Goal: Obtain resource: Download file/media

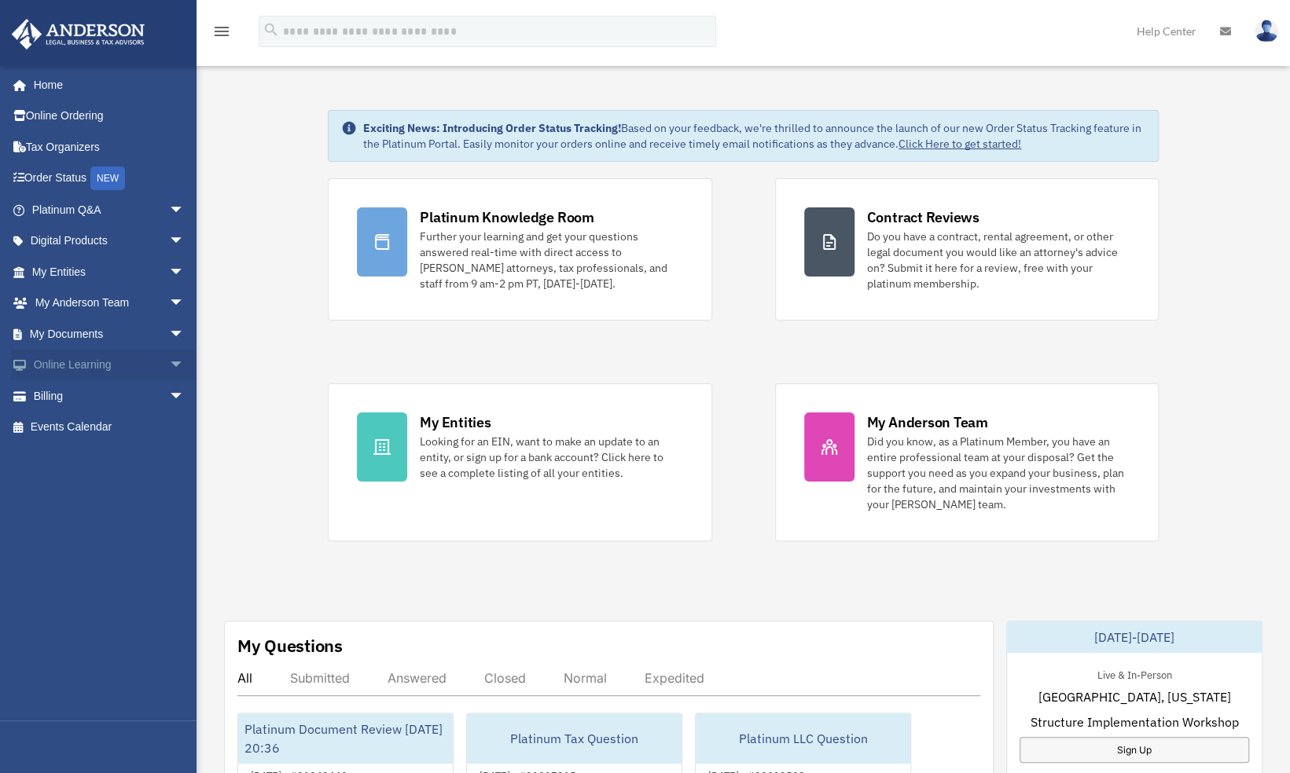
click at [169, 362] on span "arrow_drop_down" at bounding box center [184, 366] width 31 height 32
click at [66, 395] on link "Courses" at bounding box center [115, 395] width 186 height 31
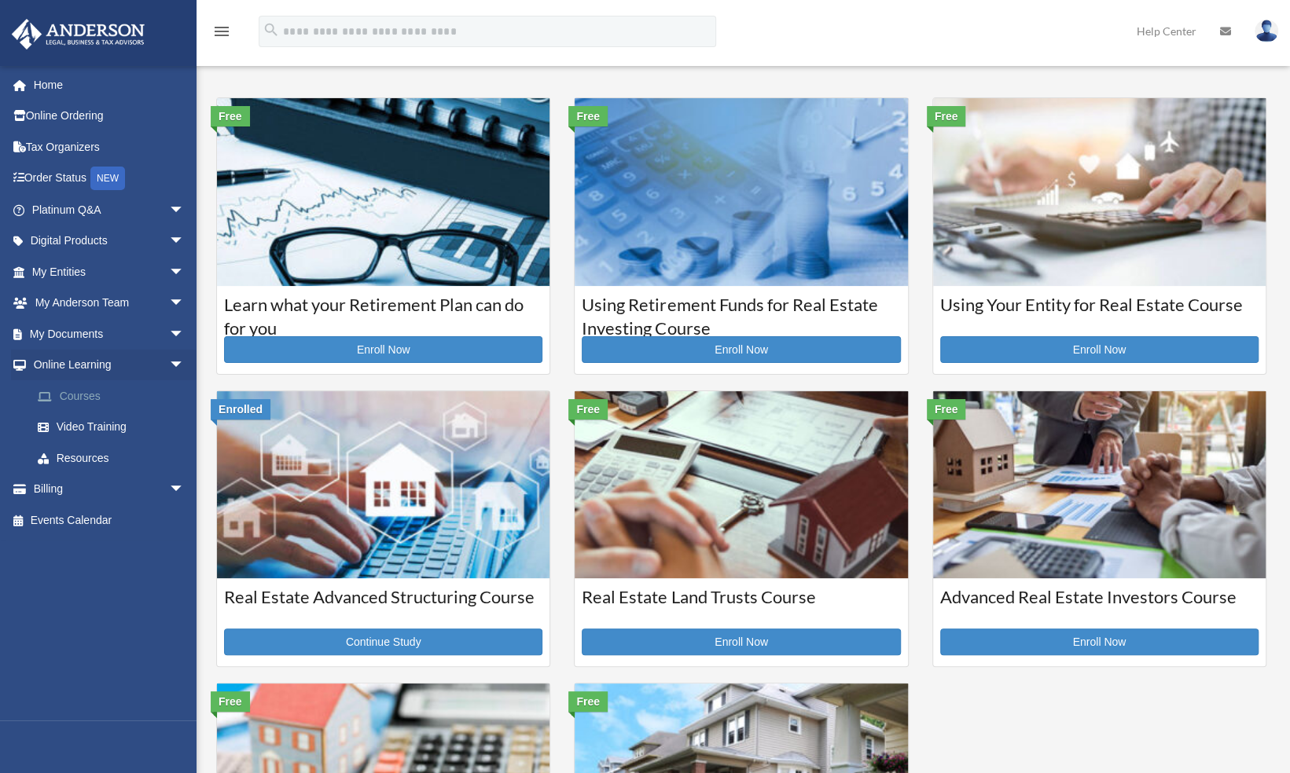
click at [84, 393] on link "Courses" at bounding box center [115, 395] width 186 height 31
click at [83, 428] on link "Video Training" at bounding box center [115, 427] width 186 height 31
click at [83, 454] on link "Resources" at bounding box center [115, 457] width 186 height 31
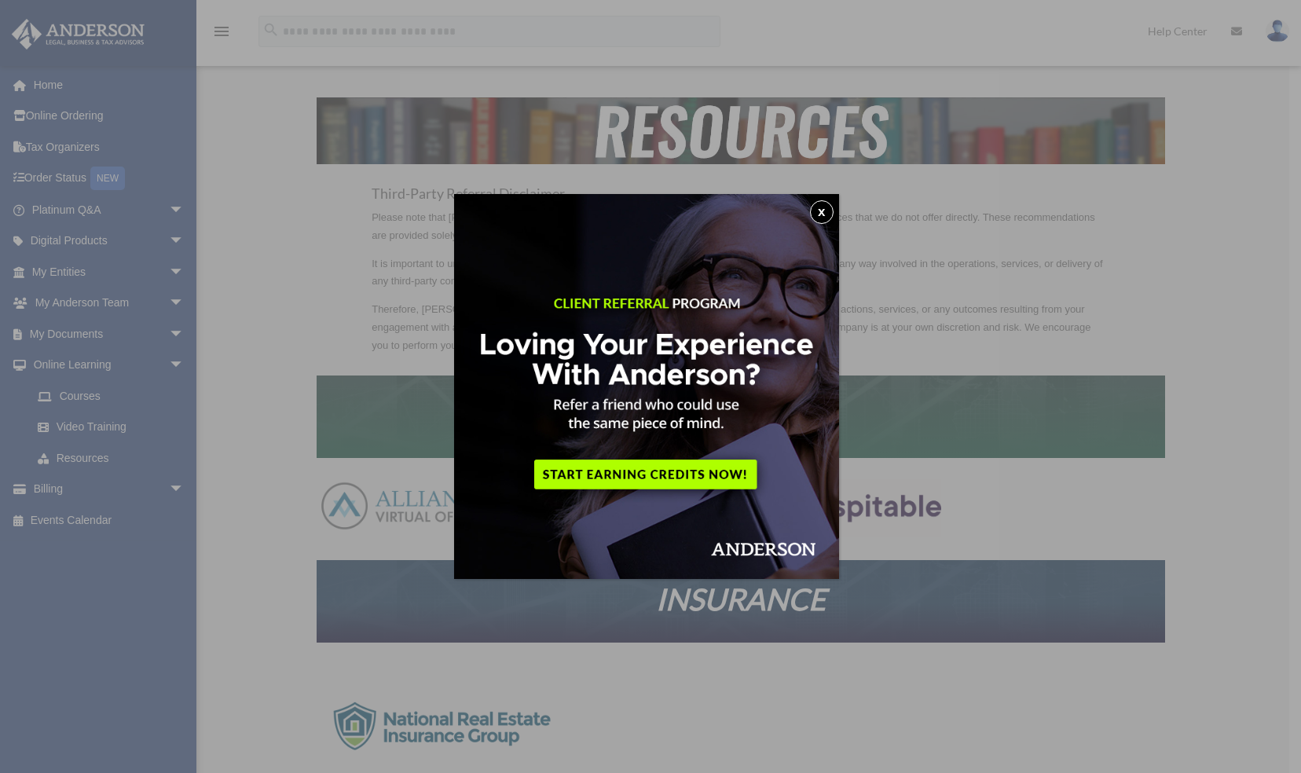
click at [831, 212] on button "x" at bounding box center [822, 212] width 24 height 24
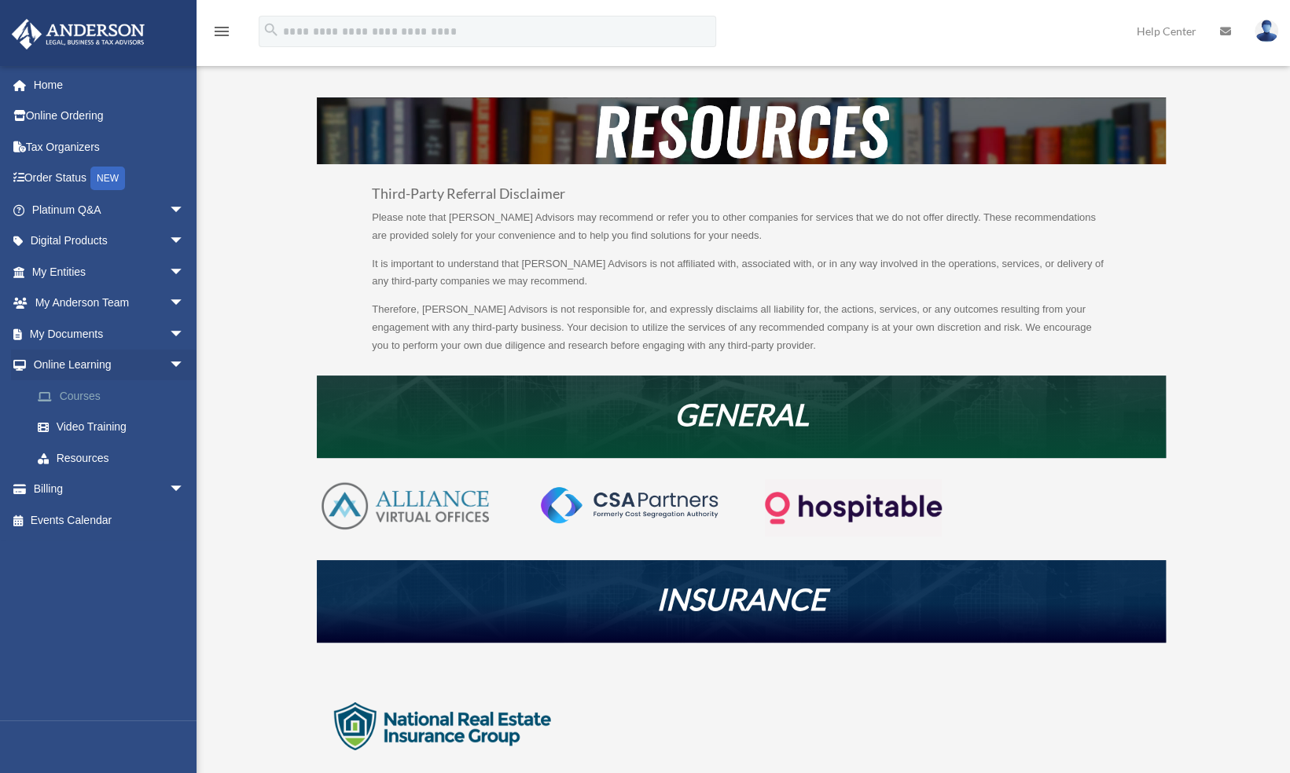
click at [83, 399] on link "Courses" at bounding box center [115, 395] width 186 height 31
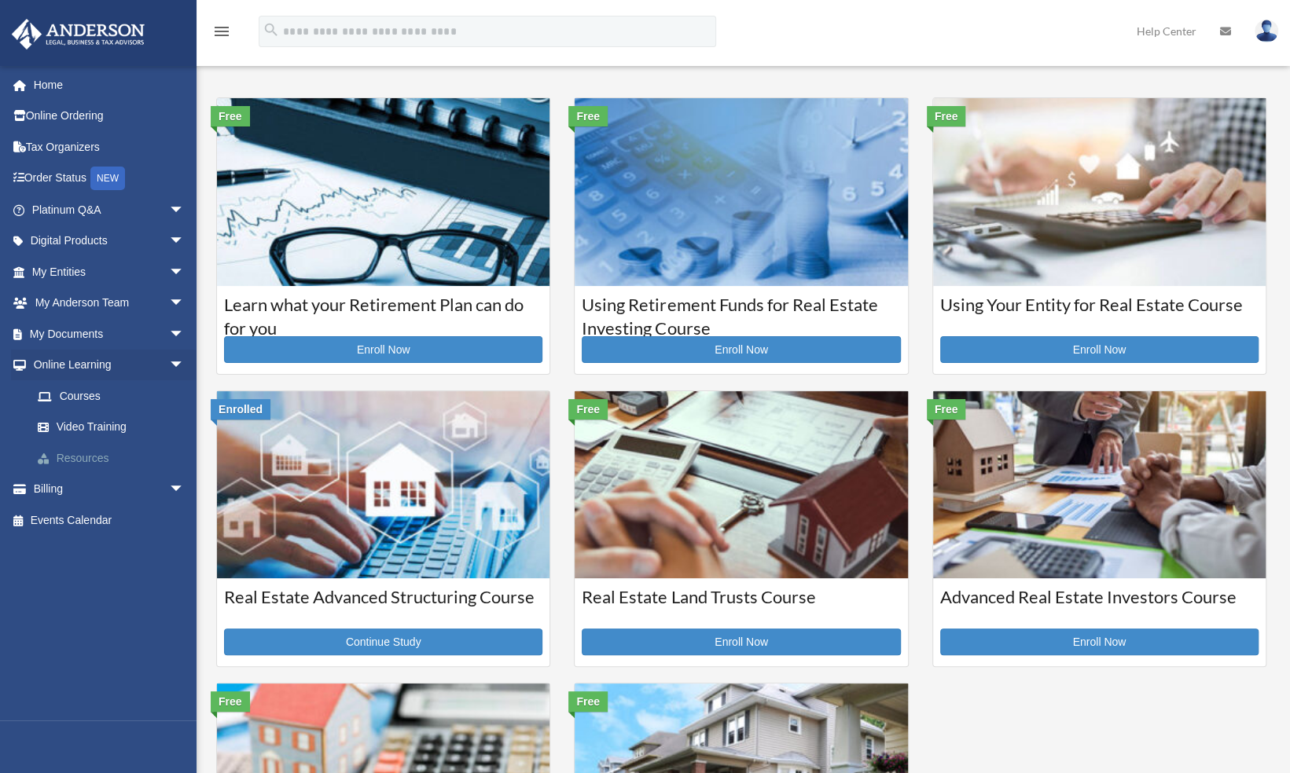
click at [72, 456] on link "Resources" at bounding box center [115, 457] width 186 height 31
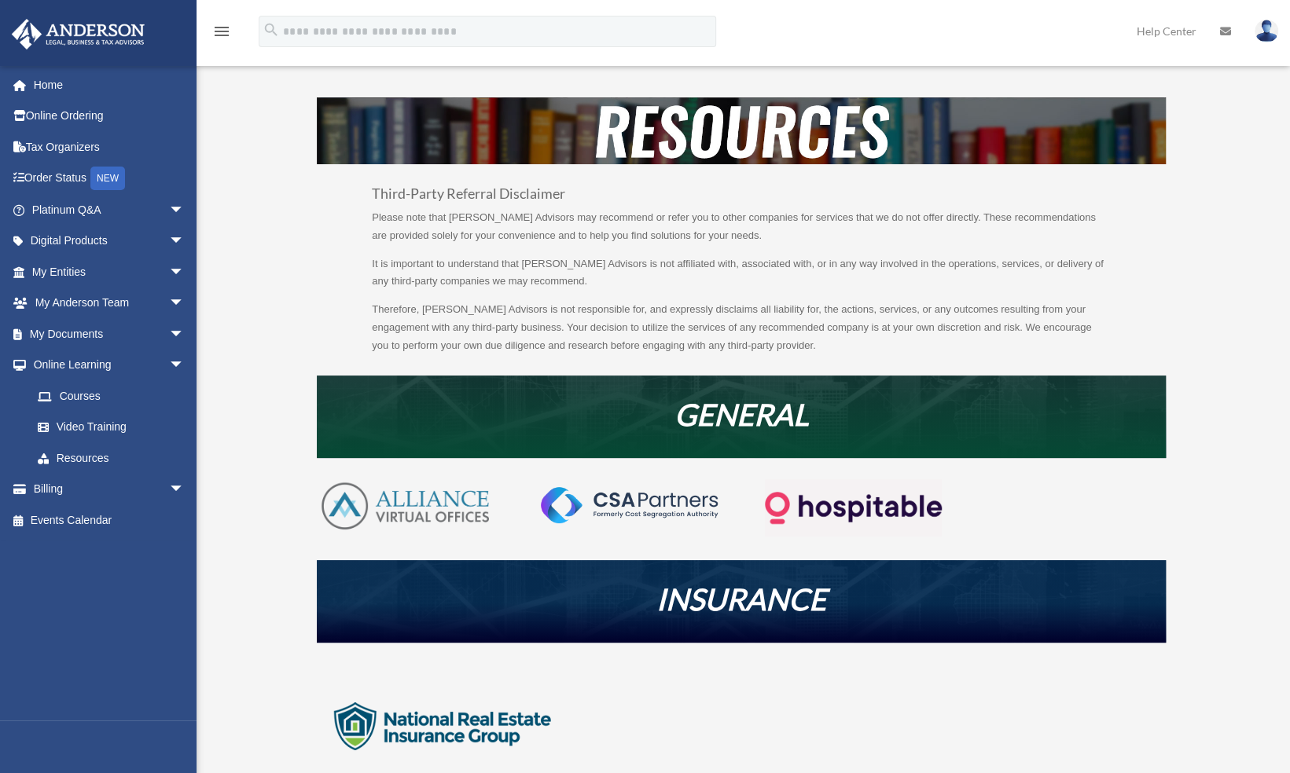
click at [864, 512] on img at bounding box center [853, 507] width 177 height 57
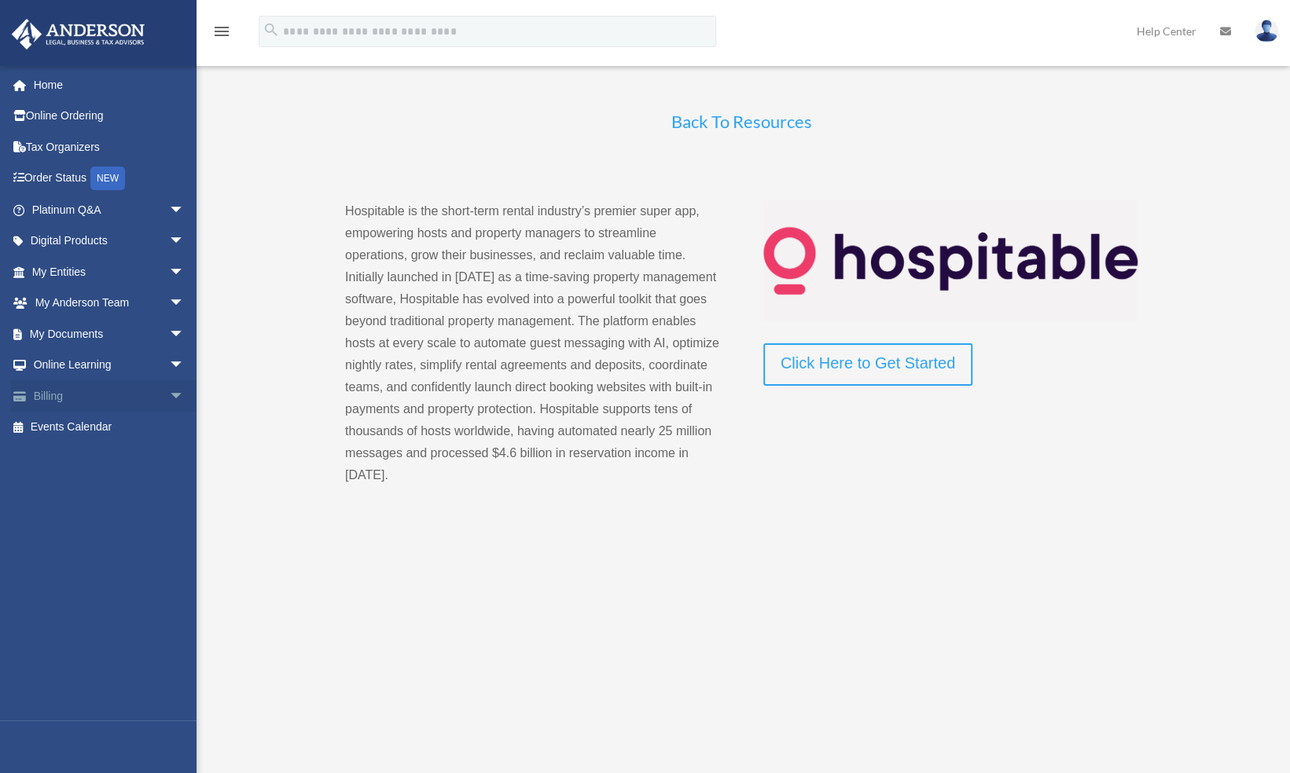
click at [169, 398] on span "arrow_drop_down" at bounding box center [184, 396] width 31 height 32
click at [97, 421] on link "$ Open Invoices" at bounding box center [115, 428] width 186 height 32
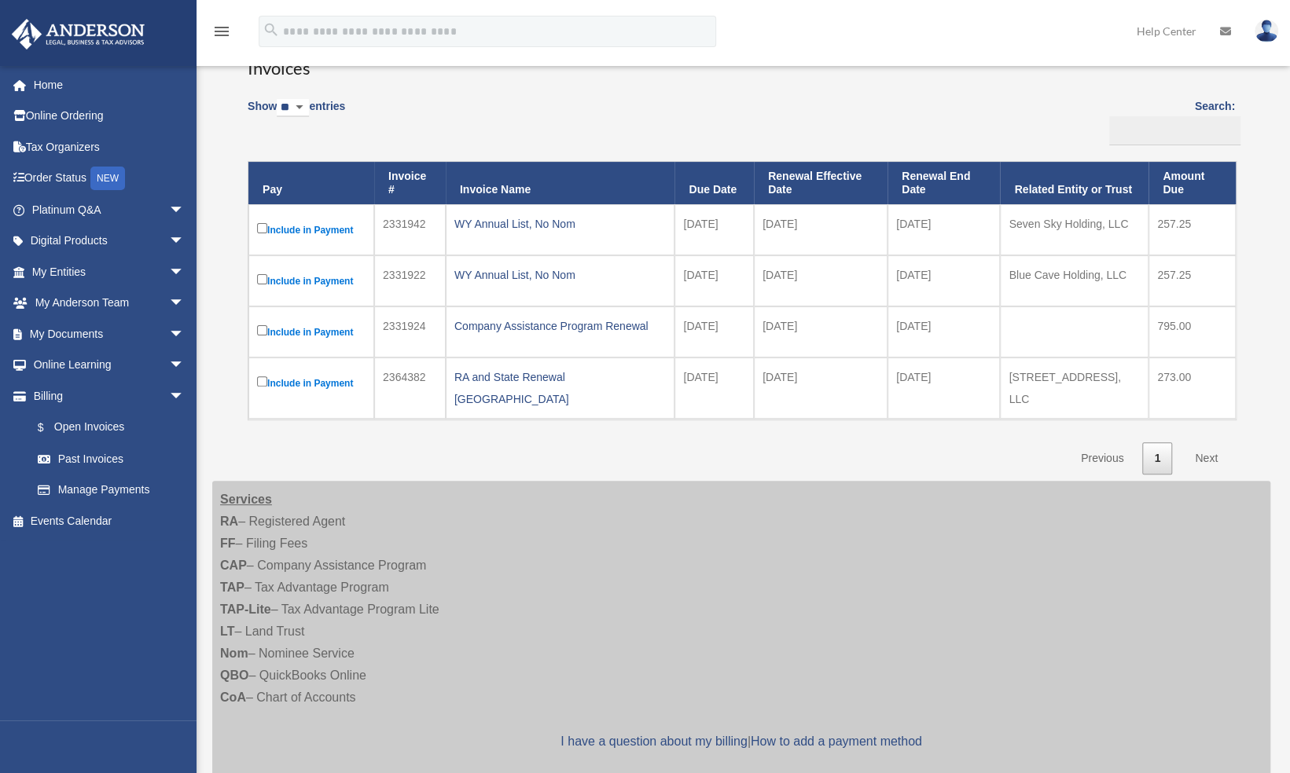
scroll to position [123, 0]
click at [102, 462] on link "Past Invoices" at bounding box center [115, 458] width 186 height 31
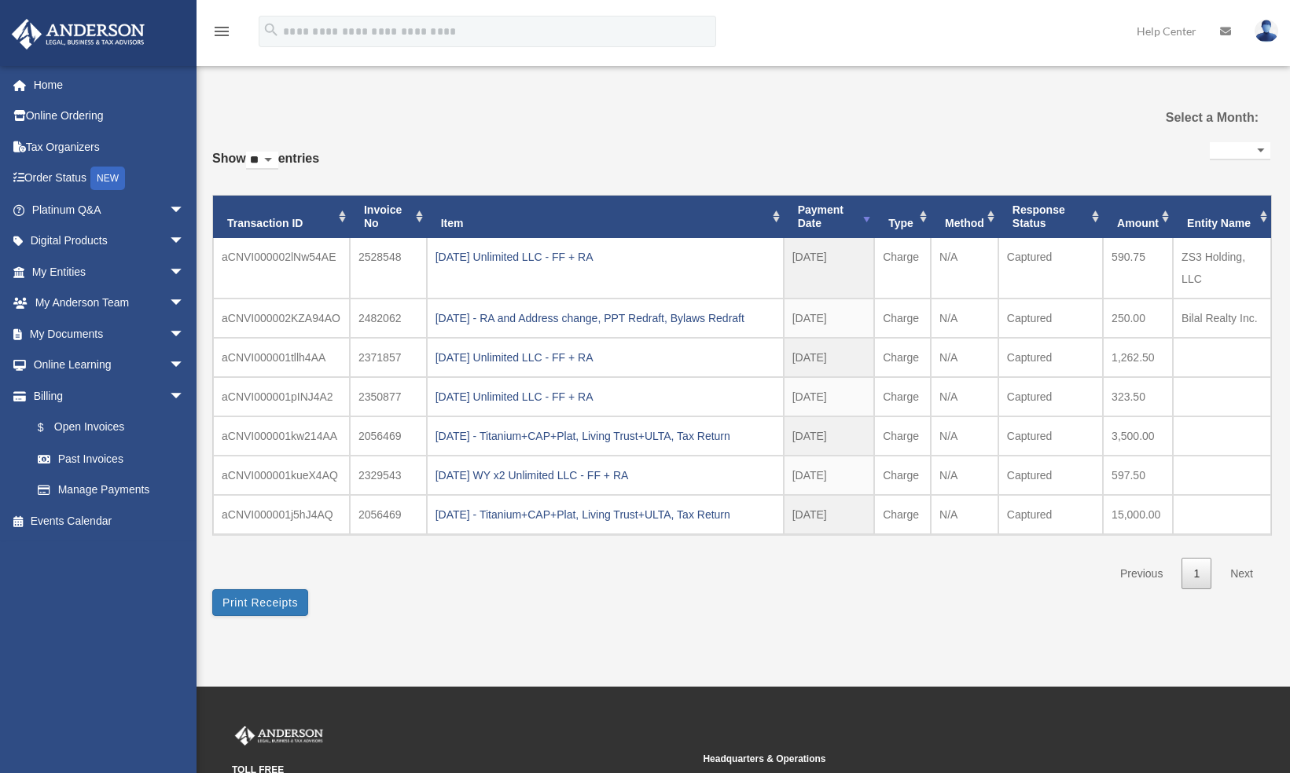
select select
click at [169, 362] on span "arrow_drop_down" at bounding box center [184, 366] width 31 height 32
click at [85, 391] on link "Courses" at bounding box center [115, 395] width 186 height 31
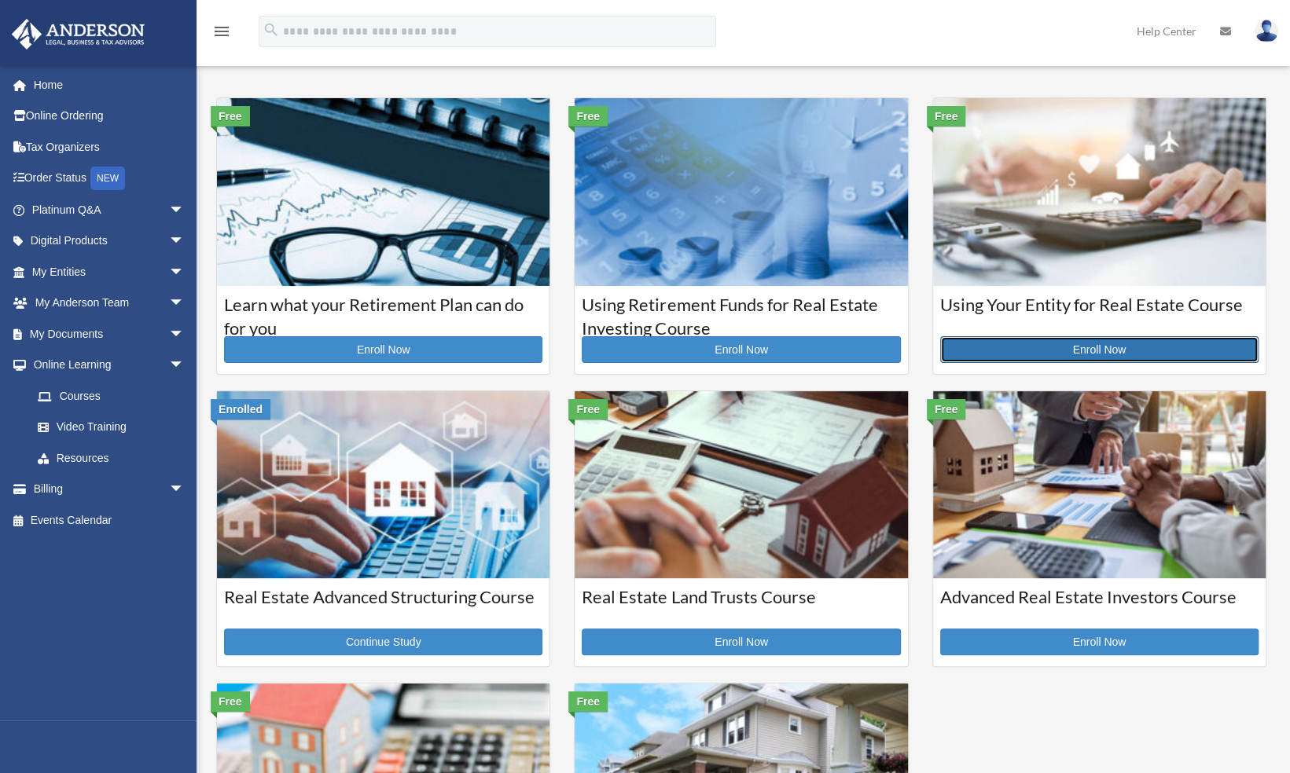
click at [1092, 350] on link "Enroll Now" at bounding box center [1099, 349] width 318 height 27
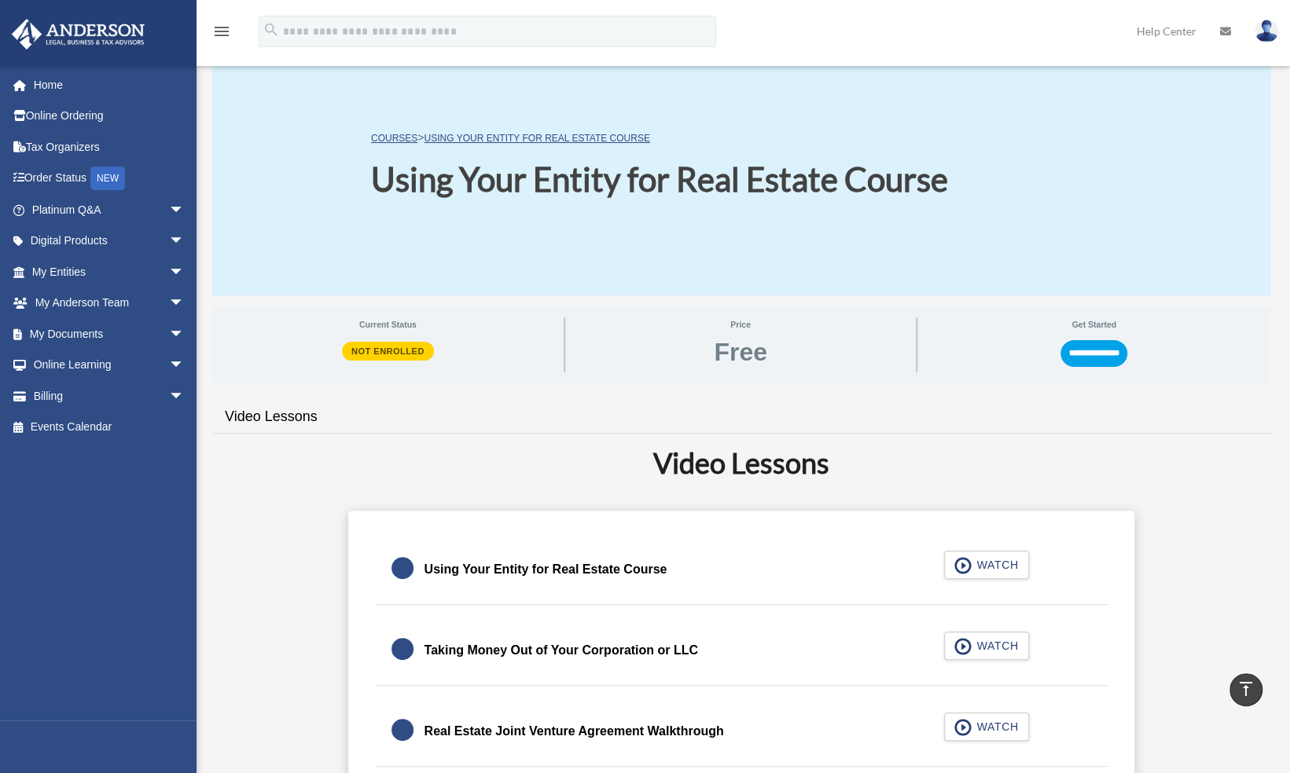
scroll to position [17, 0]
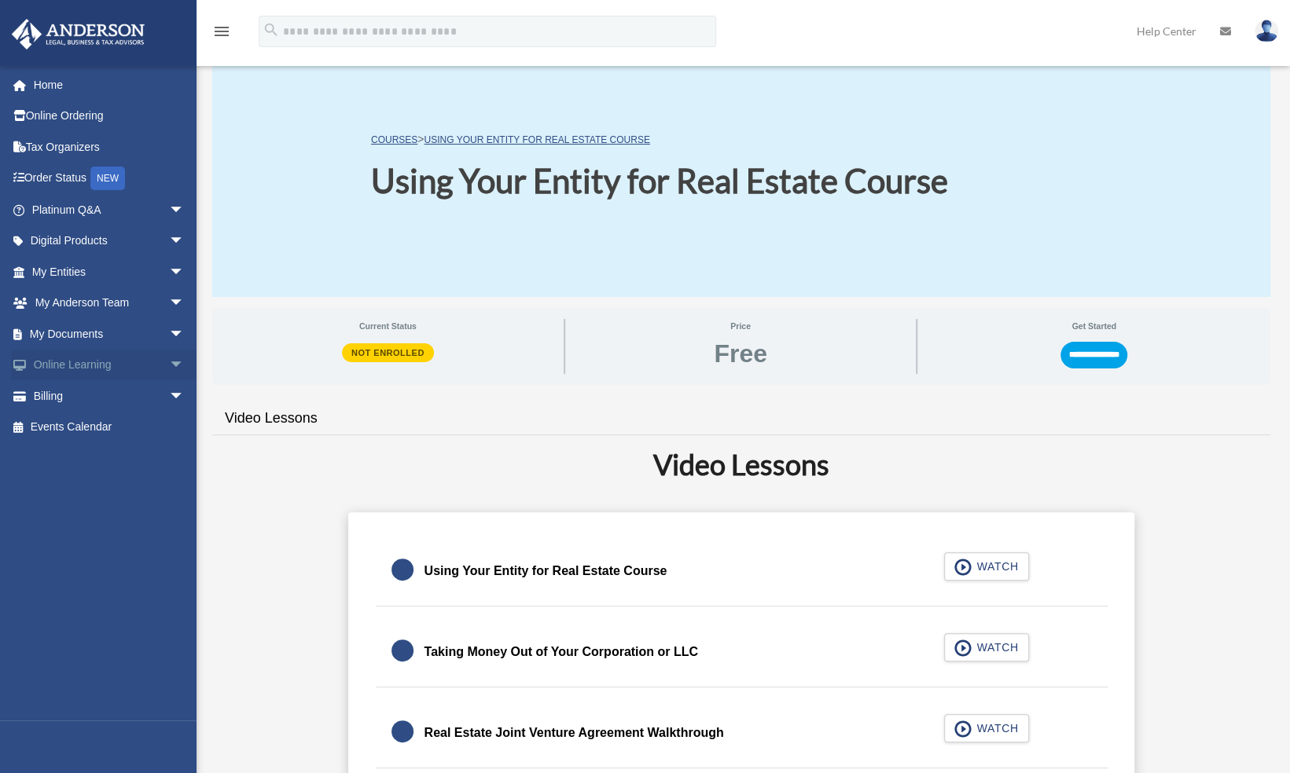
drag, startPoint x: 164, startPoint y: 359, endPoint x: 149, endPoint y: 365, distance: 16.2
click at [149, 365] on link "Online Learning arrow_drop_down" at bounding box center [109, 365] width 197 height 31
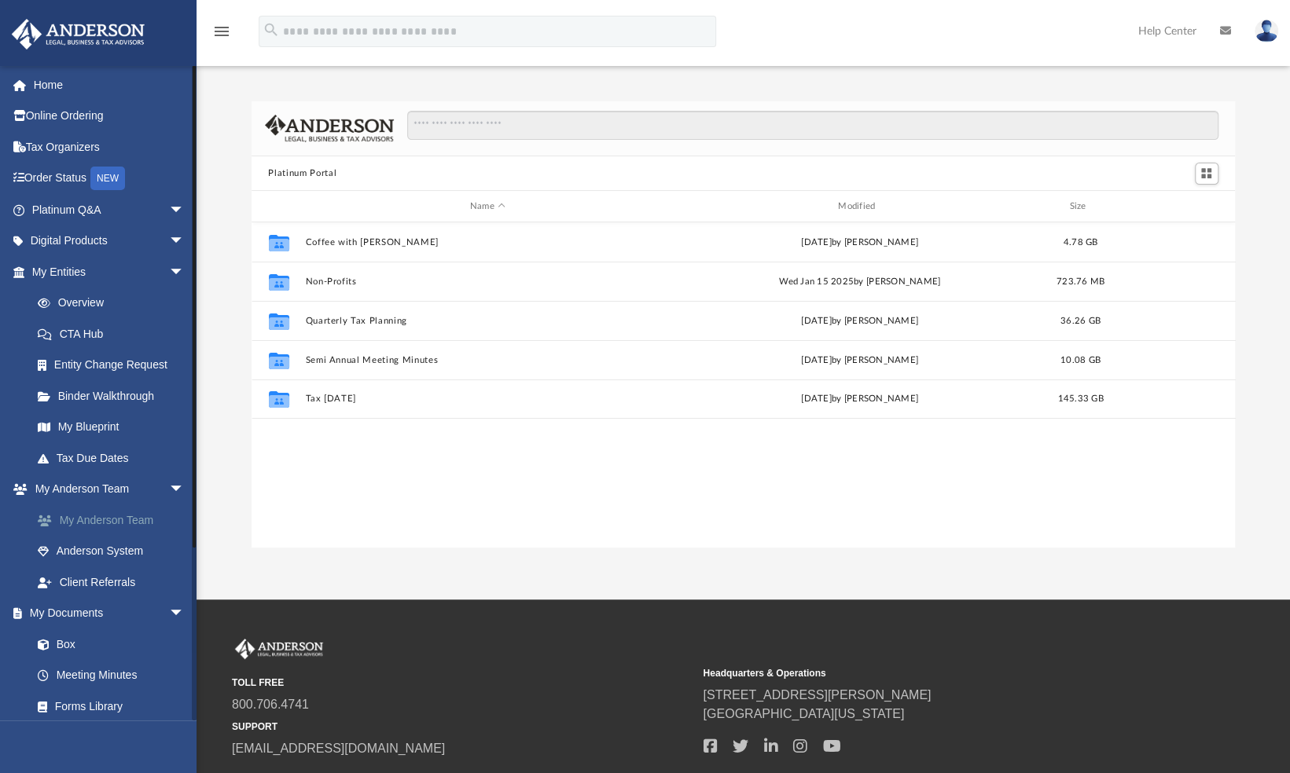
scroll to position [345, 971]
click at [95, 309] on link "Overview" at bounding box center [115, 303] width 186 height 31
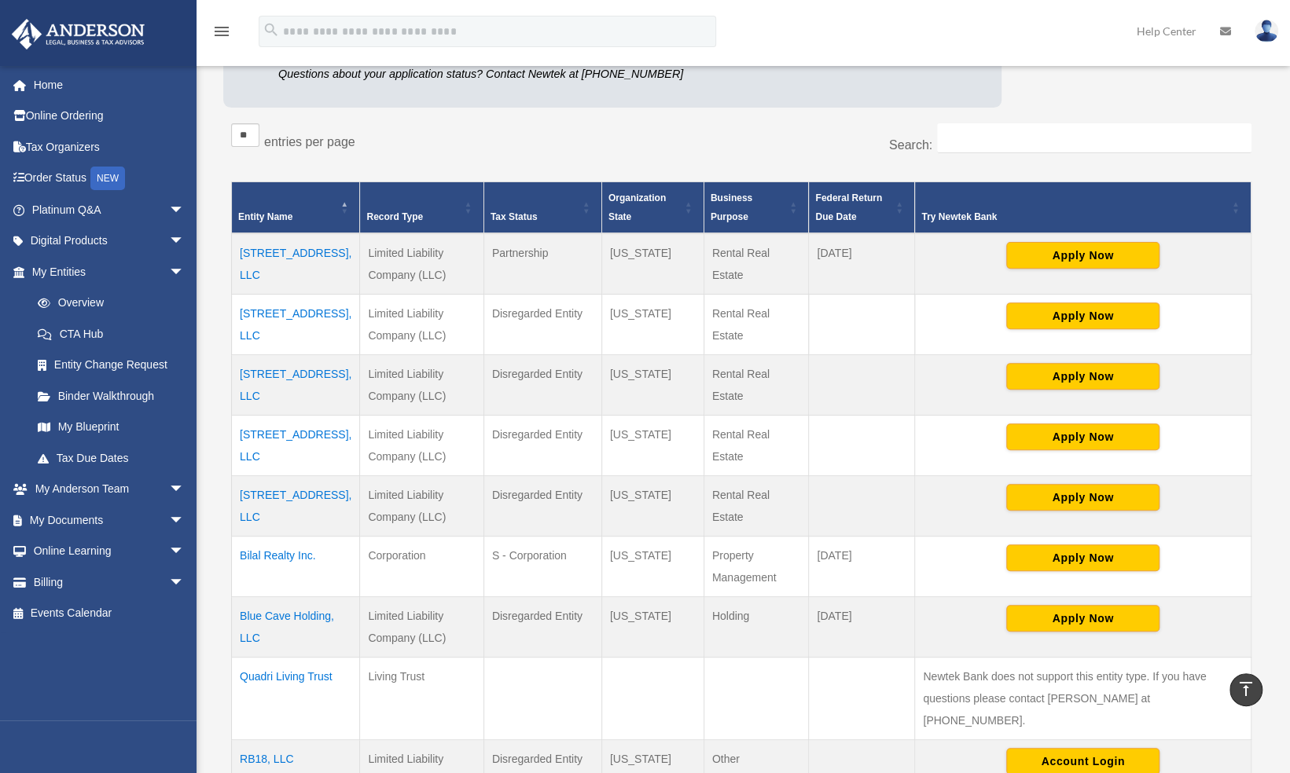
scroll to position [216, 0]
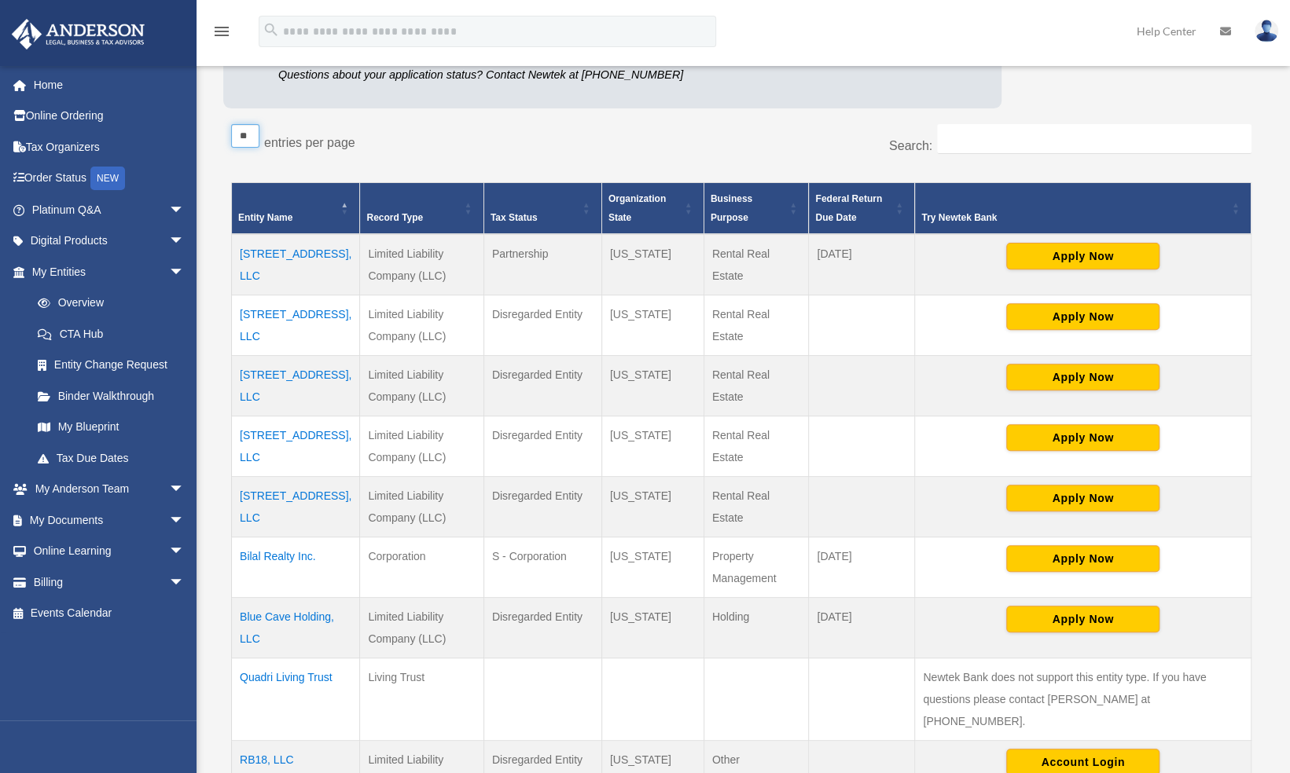
click at [256, 135] on select "** ** ** ***" at bounding box center [245, 136] width 28 height 24
select select "**"
click at [231, 124] on select "** ** ** ***" at bounding box center [245, 136] width 28 height 24
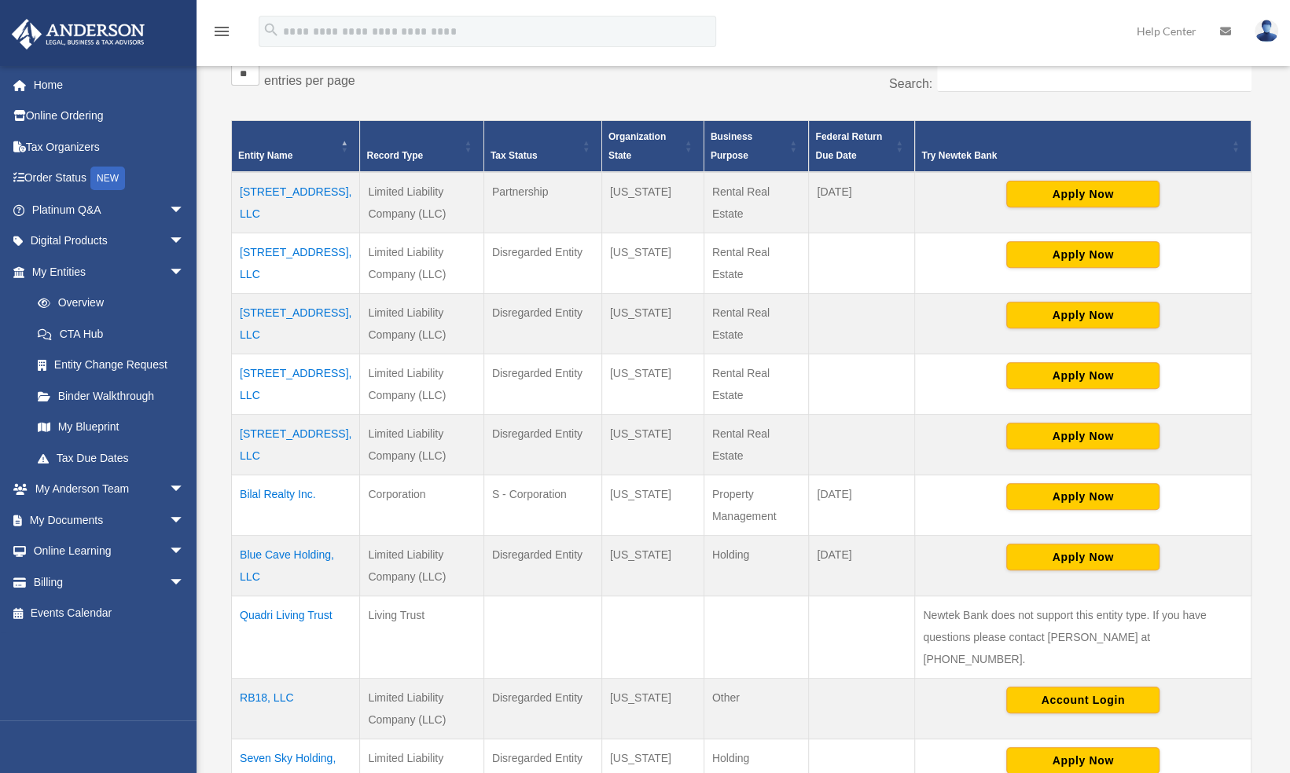
scroll to position [280, 0]
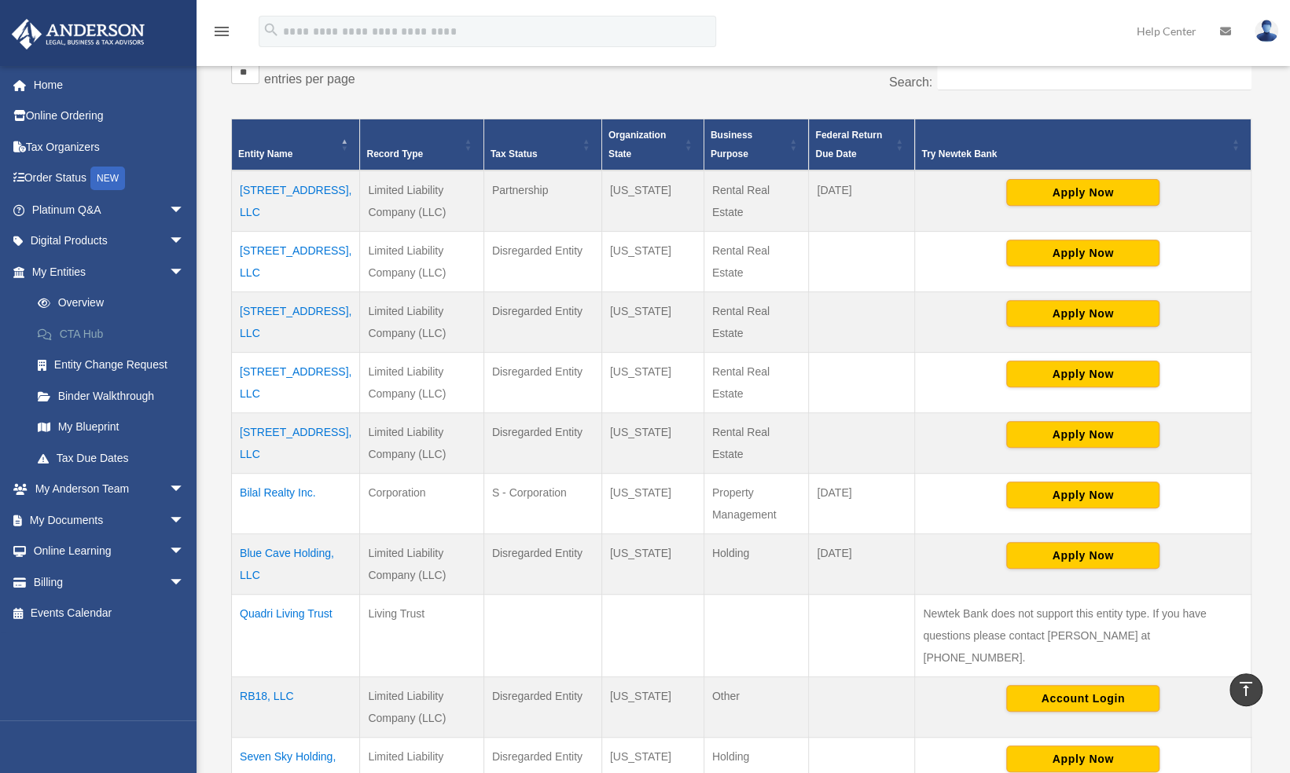
click at [83, 324] on link "CTA Hub" at bounding box center [115, 333] width 186 height 31
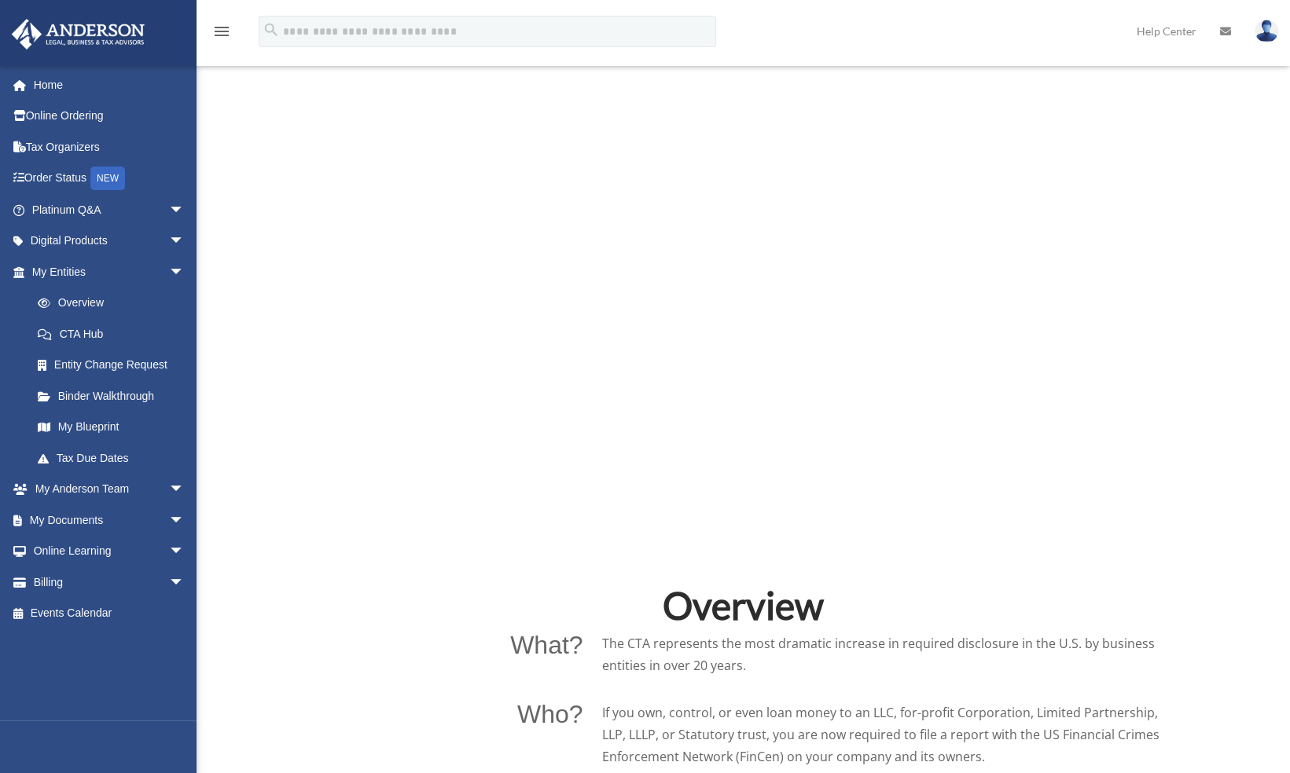
scroll to position [534, 0]
click at [79, 365] on link "Entity Change Request" at bounding box center [115, 365] width 186 height 31
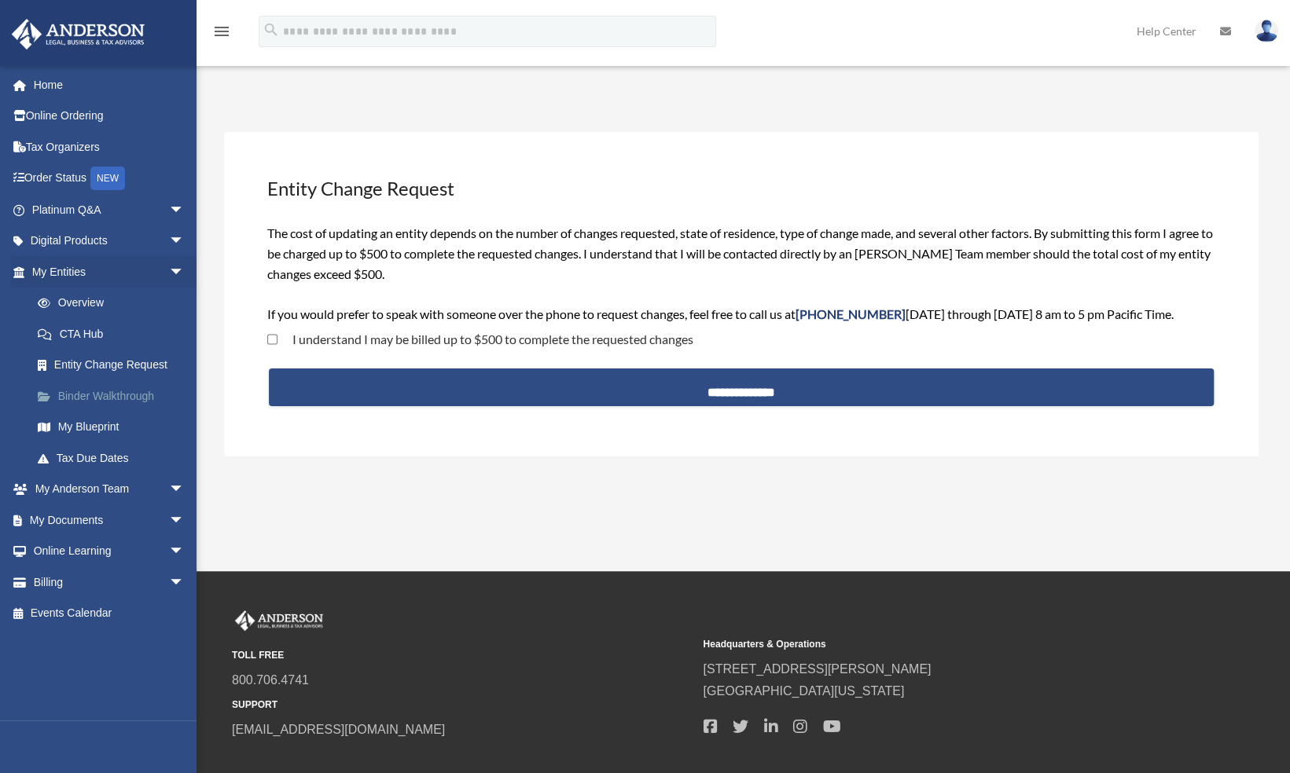
click at [80, 389] on link "Binder Walkthrough" at bounding box center [115, 395] width 186 height 31
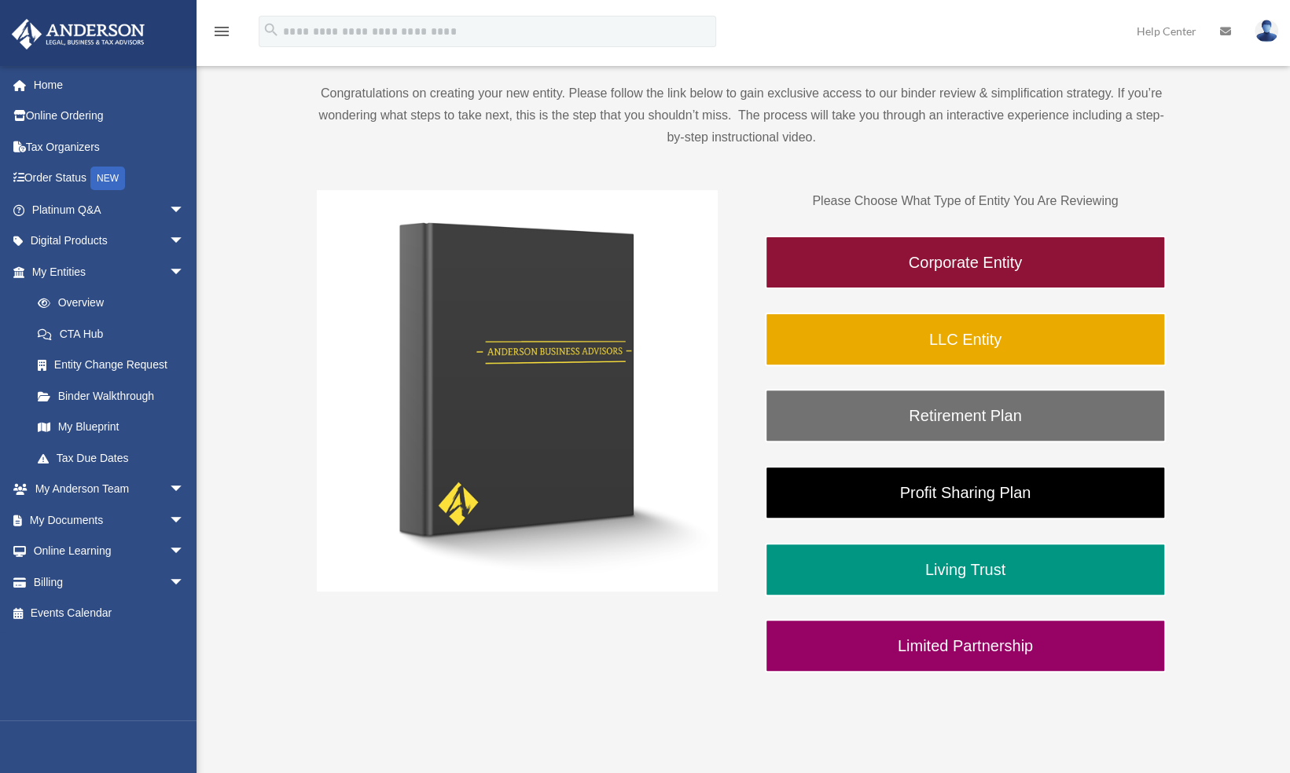
scroll to position [143, 0]
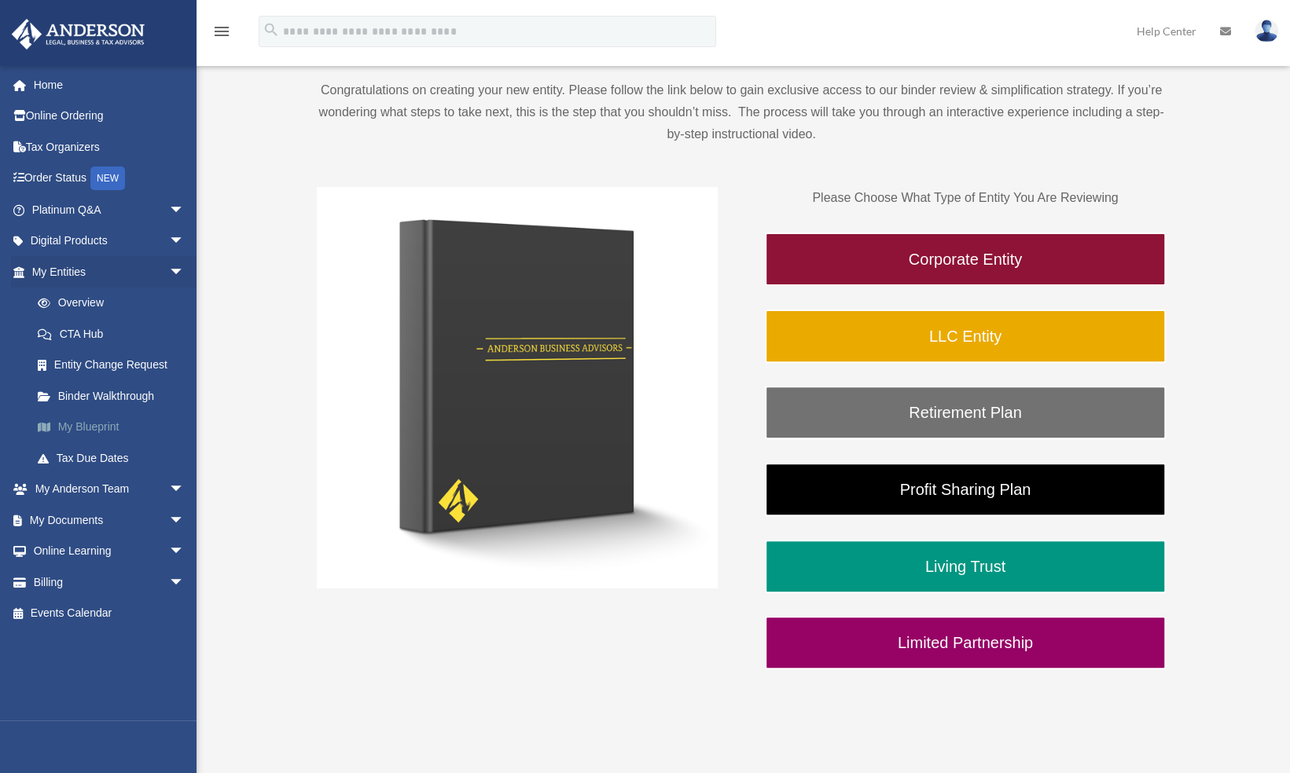
click at [77, 424] on link "My Blueprint" at bounding box center [115, 427] width 186 height 31
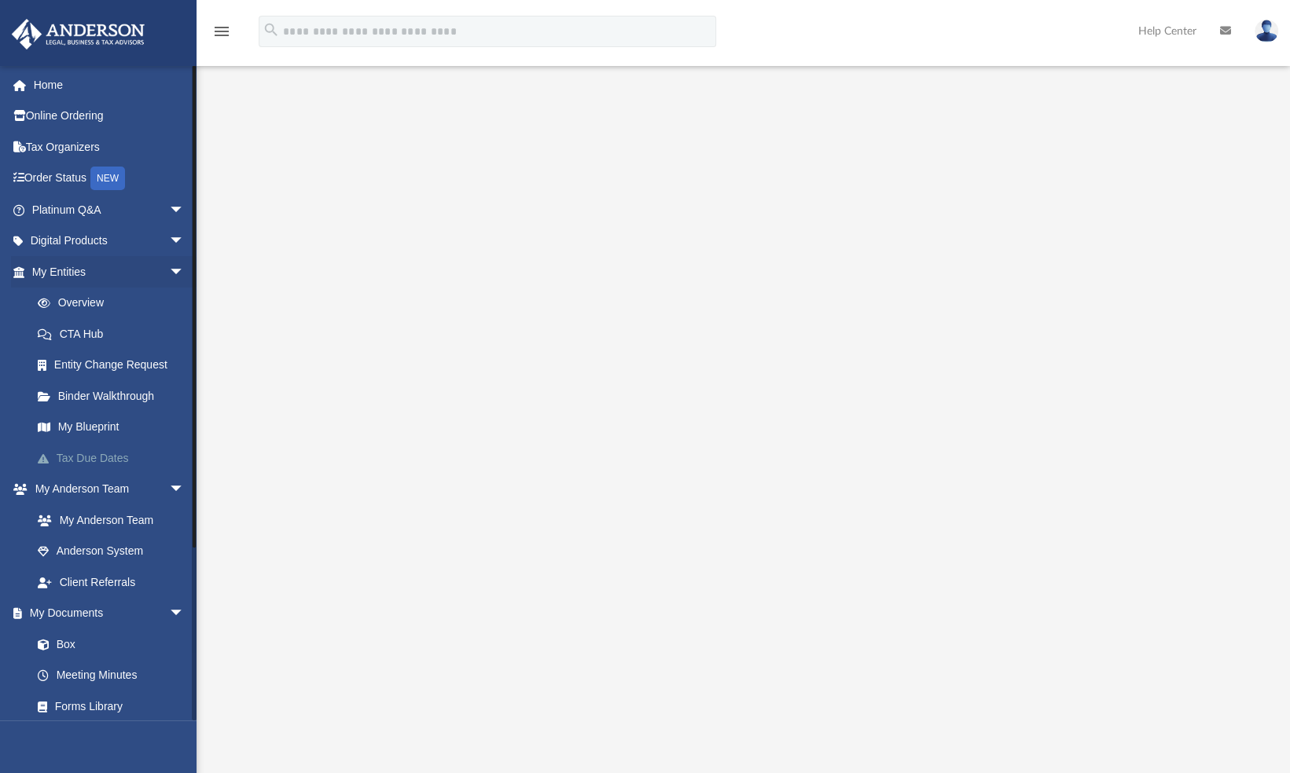
click at [99, 463] on link "Tax Due Dates" at bounding box center [115, 457] width 186 height 31
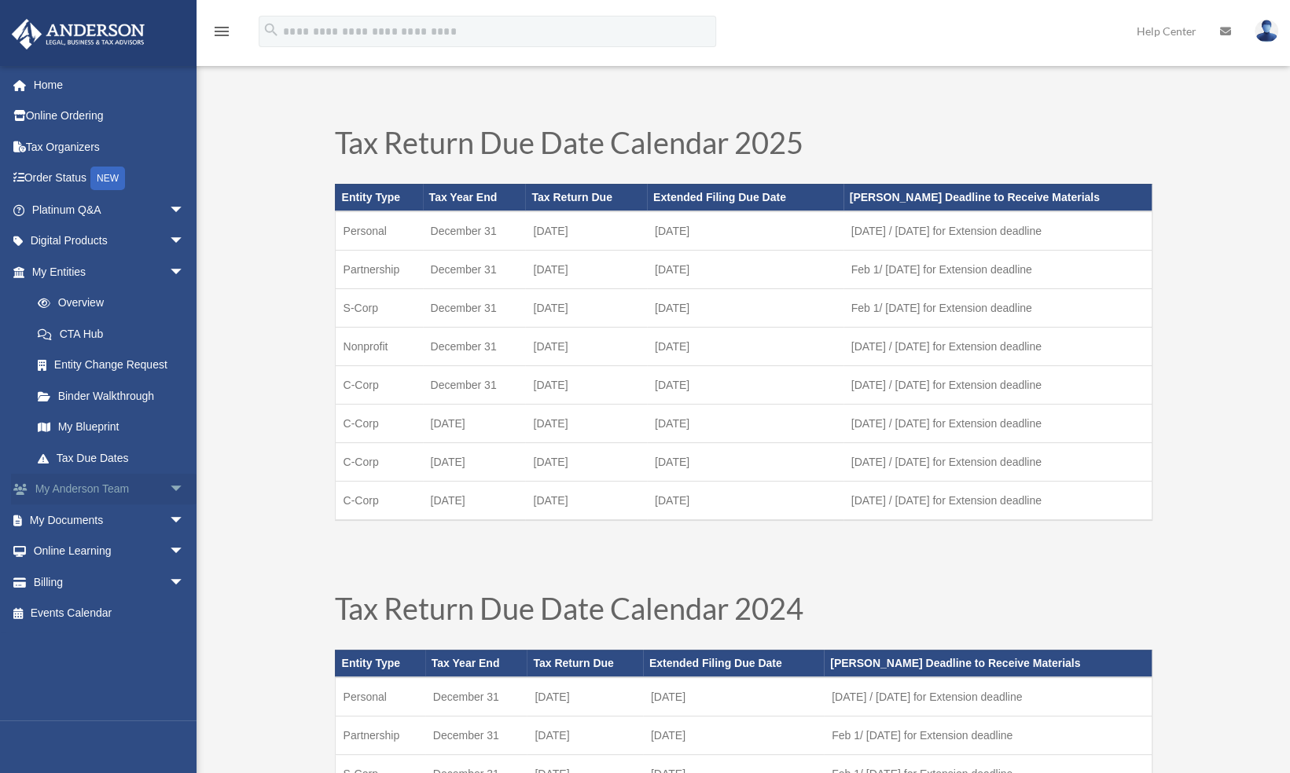
click at [169, 490] on span "arrow_drop_down" at bounding box center [184, 490] width 31 height 32
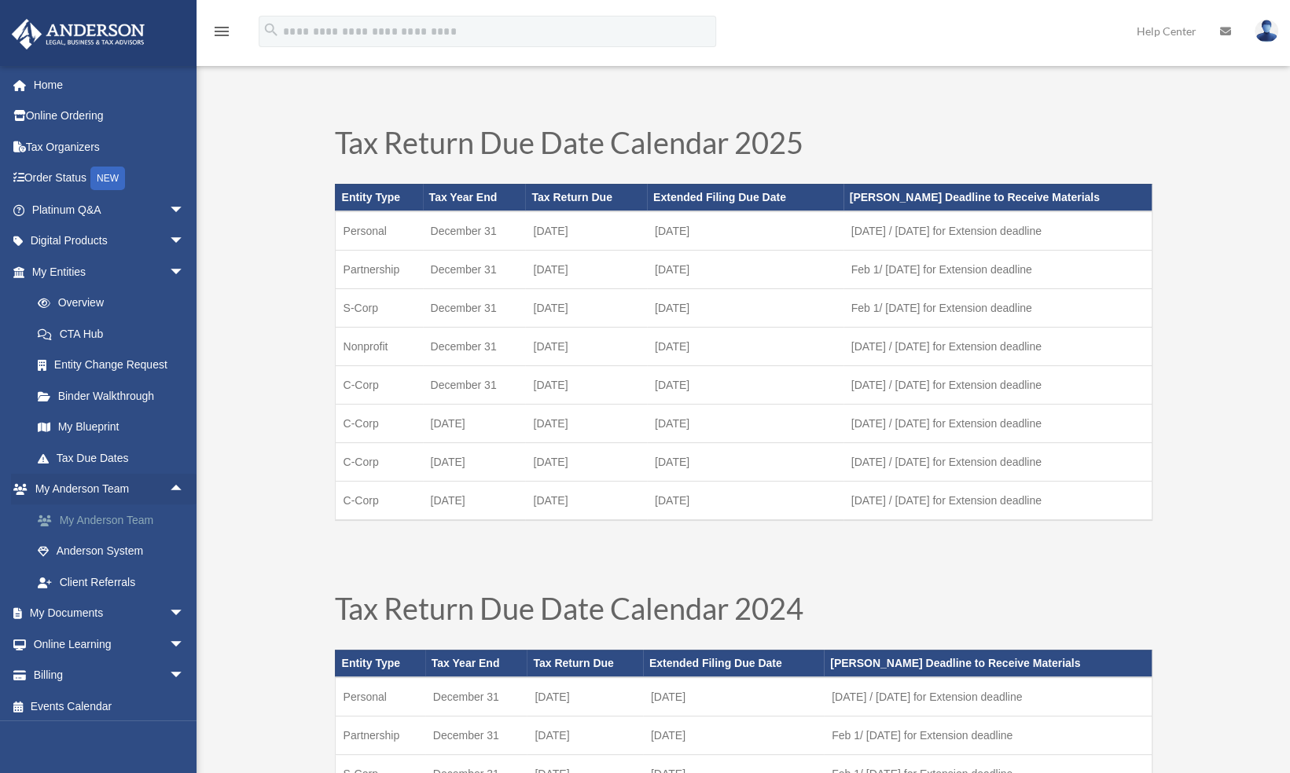
click at [110, 516] on link "My Anderson Team" at bounding box center [115, 520] width 186 height 31
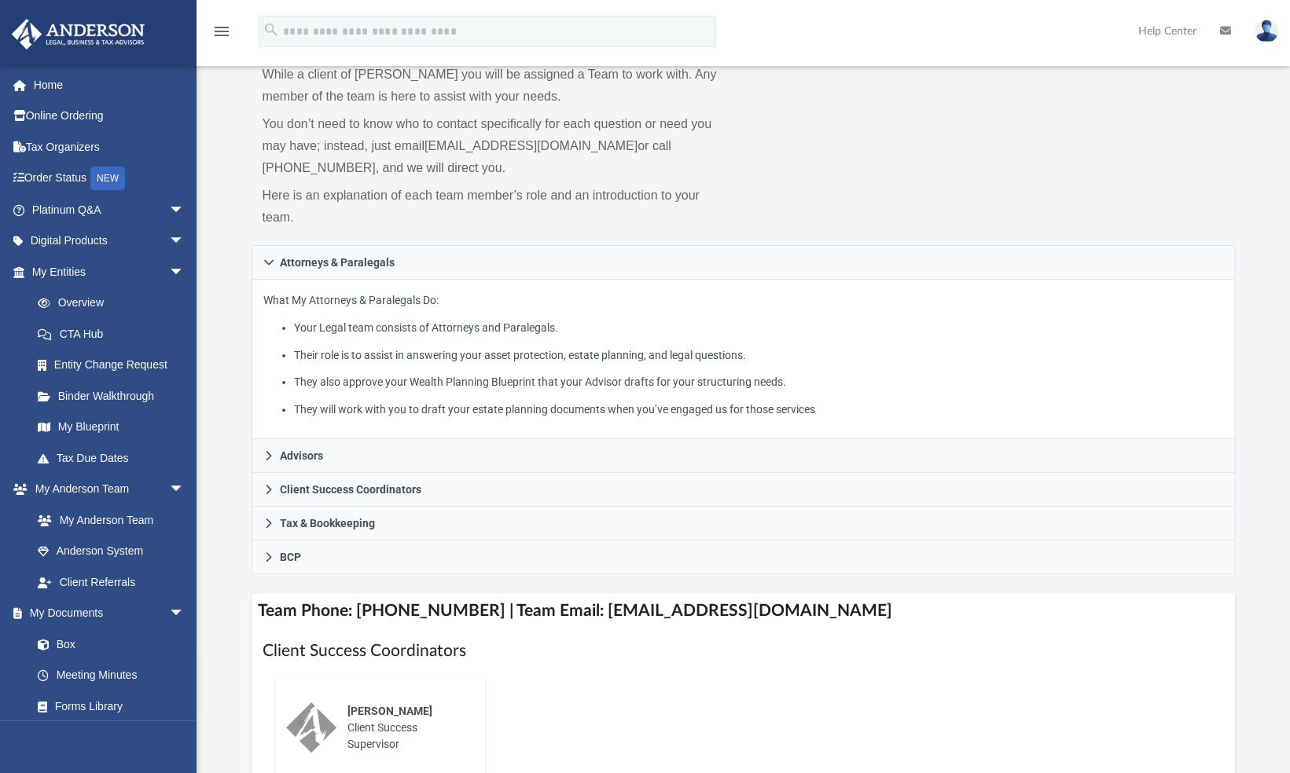
scroll to position [95, 0]
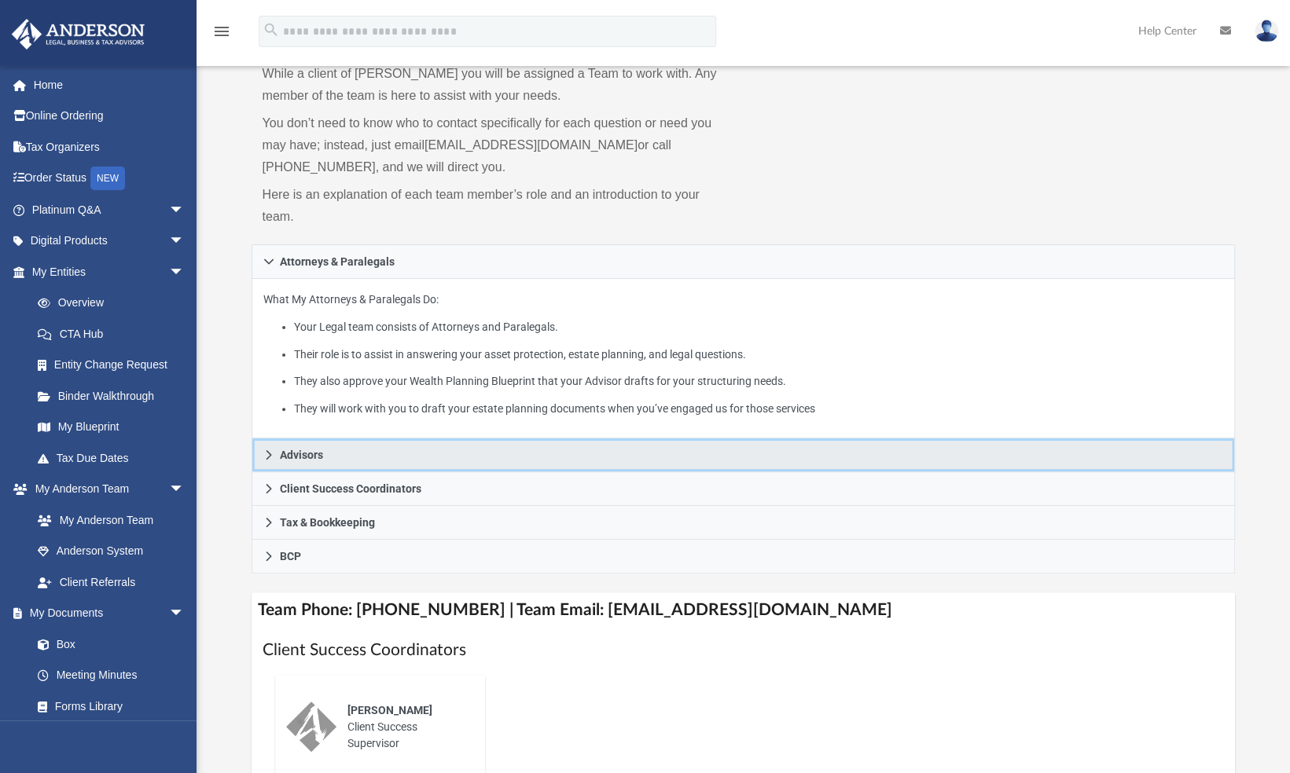
click at [268, 455] on icon at bounding box center [269, 454] width 6 height 9
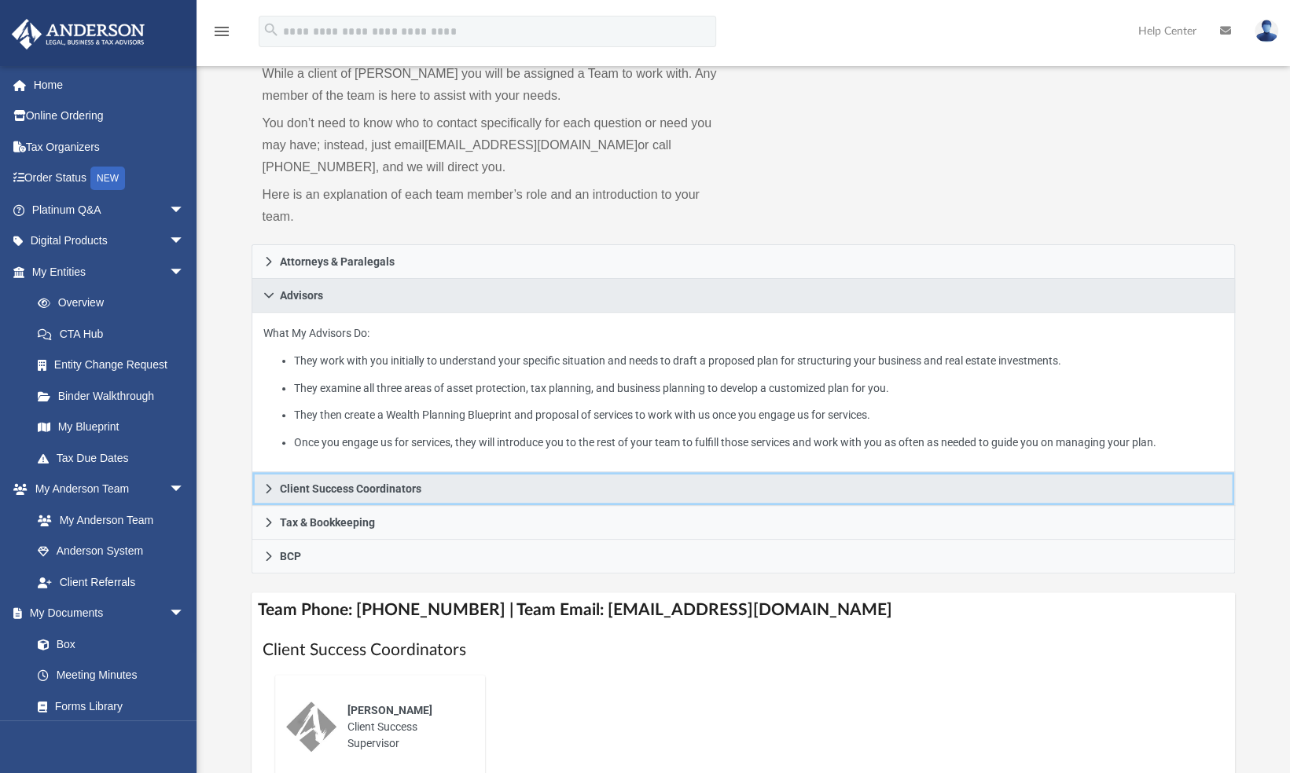
click at [269, 490] on icon at bounding box center [268, 488] width 11 height 11
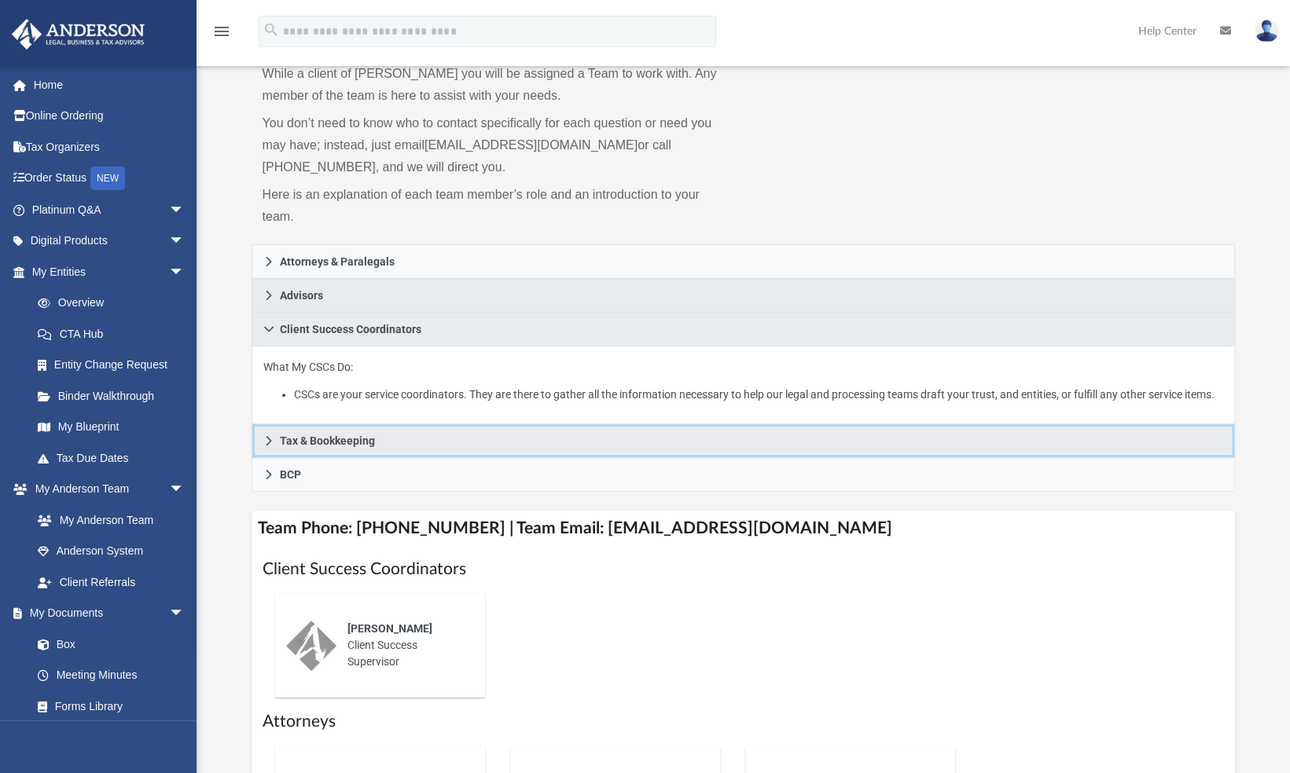
click at [269, 439] on icon at bounding box center [269, 440] width 6 height 9
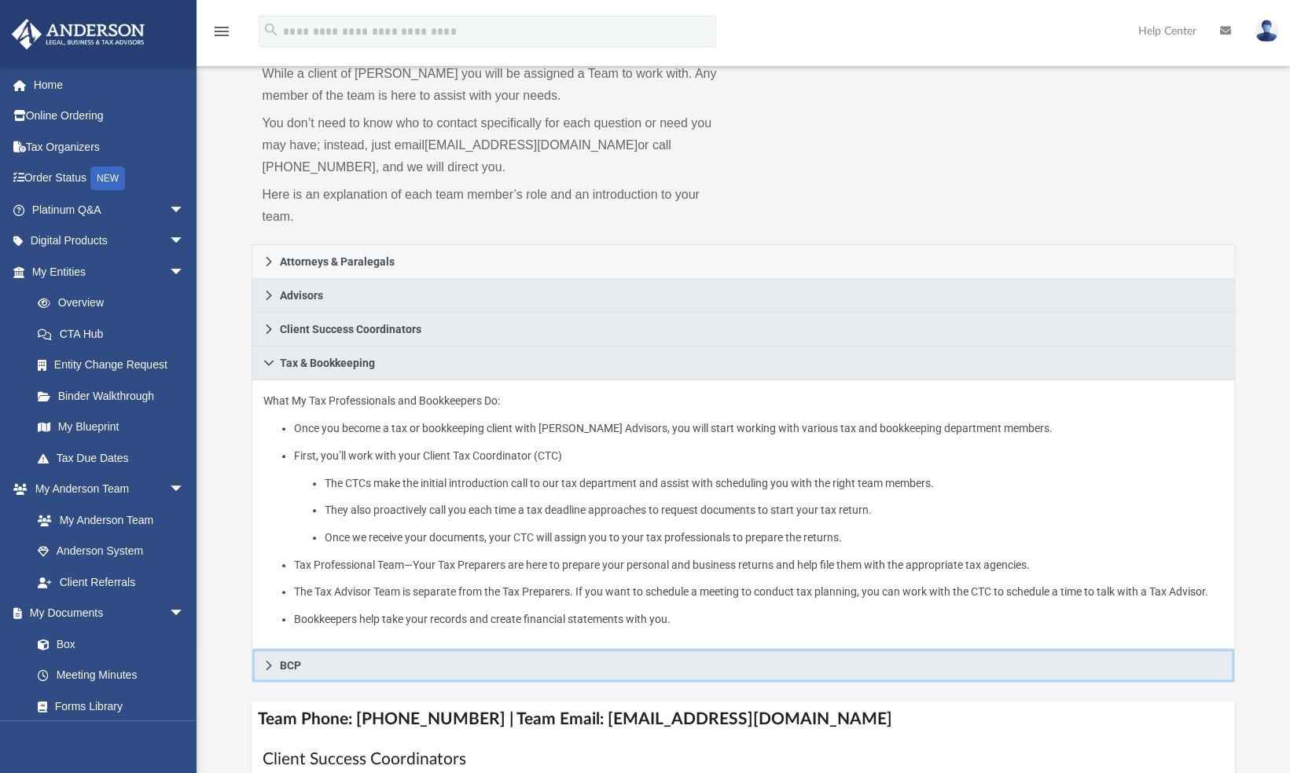
click at [266, 666] on icon at bounding box center [269, 665] width 6 height 9
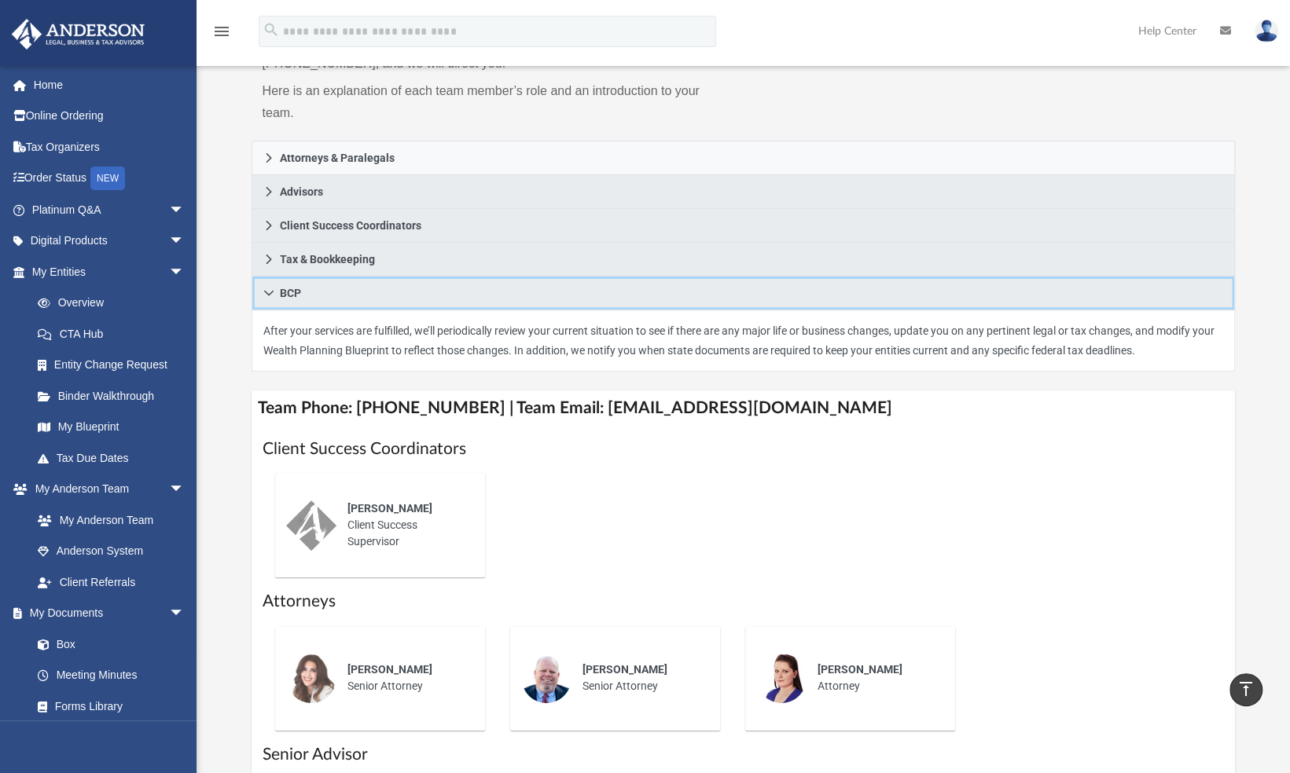
scroll to position [198, 0]
click at [92, 550] on link "Anderson System" at bounding box center [115, 551] width 186 height 31
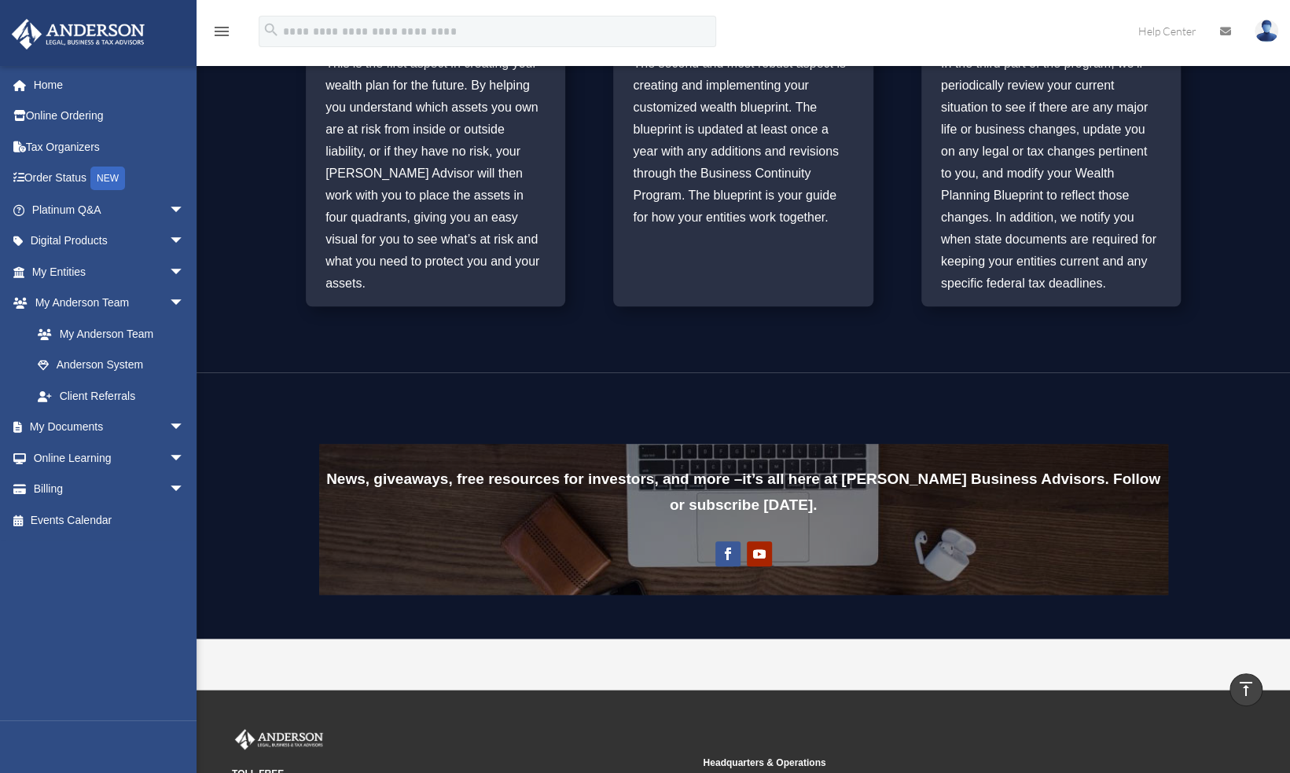
scroll to position [872, 0]
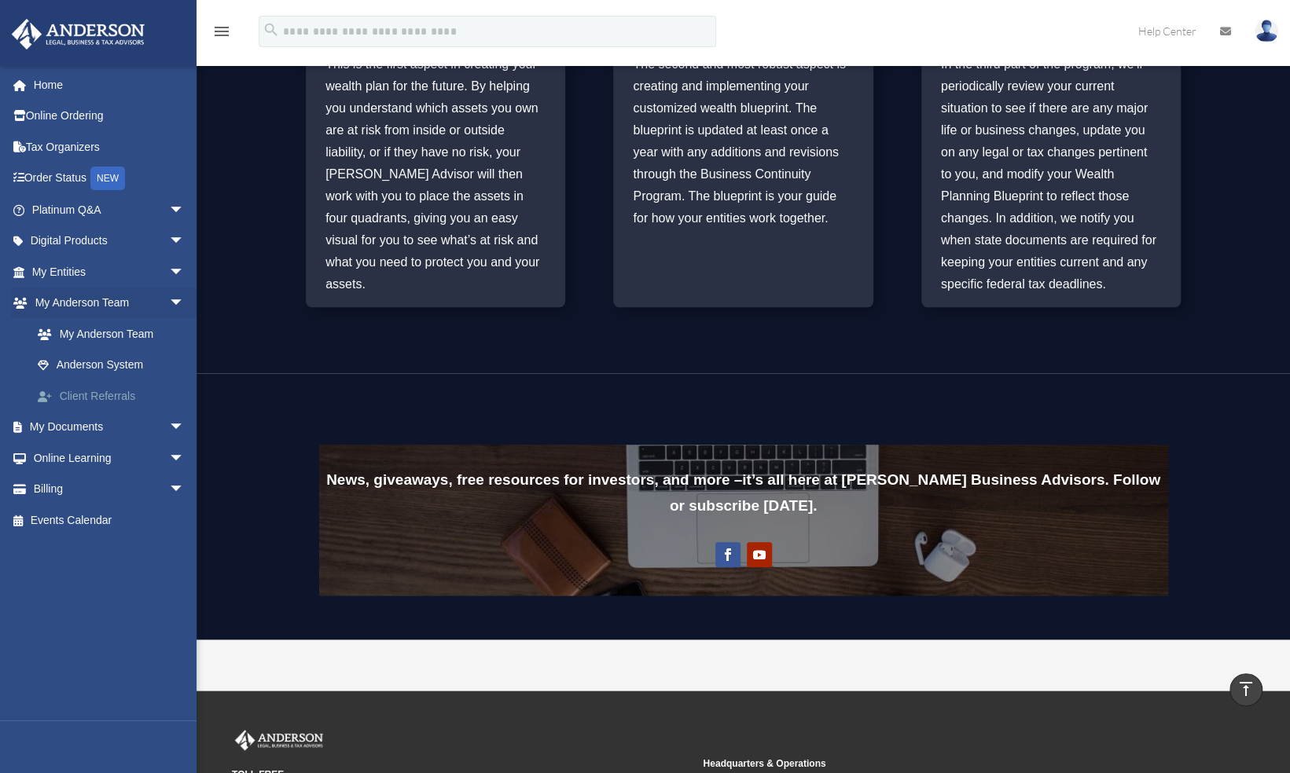
click at [80, 394] on link "Client Referrals" at bounding box center [115, 395] width 186 height 31
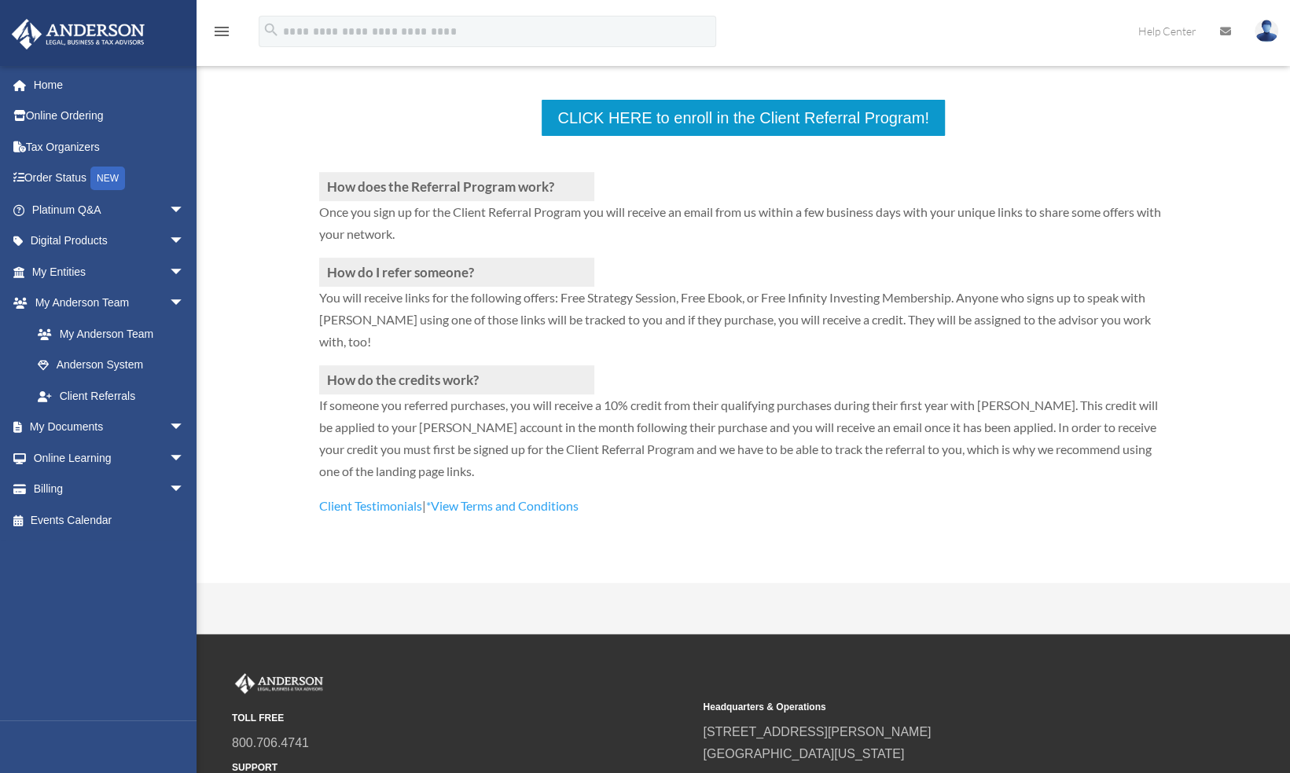
scroll to position [286, 0]
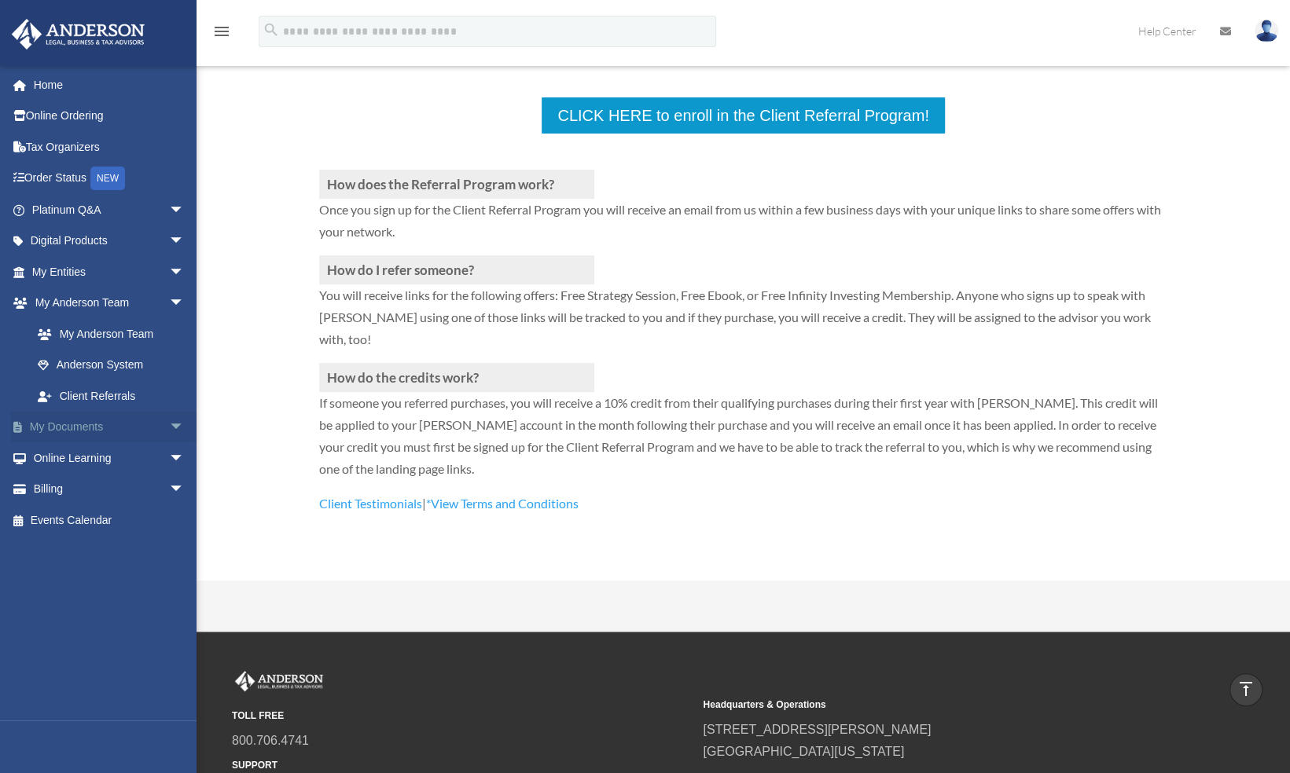
click at [169, 426] on span "arrow_drop_down" at bounding box center [184, 428] width 31 height 32
click at [71, 457] on link "Box" at bounding box center [115, 457] width 186 height 31
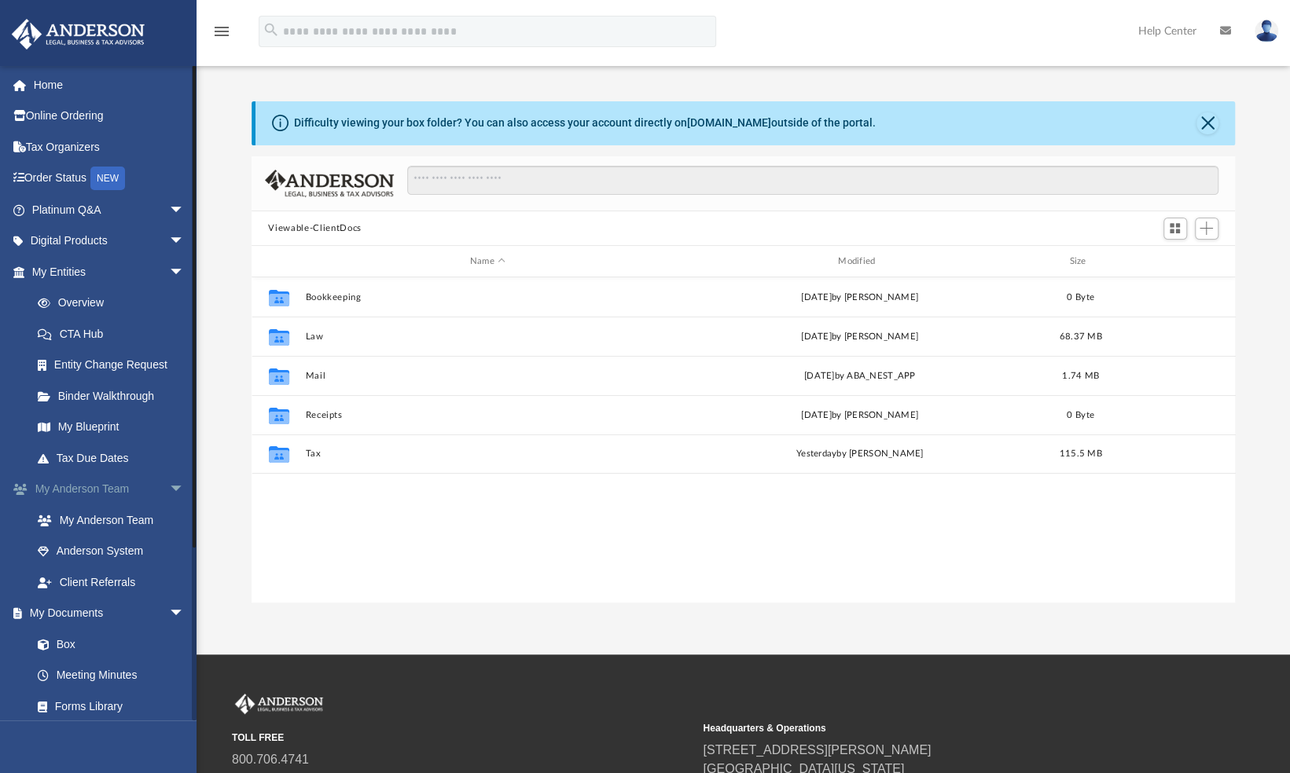
scroll to position [345, 971]
click at [123, 516] on link "My Anderson Team" at bounding box center [115, 520] width 186 height 31
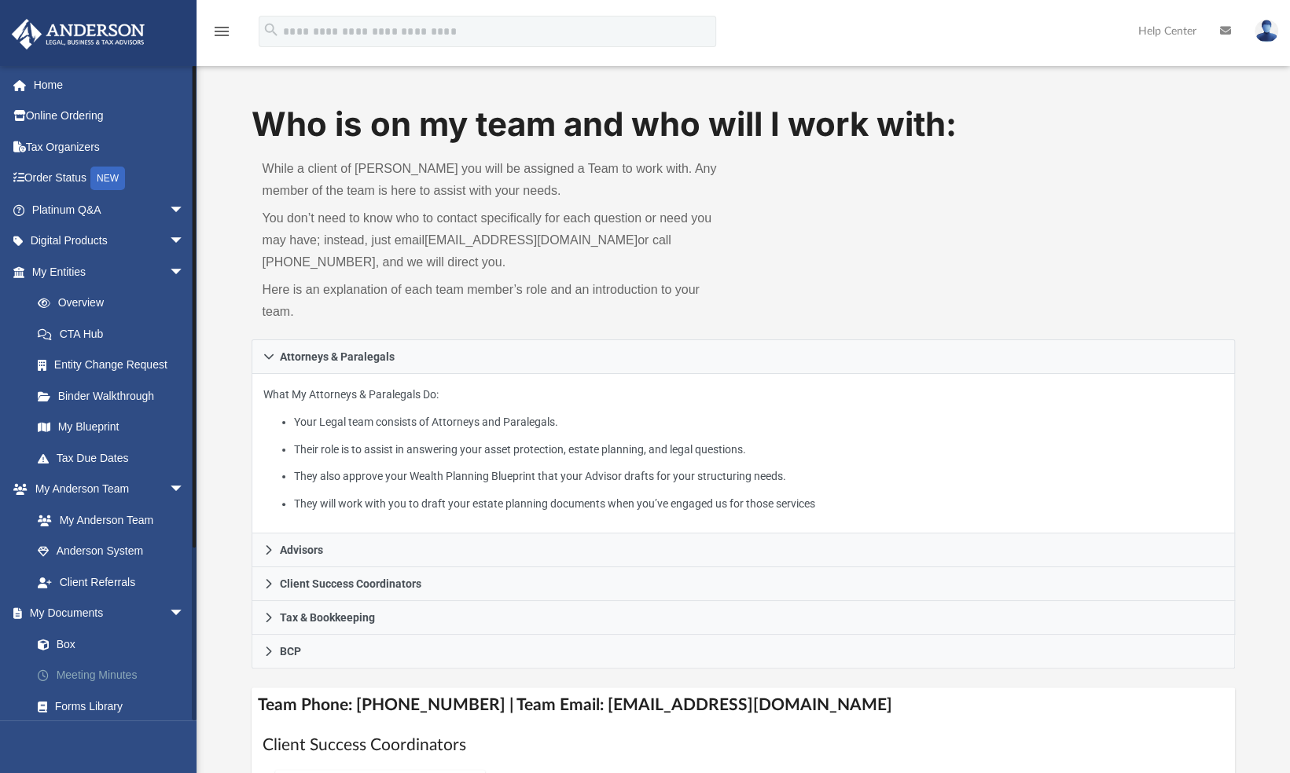
click at [85, 676] on link "Meeting Minutes" at bounding box center [115, 675] width 186 height 31
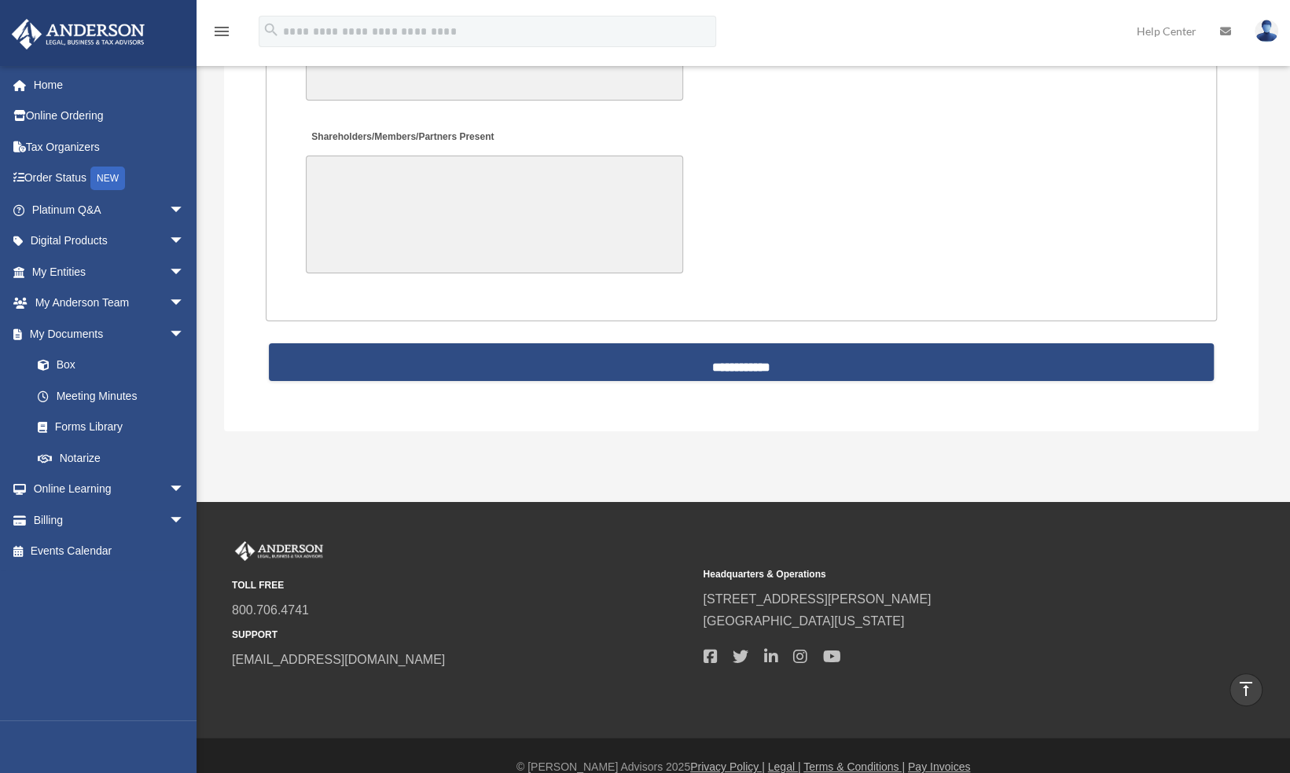
scroll to position [3419, 0]
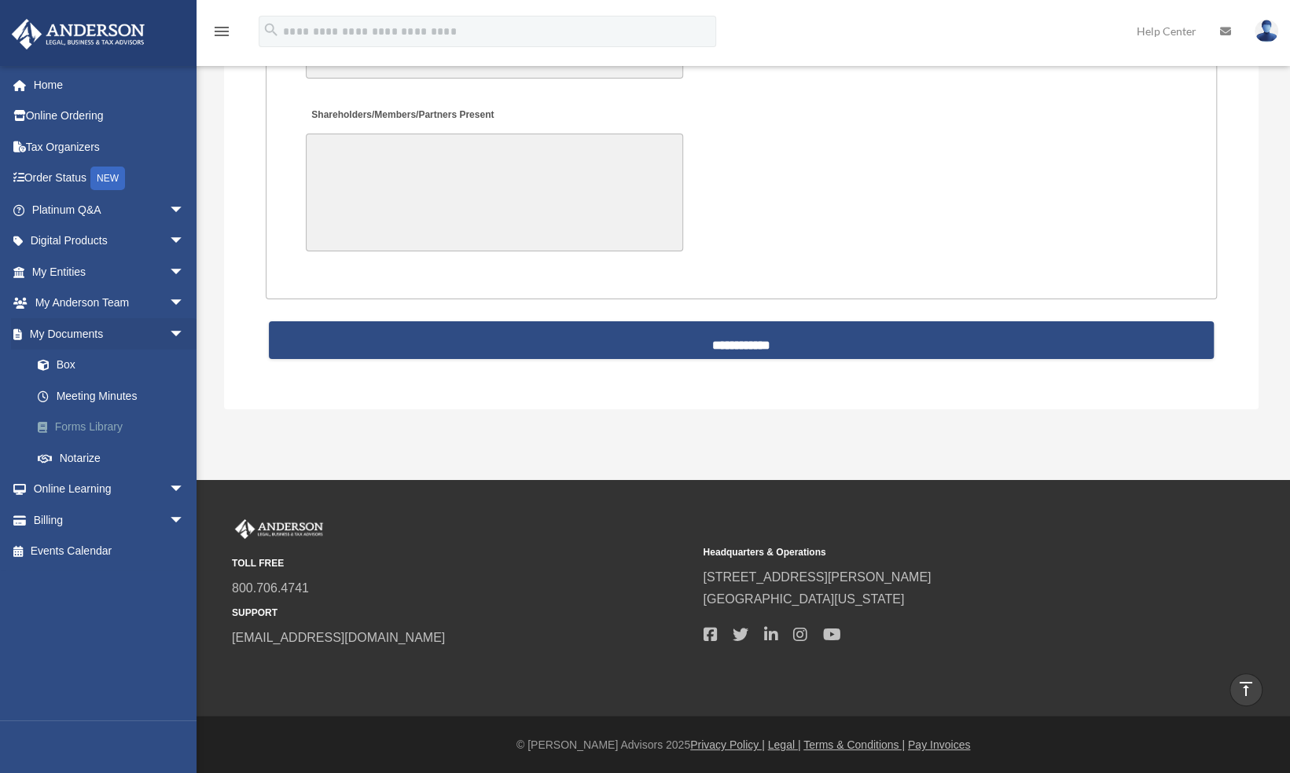
click at [95, 431] on link "Forms Library" at bounding box center [115, 427] width 186 height 31
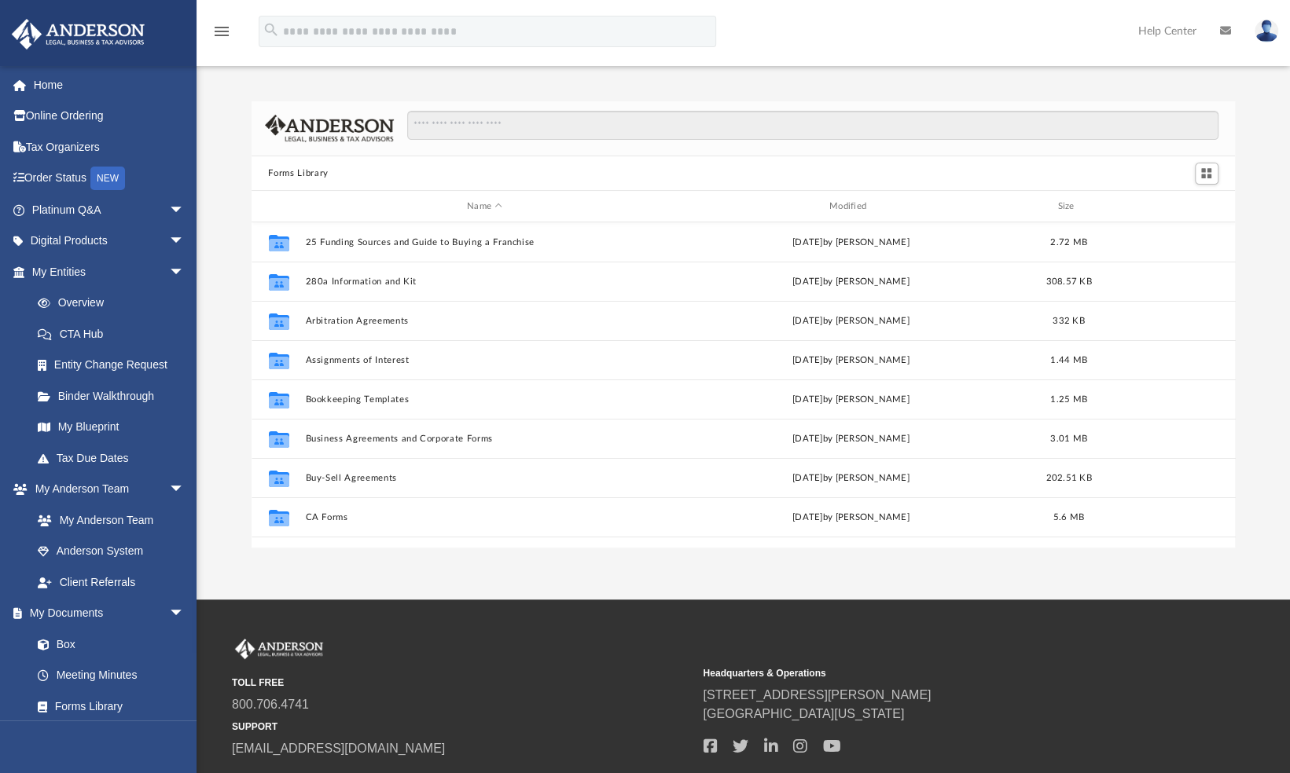
scroll to position [345, 971]
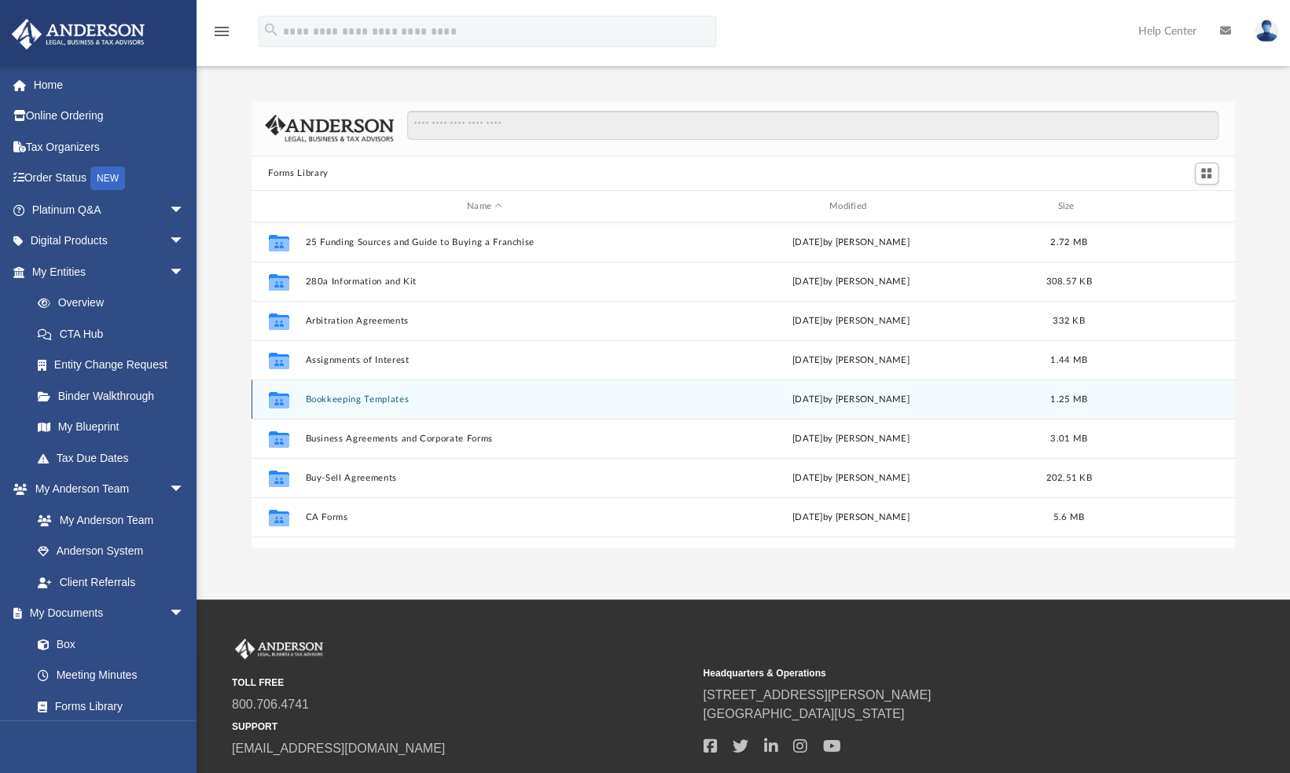
click at [383, 401] on button "Bookkeeping Templates" at bounding box center [484, 400] width 359 height 10
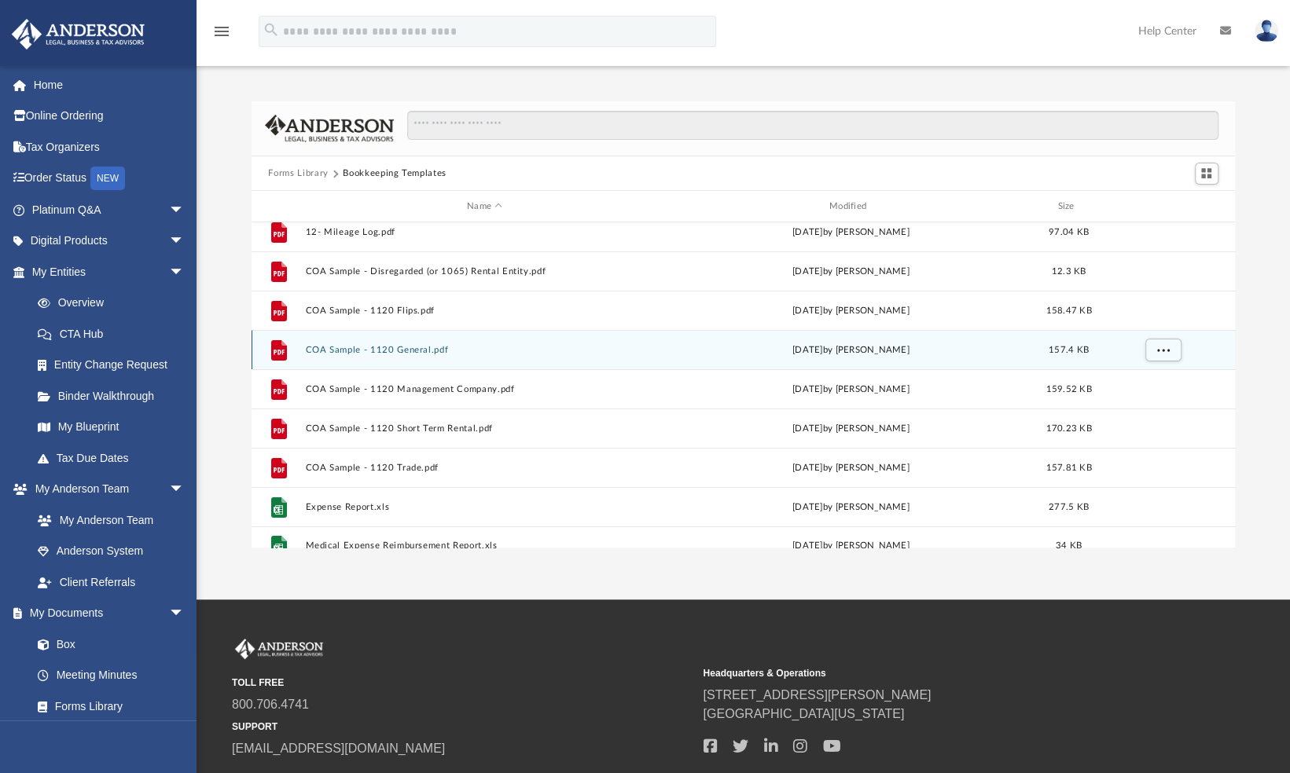
scroll to position [105, 0]
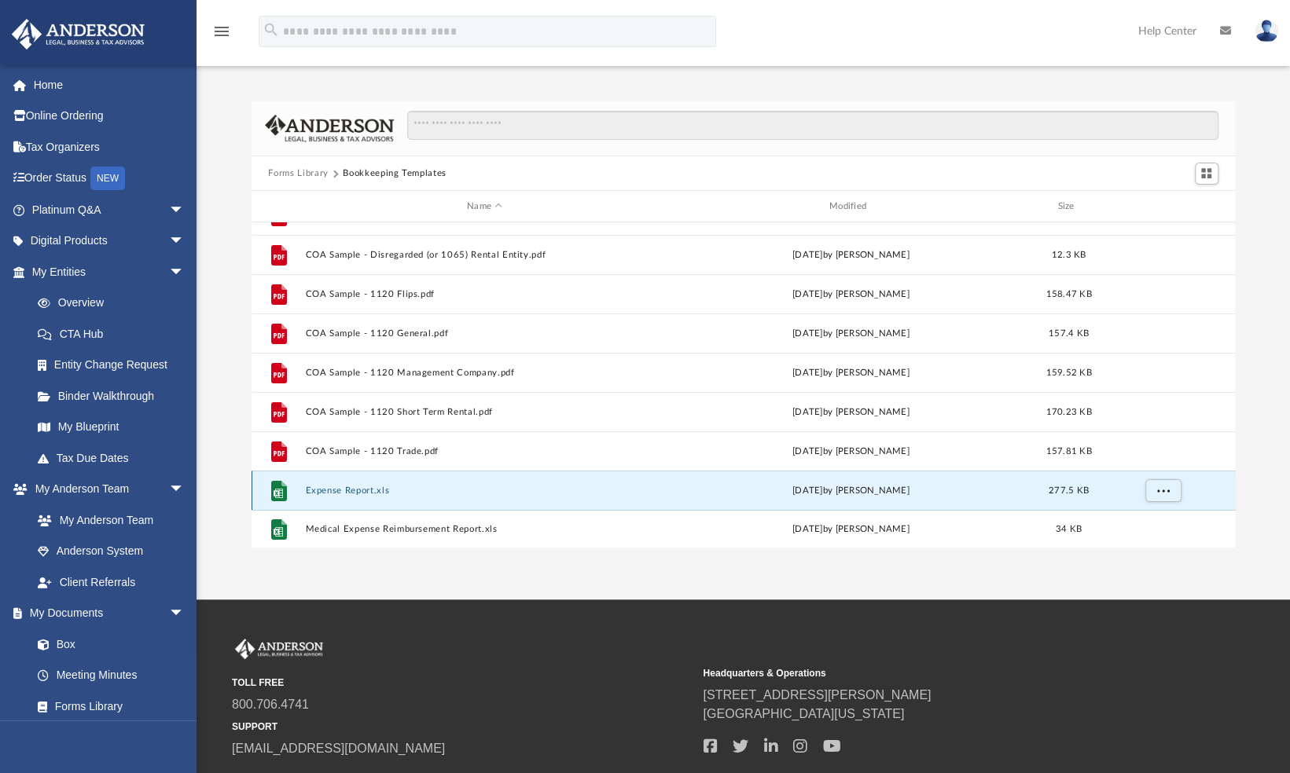
click at [369, 487] on button "Expense Report.xls" at bounding box center [484, 491] width 359 height 10
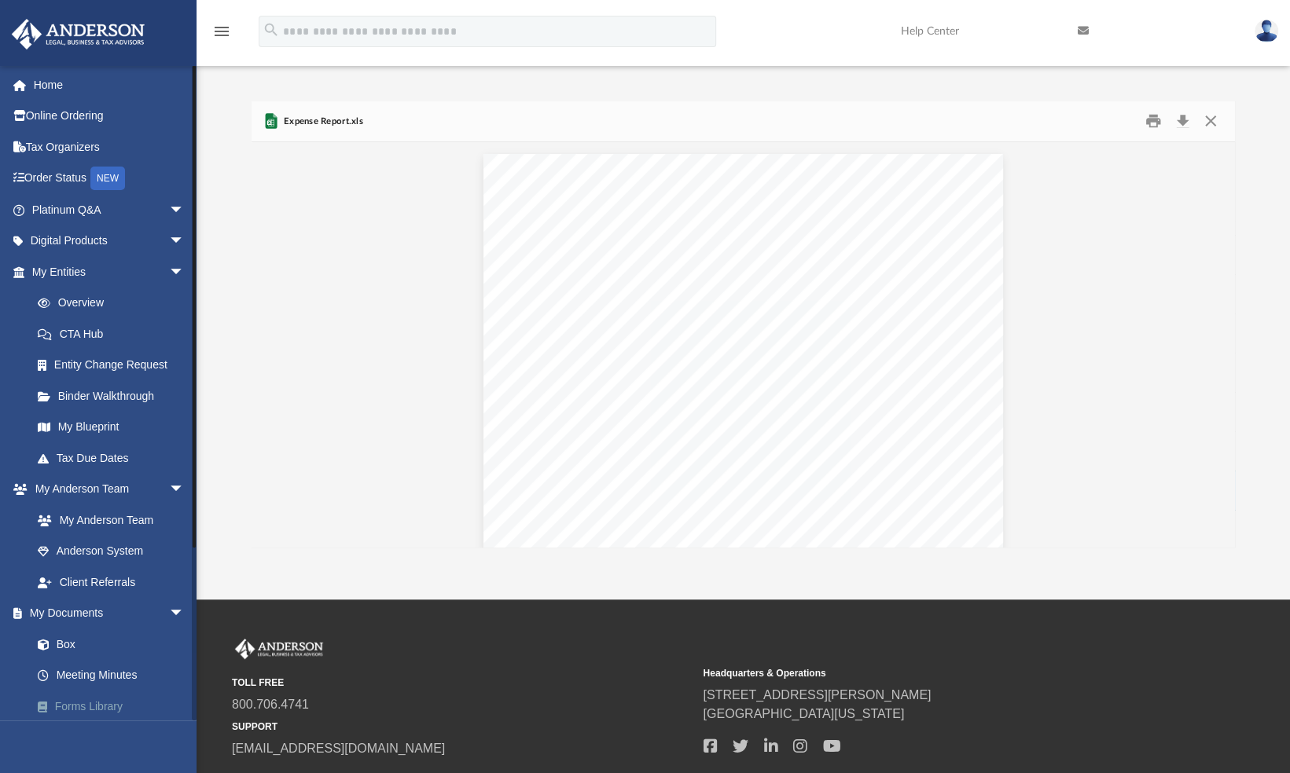
click at [109, 709] on link "Forms Library" at bounding box center [115, 706] width 186 height 31
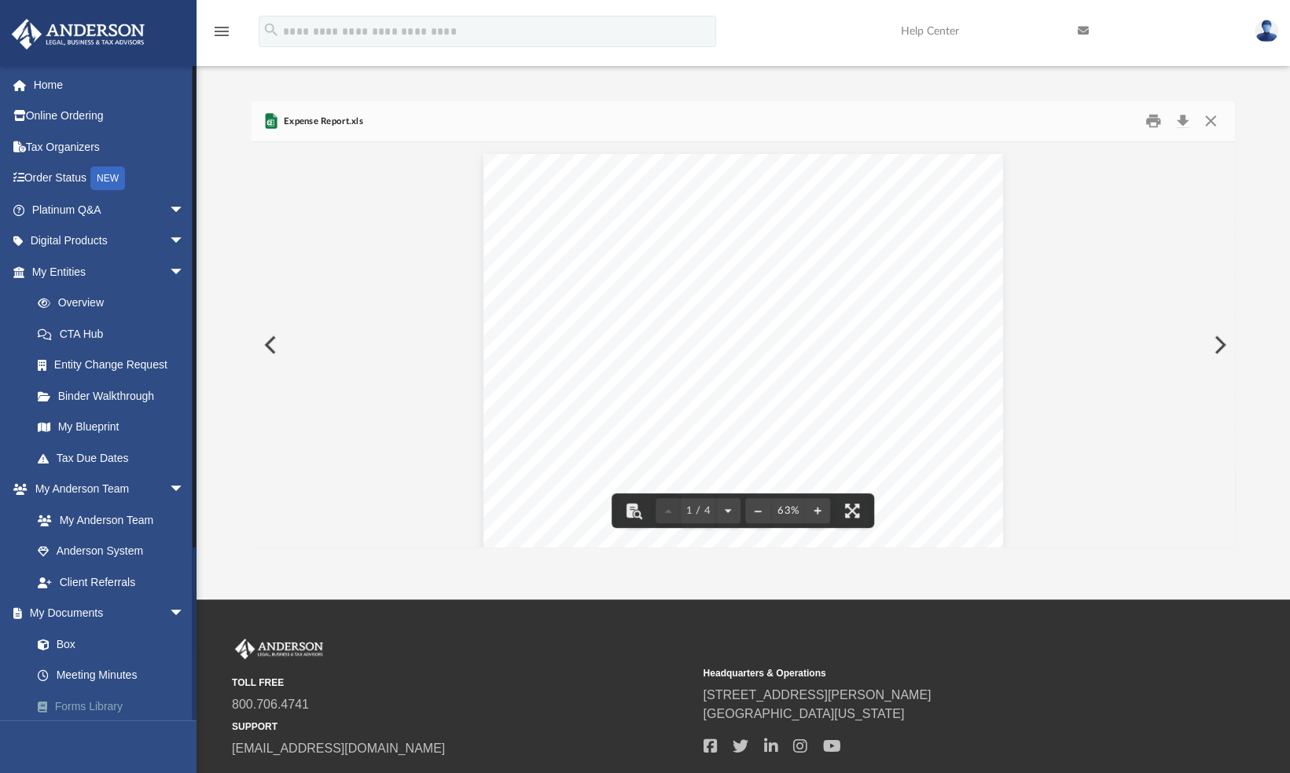
click at [90, 704] on link "Forms Library" at bounding box center [115, 706] width 186 height 31
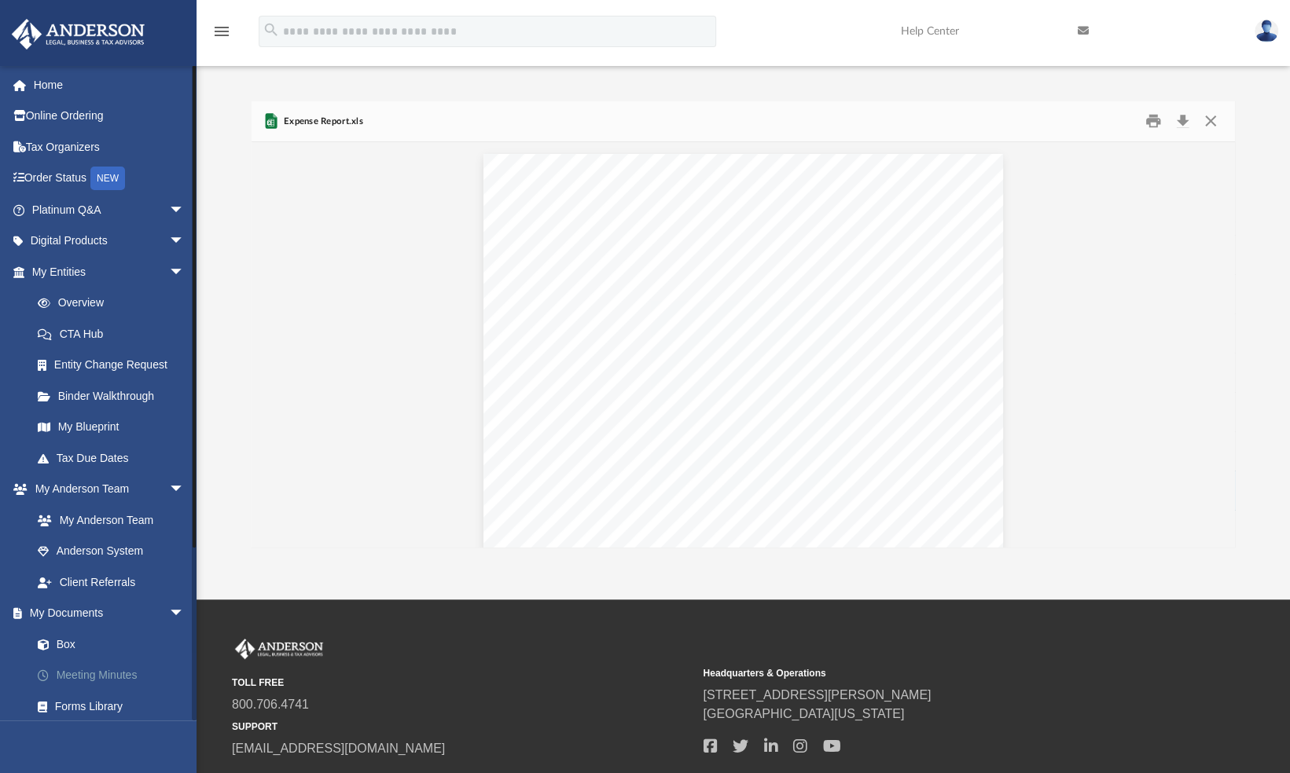
click at [75, 675] on link "Meeting Minutes" at bounding box center [115, 675] width 186 height 31
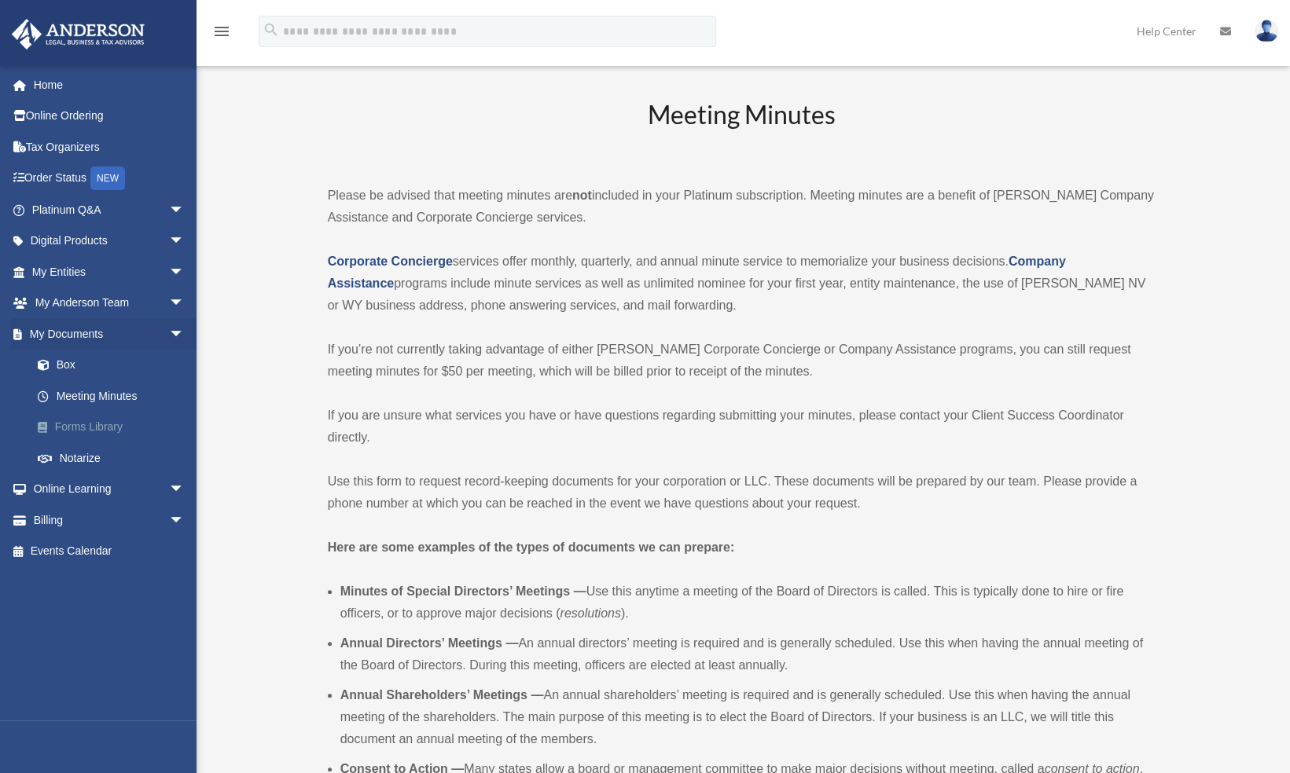
click at [93, 426] on link "Forms Library" at bounding box center [115, 427] width 186 height 31
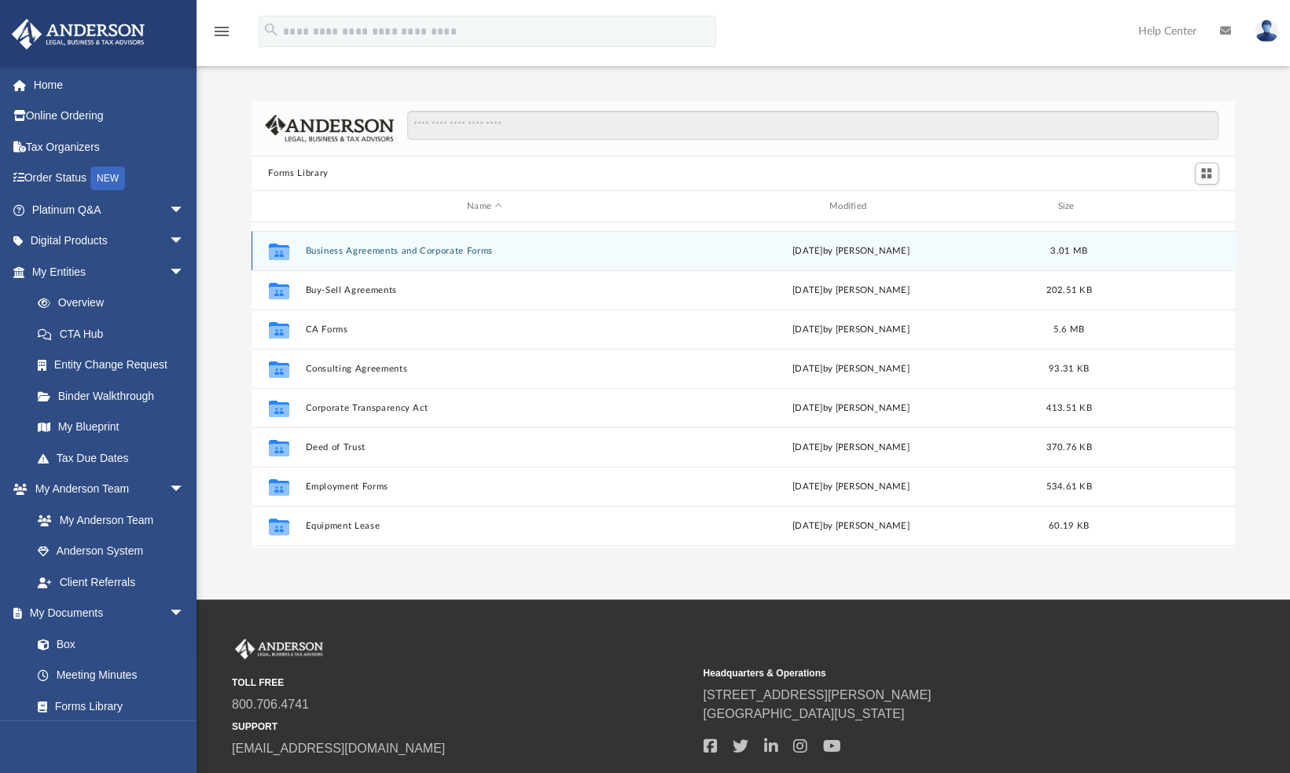
scroll to position [194, 0]
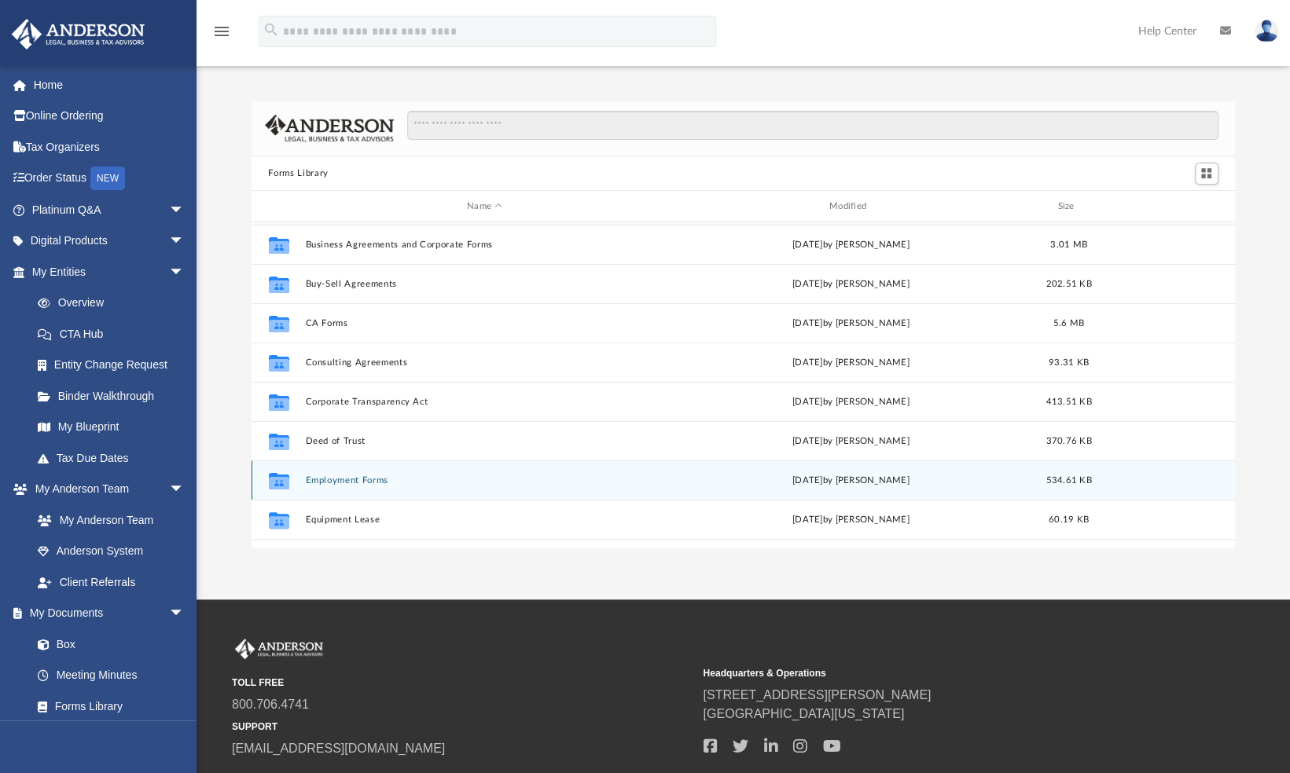
click at [344, 481] on button "Employment Forms" at bounding box center [484, 480] width 359 height 10
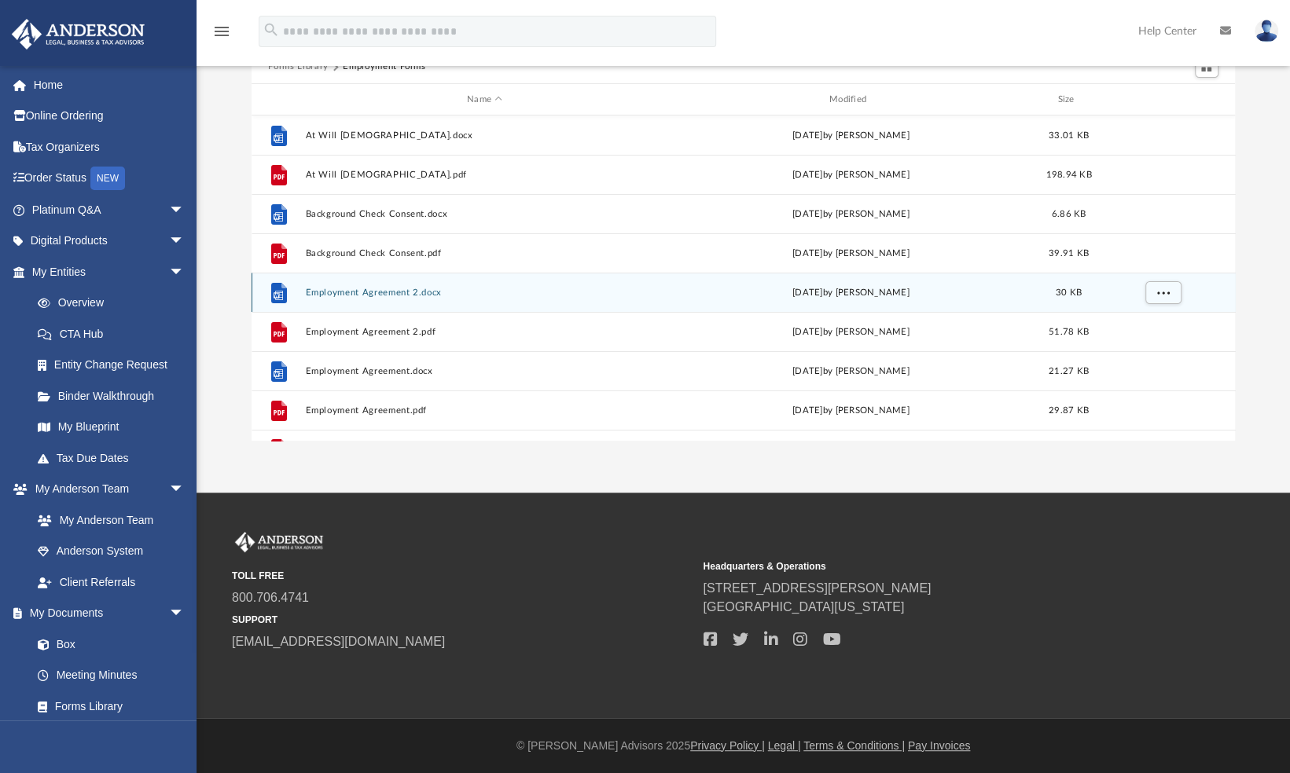
scroll to position [0, 0]
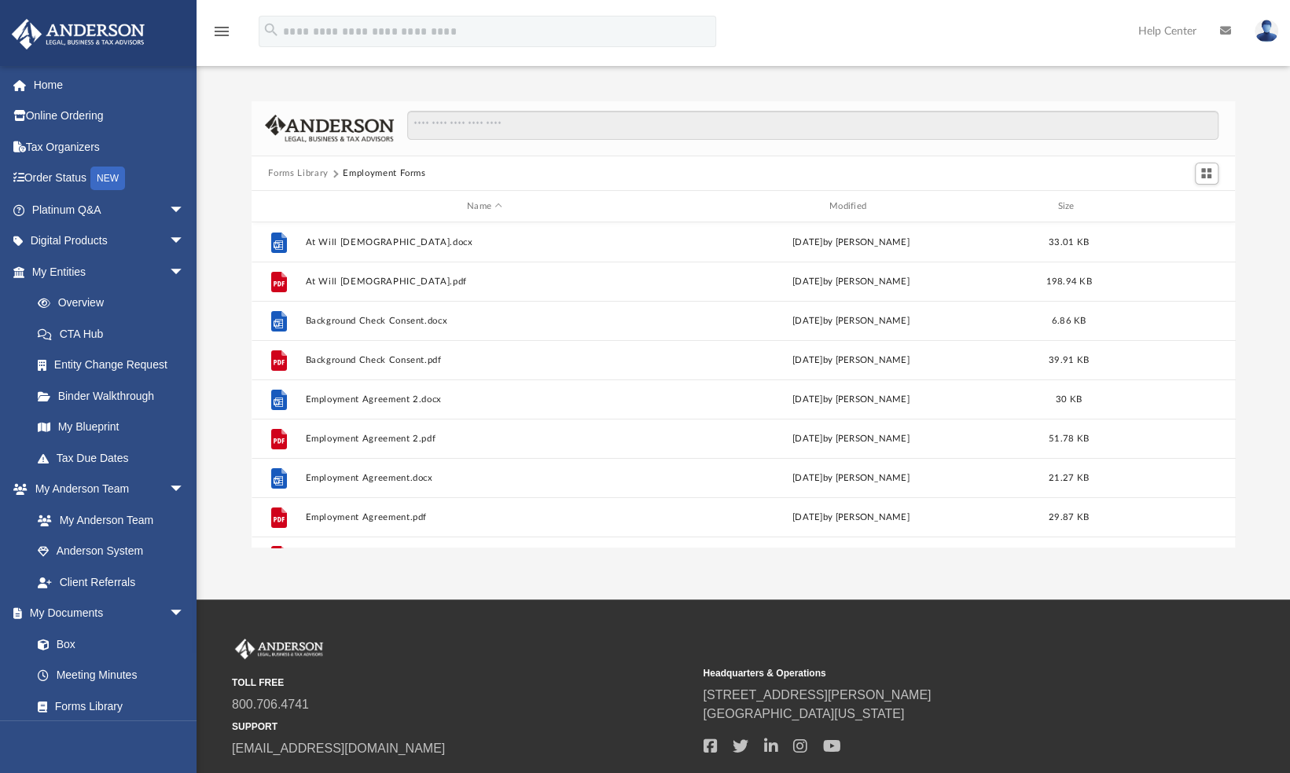
click at [310, 170] on button "Forms Library" at bounding box center [298, 174] width 60 height 14
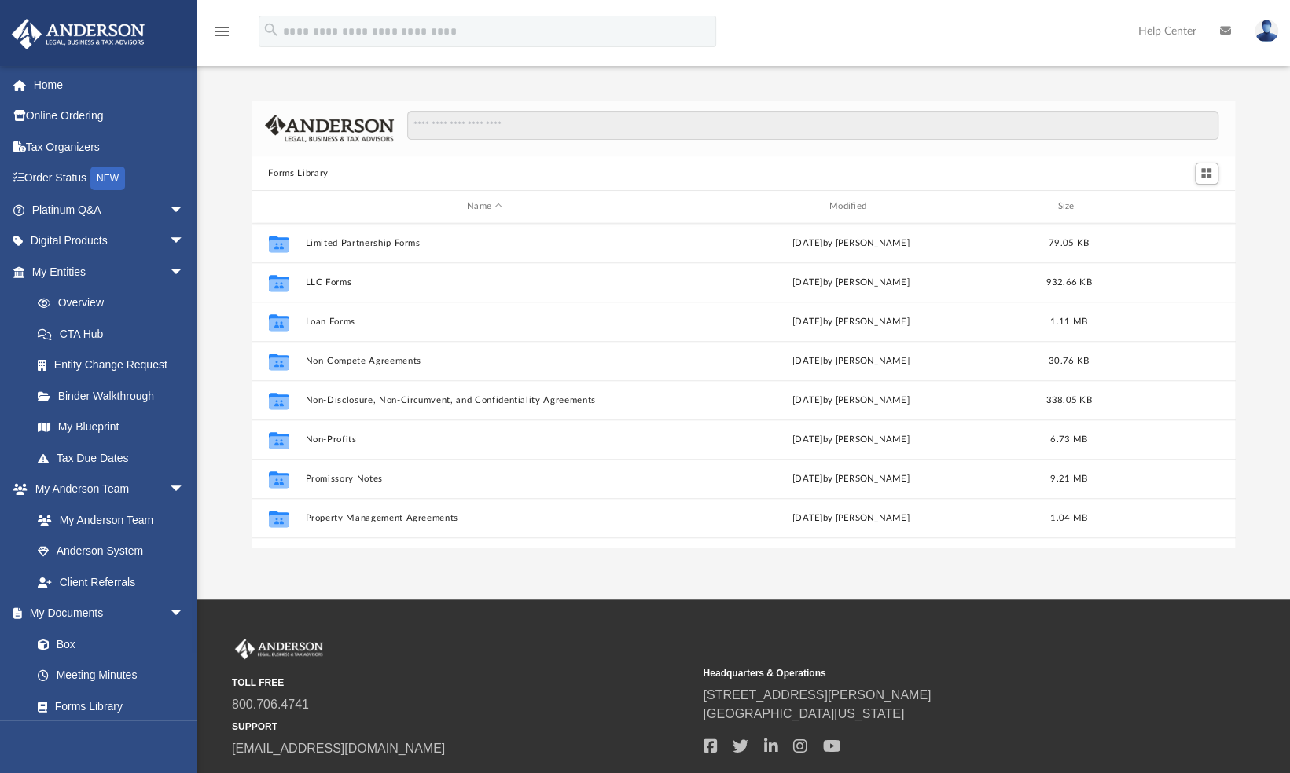
scroll to position [852, 0]
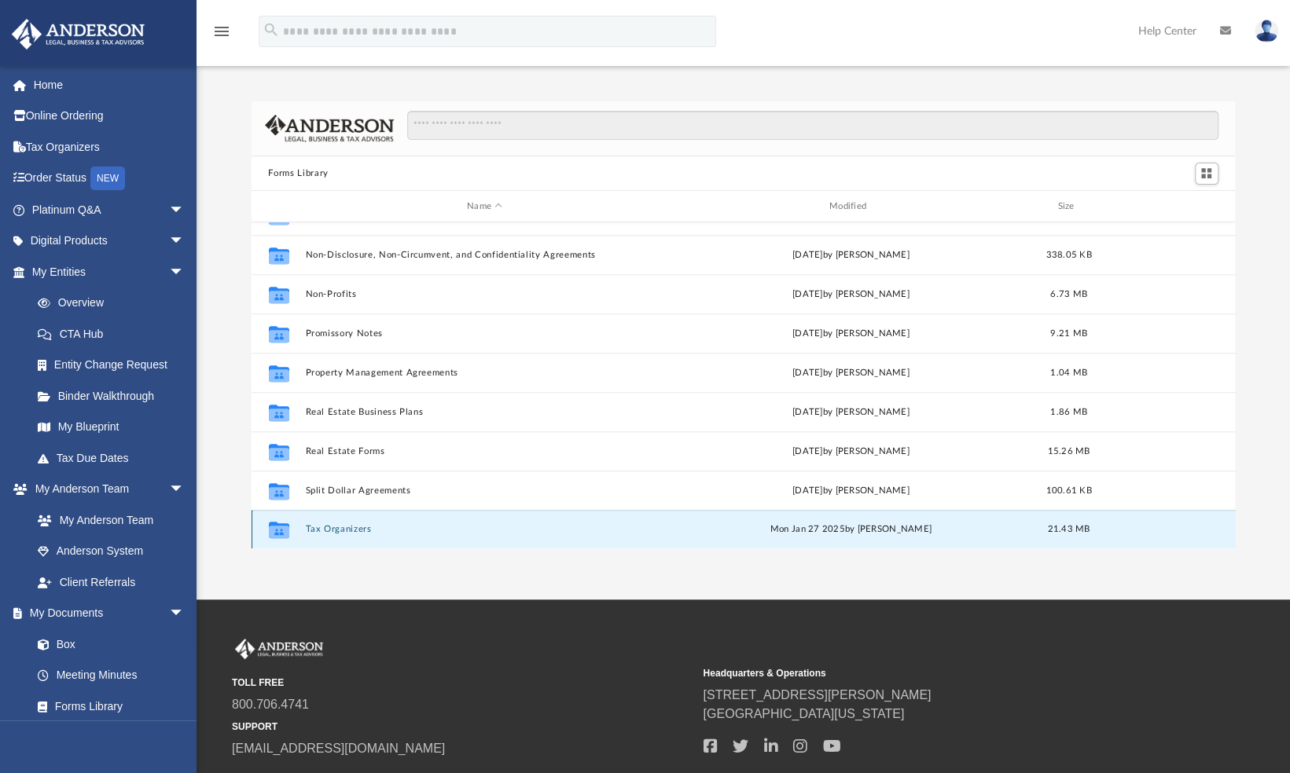
click at [349, 525] on button "Tax Organizers" at bounding box center [484, 530] width 359 height 10
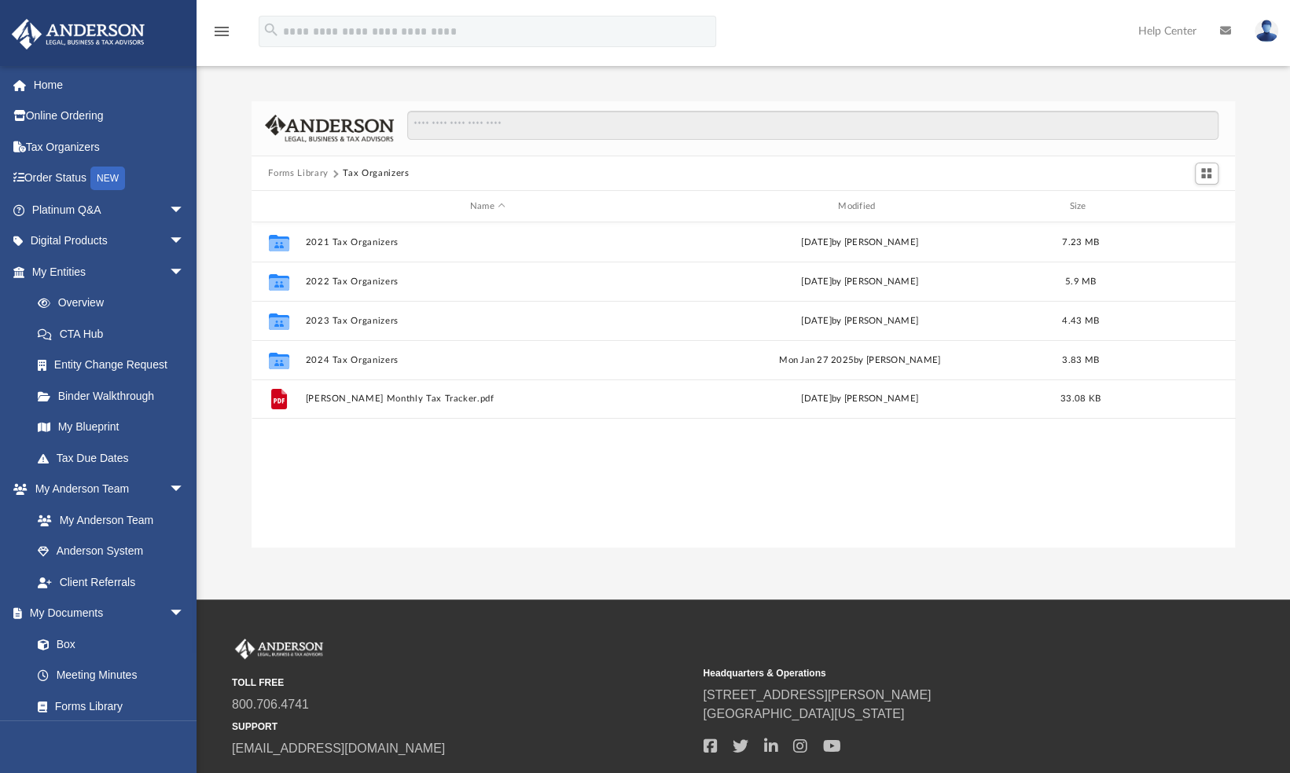
scroll to position [0, 0]
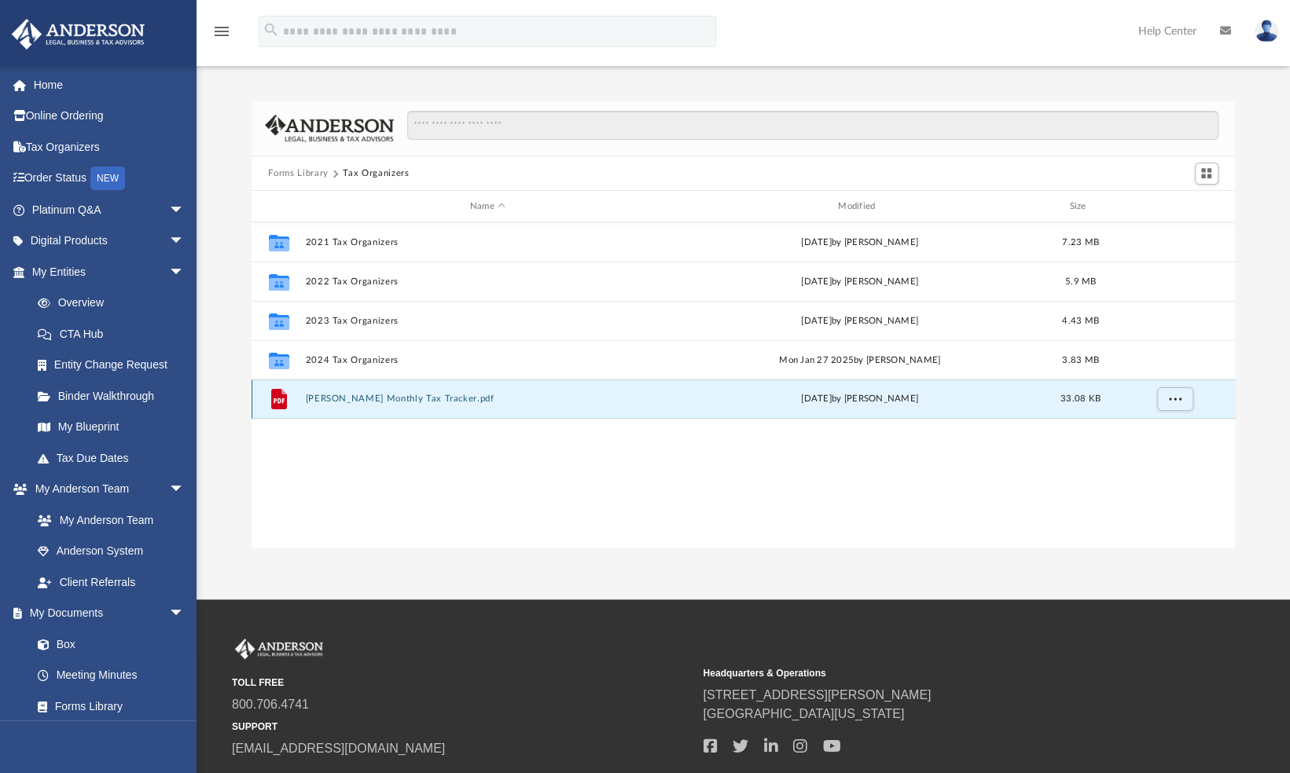
click at [328, 399] on button "Anderson Monthly Tax Tracker.pdf" at bounding box center [487, 400] width 365 height 10
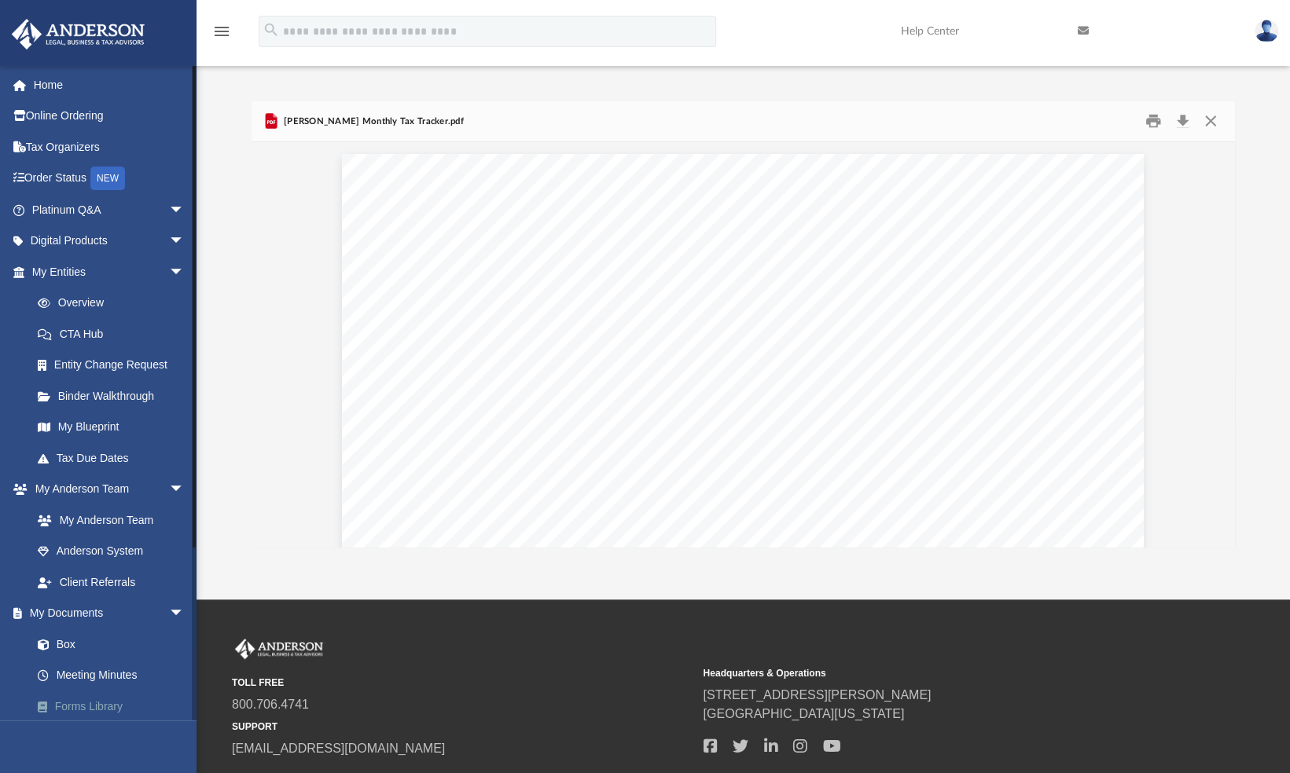
click at [87, 698] on link "Forms Library" at bounding box center [115, 706] width 186 height 31
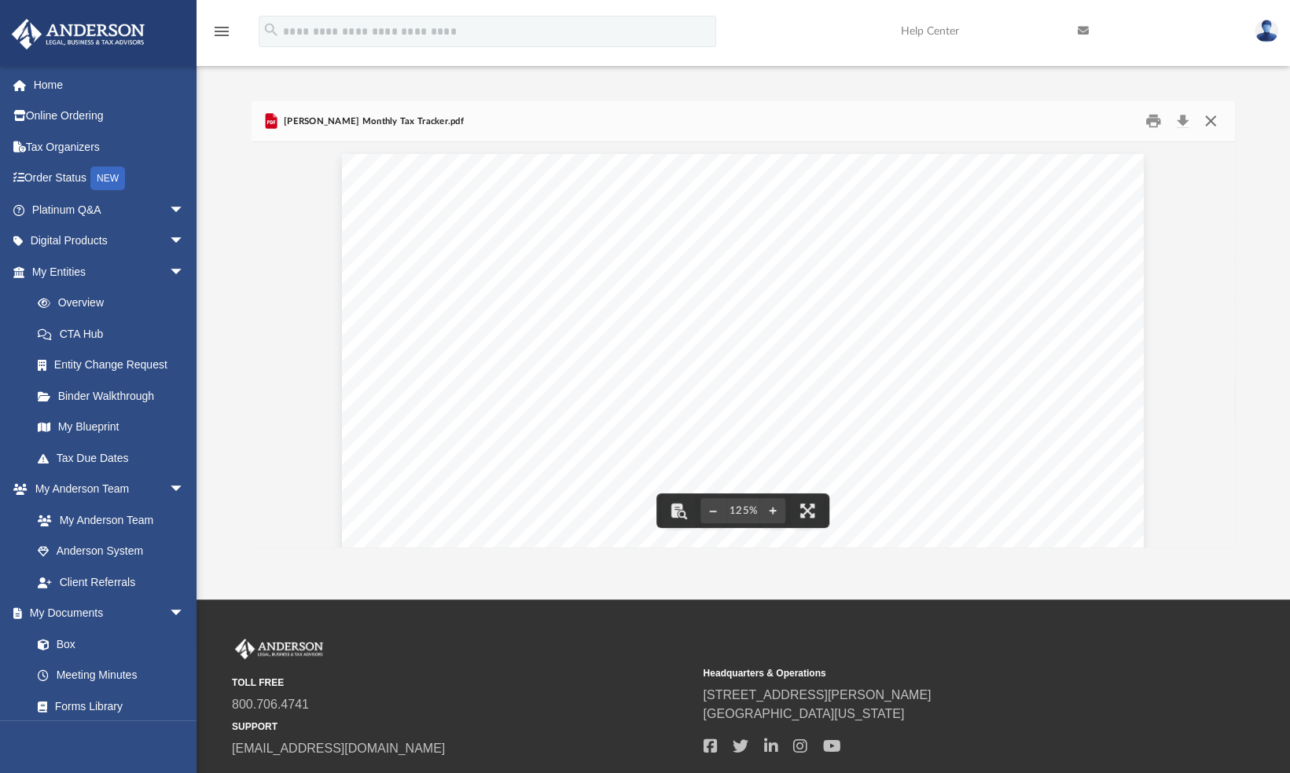
click at [1213, 118] on button "Close" at bounding box center [1210, 121] width 28 height 24
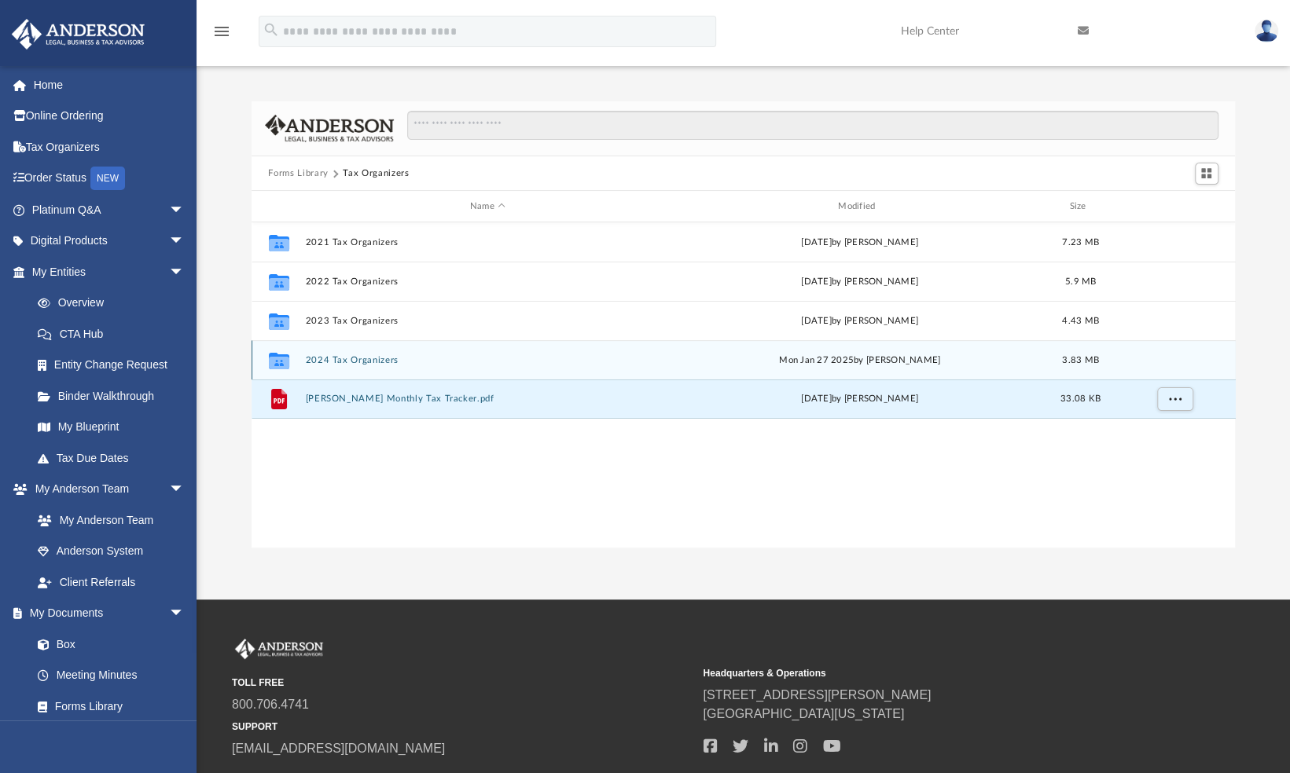
click at [328, 358] on button "2024 Tax Organizers" at bounding box center [487, 360] width 365 height 10
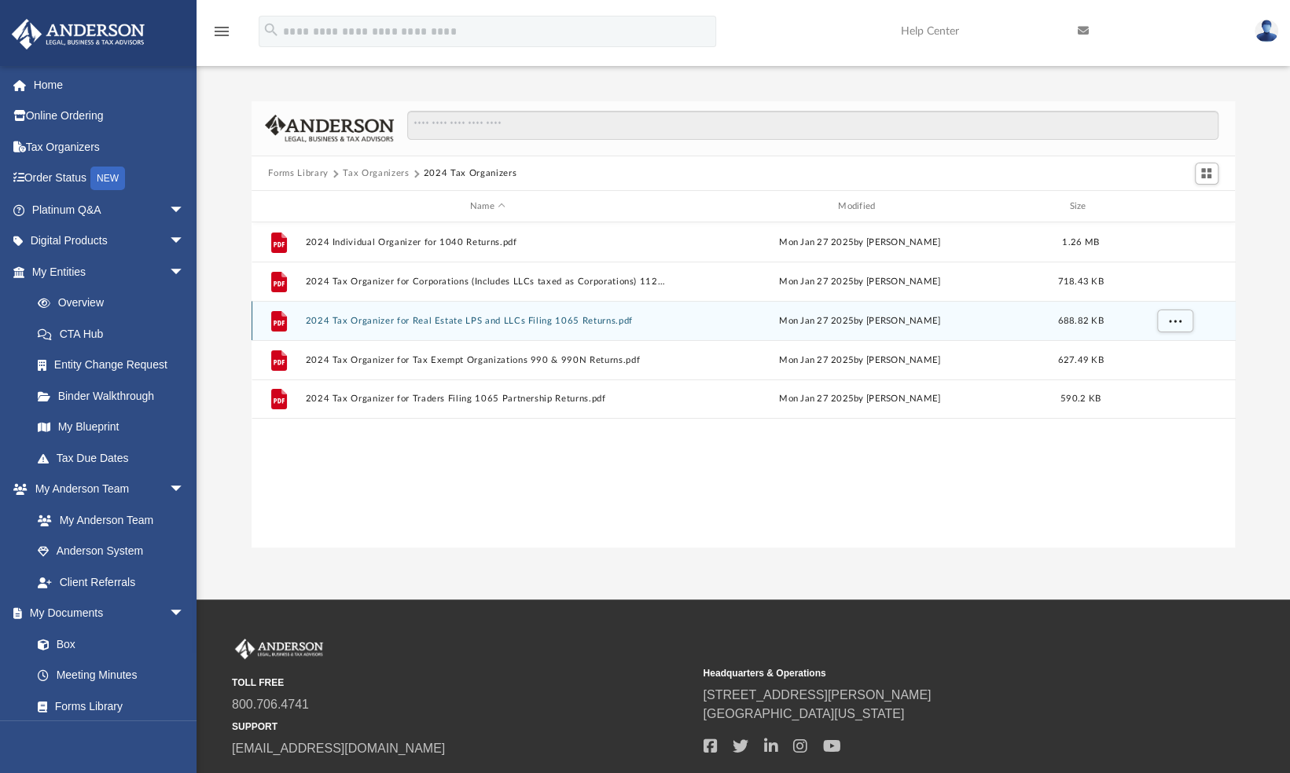
click at [422, 319] on button "2024 Tax Organizer for Real Estate LPS and LLCs Filing 1065 Returns.pdf" at bounding box center [487, 321] width 365 height 10
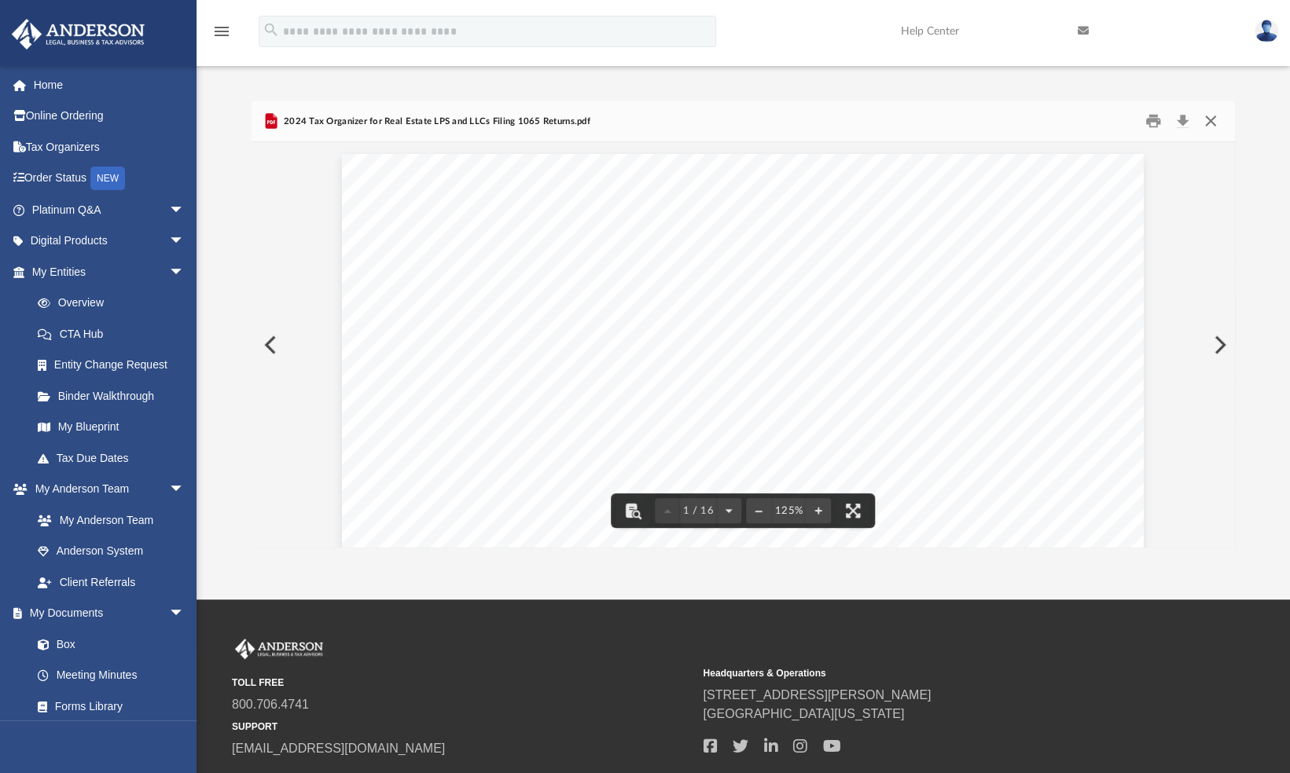
click at [1211, 116] on button "Close" at bounding box center [1210, 121] width 28 height 24
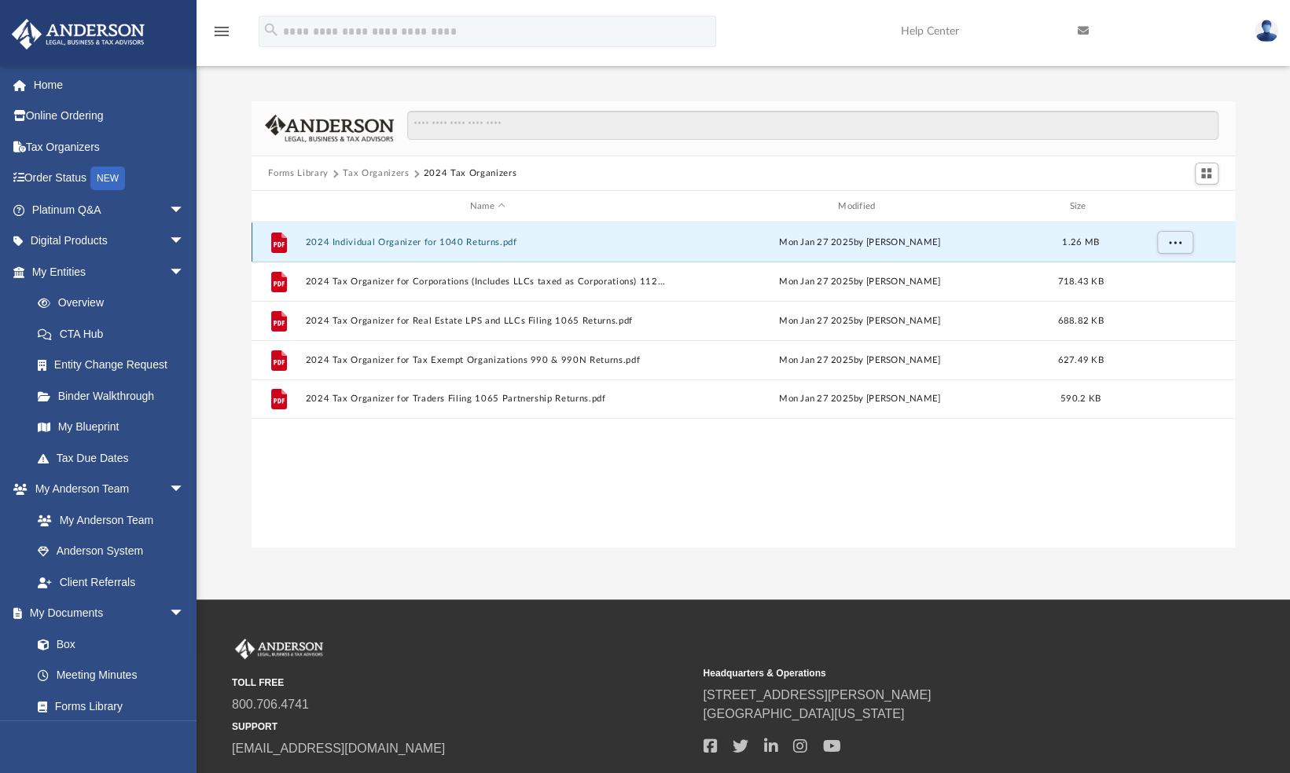
click at [468, 237] on button "2024 Individual Organizer for 1040 Returns.pdf" at bounding box center [487, 242] width 365 height 10
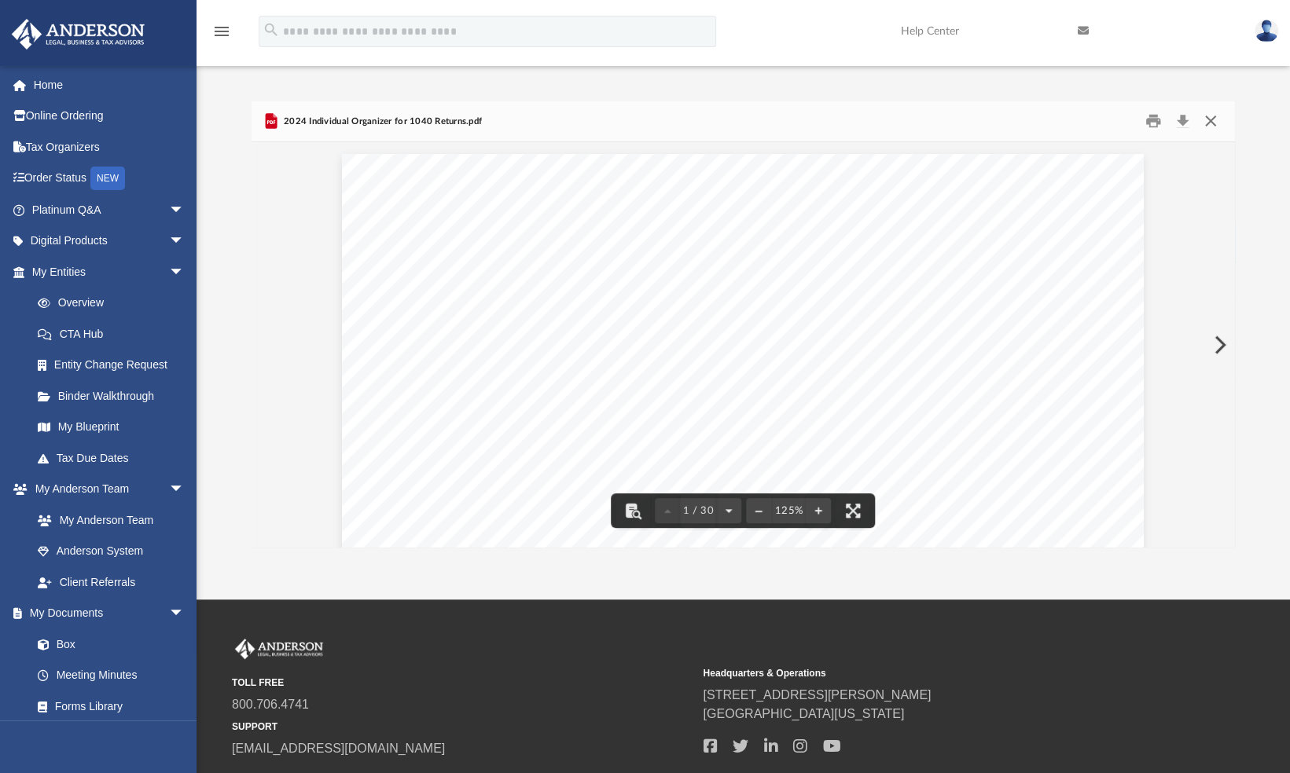
click at [1212, 126] on button "Close" at bounding box center [1210, 121] width 28 height 24
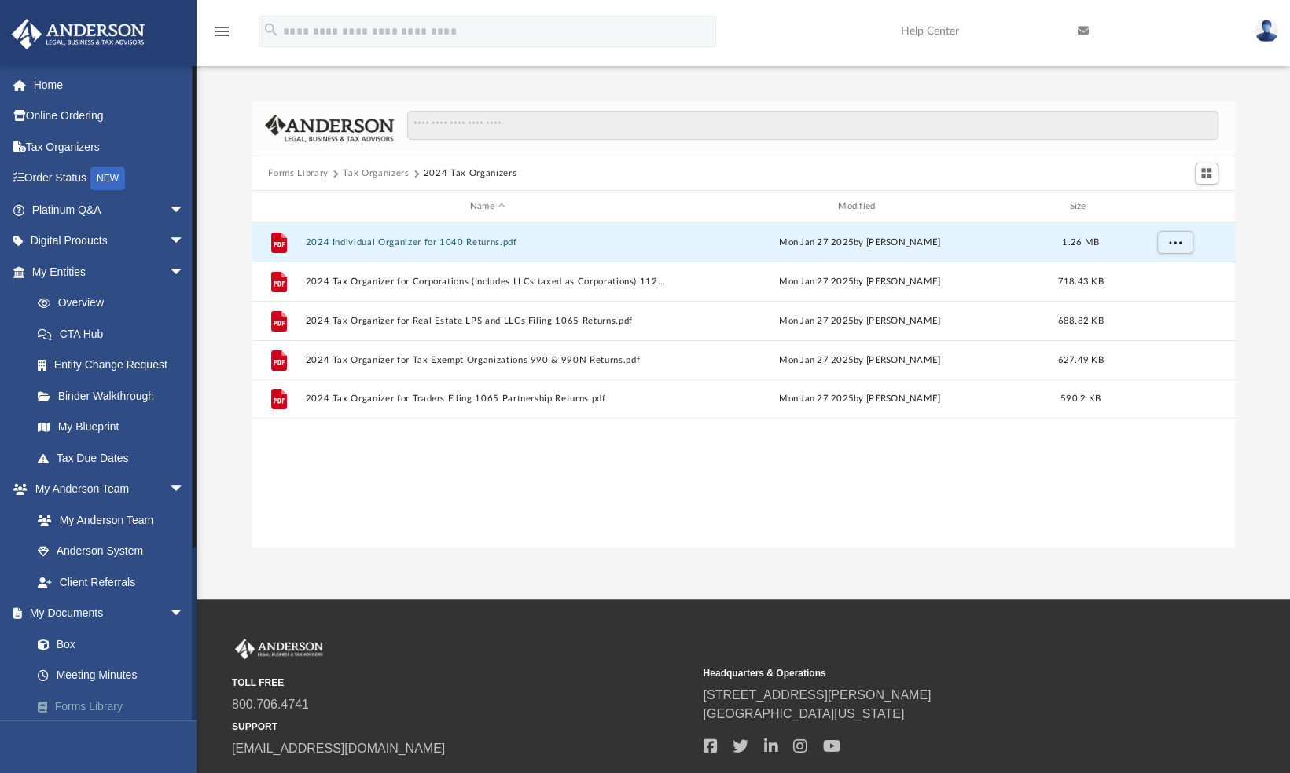
click at [87, 703] on link "Forms Library" at bounding box center [115, 706] width 186 height 31
click at [394, 171] on button "Tax Organizers" at bounding box center [376, 174] width 66 height 14
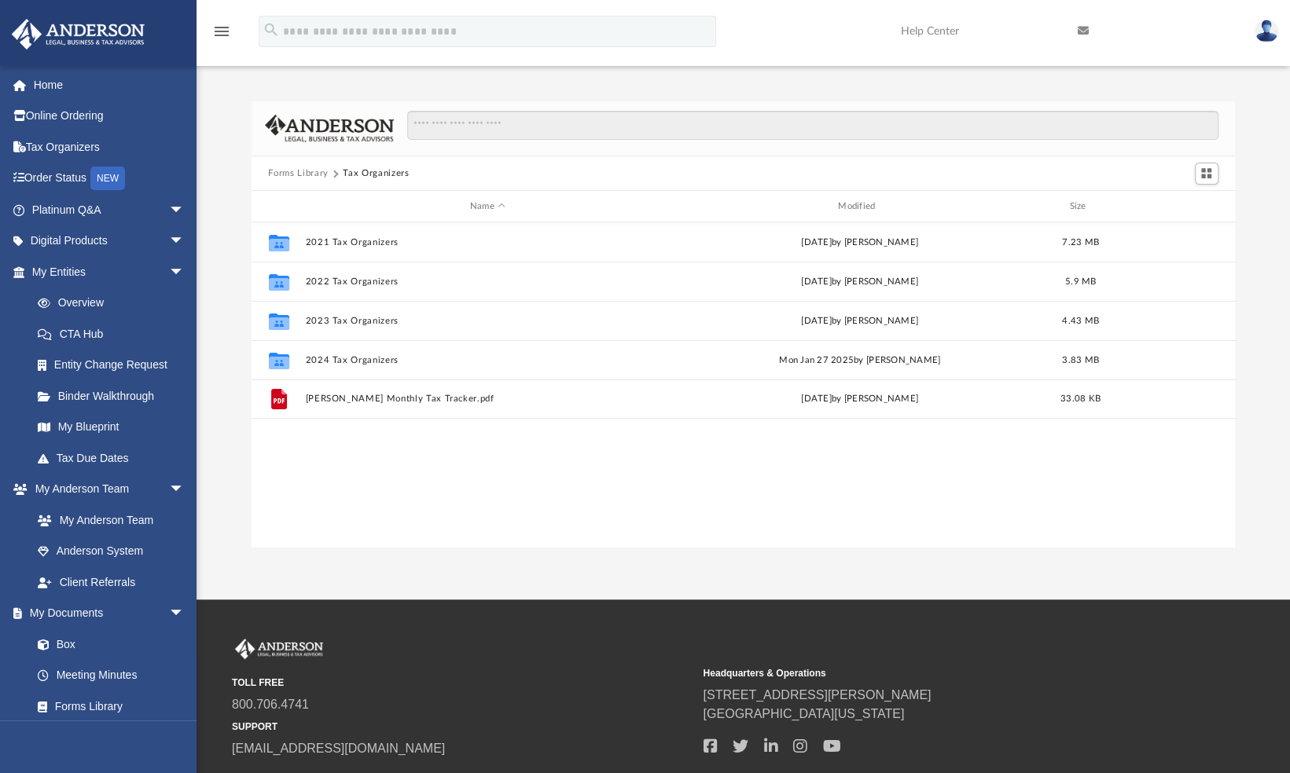
click at [306, 171] on button "Forms Library" at bounding box center [298, 174] width 60 height 14
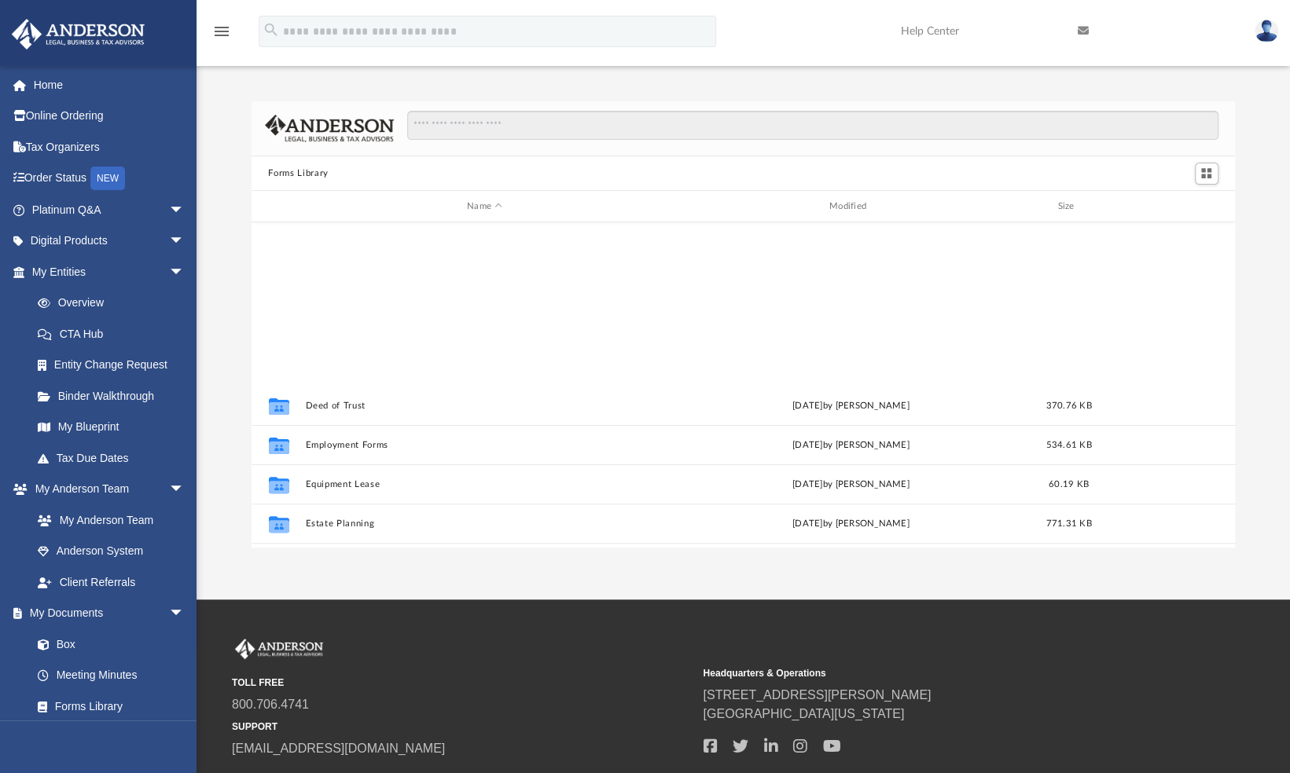
scroll to position [852, 0]
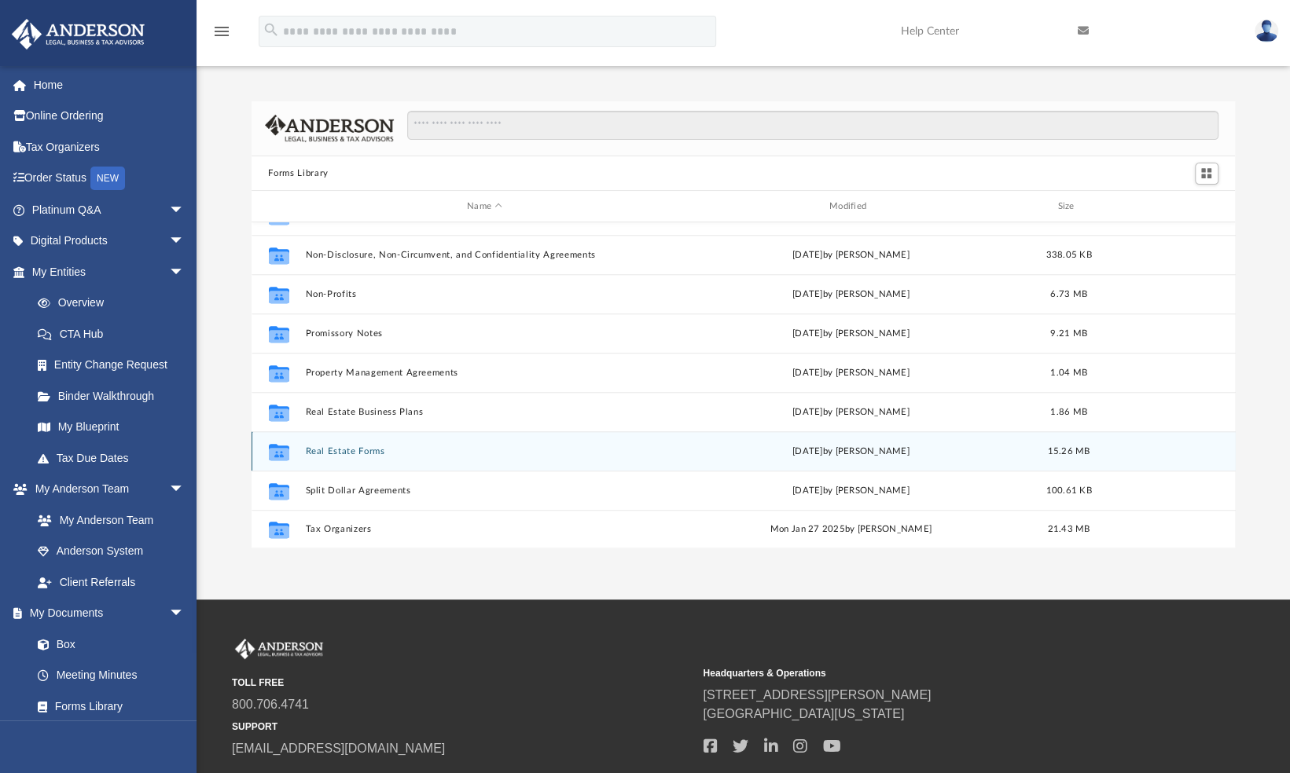
click at [351, 448] on button "Real Estate Forms" at bounding box center [484, 451] width 359 height 10
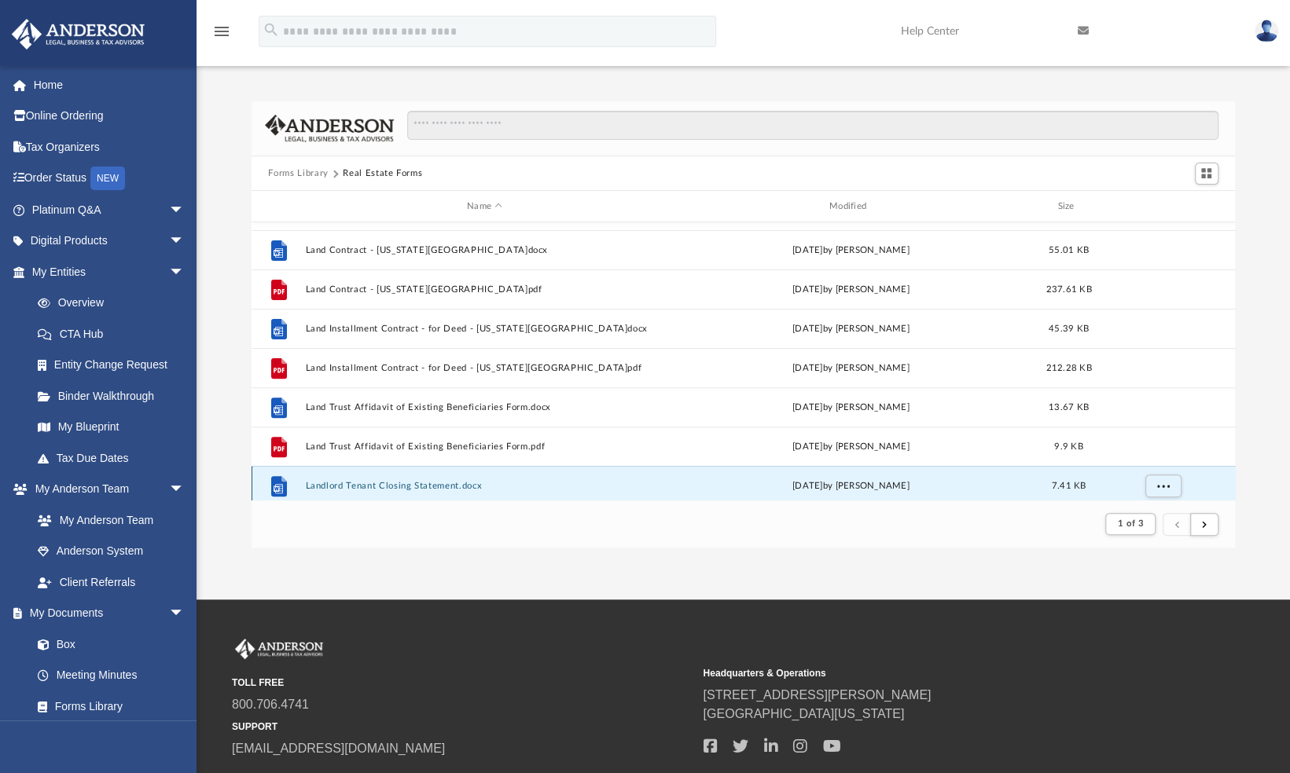
scroll to position [351, 0]
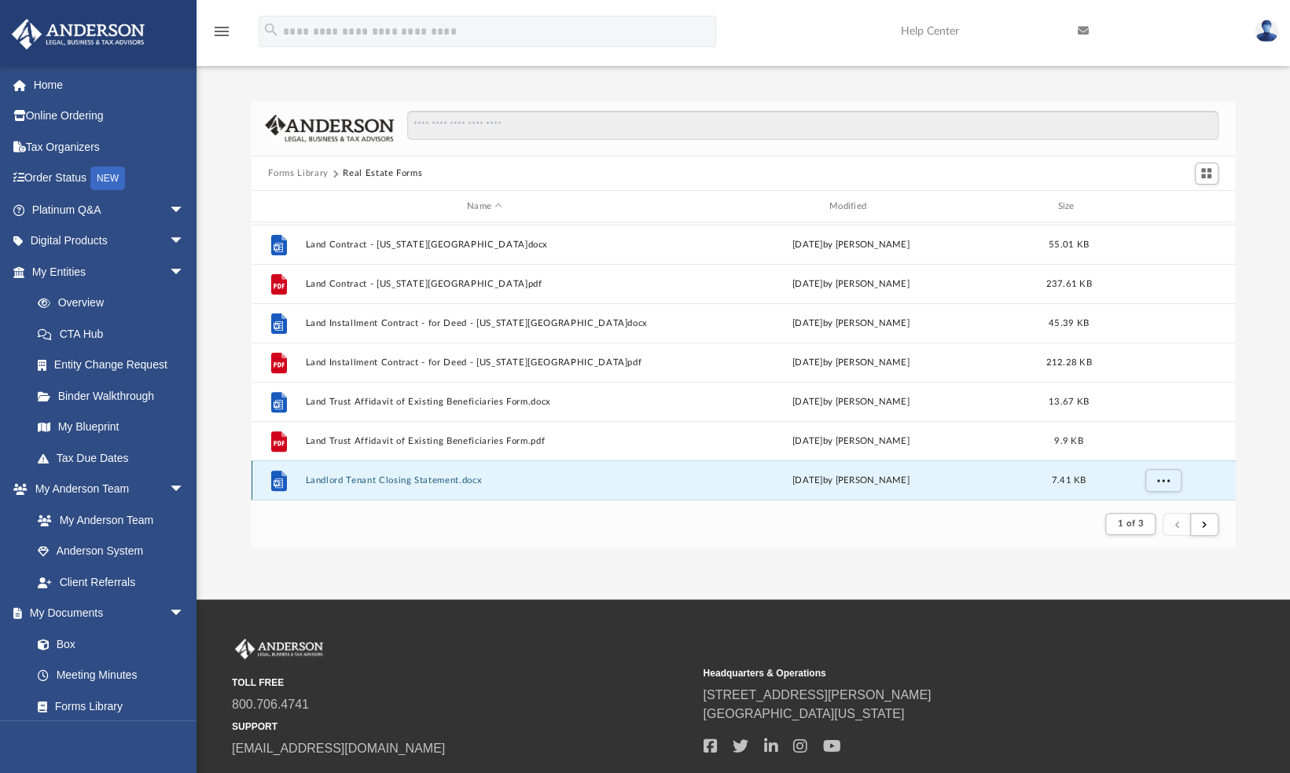
click at [396, 482] on div "File Junior Mortgage.docx Wed Oct 5 2022 by Mary Acree 55.15 KB File Junior Mor…" at bounding box center [743, 360] width 984 height 277
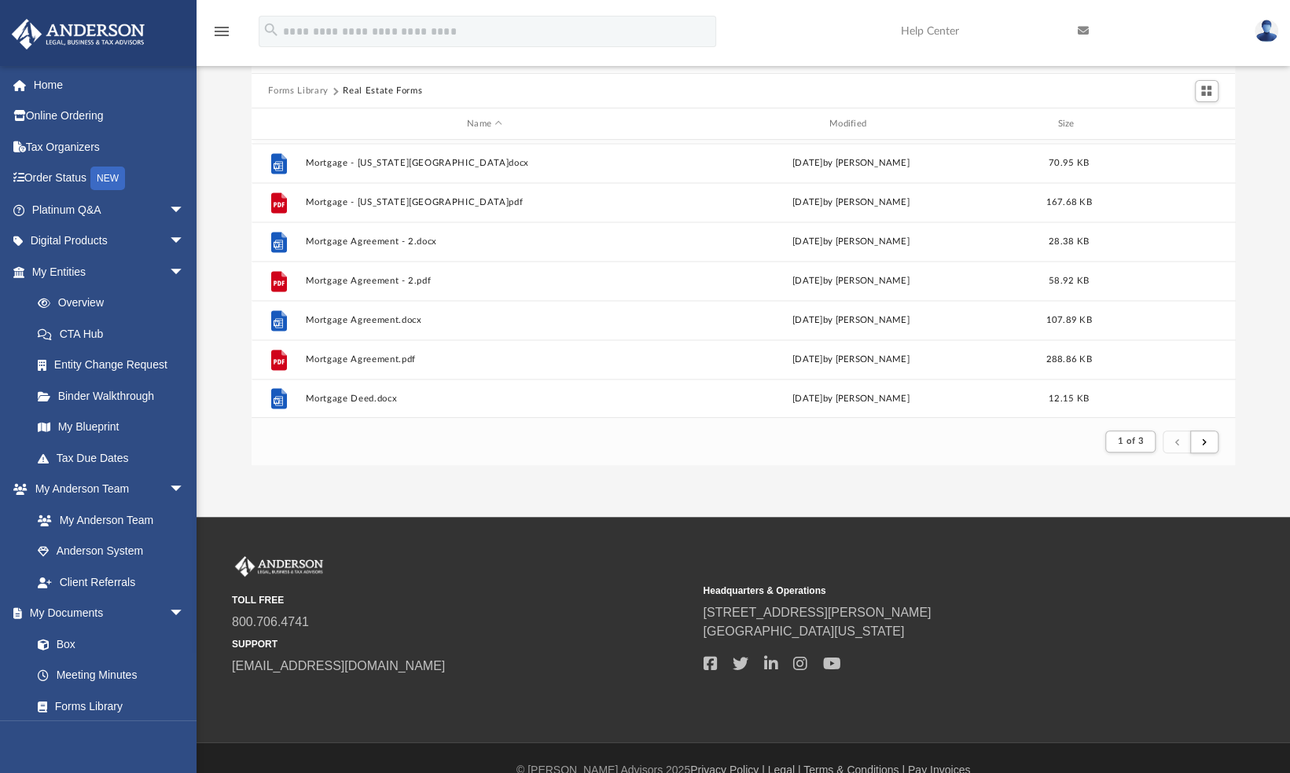
scroll to position [88, 0]
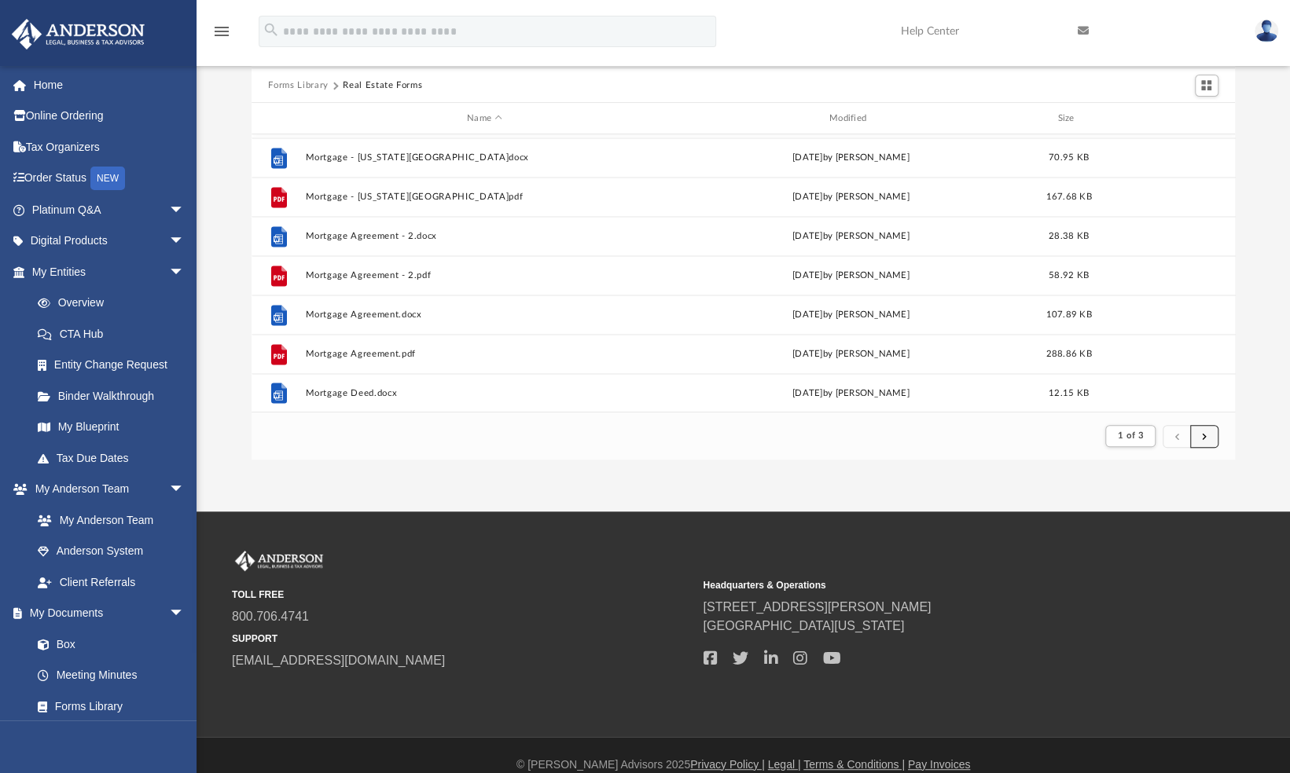
click at [1205, 433] on span "submit" at bounding box center [1204, 435] width 5 height 9
click at [1202, 440] on span "submit" at bounding box center [1204, 435] width 5 height 9
click at [1206, 439] on button "submit" at bounding box center [1204, 436] width 28 height 23
click at [1201, 86] on span "Switch to Grid View" at bounding box center [1205, 85] width 13 height 13
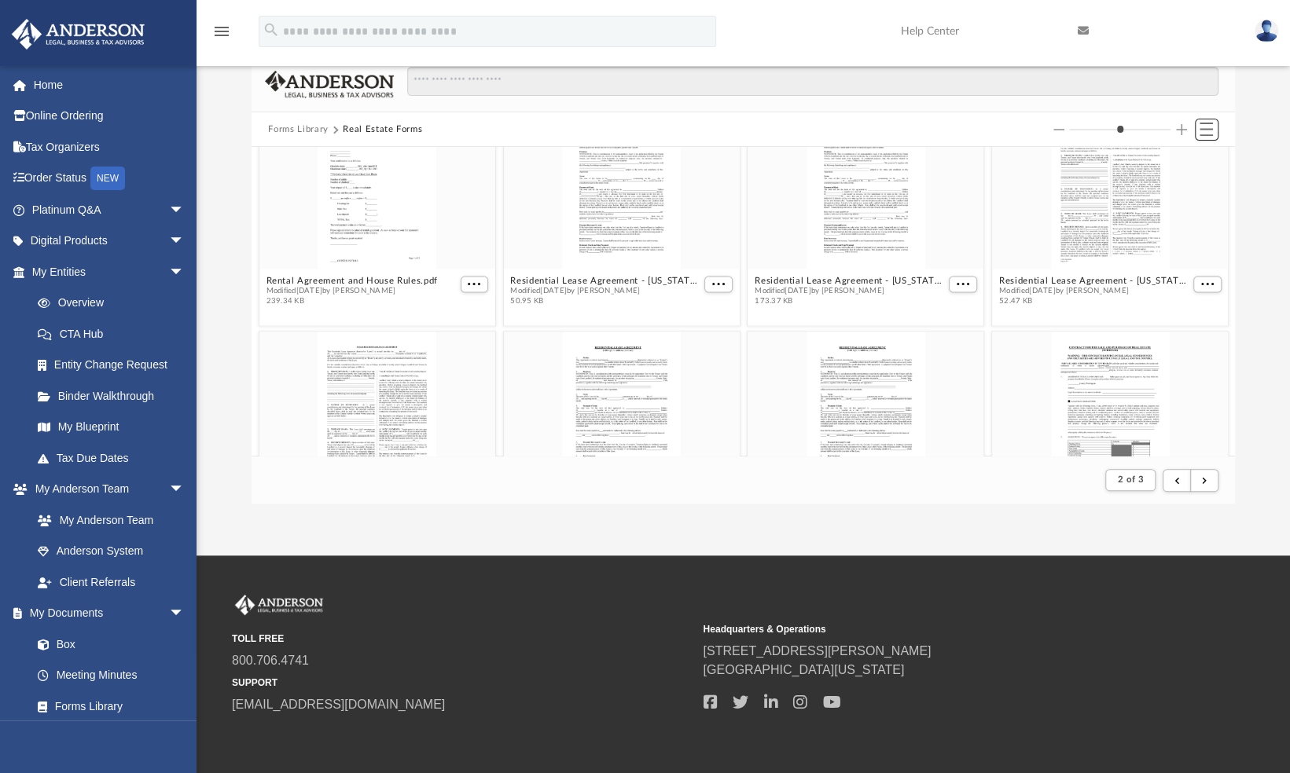
scroll to position [0, 0]
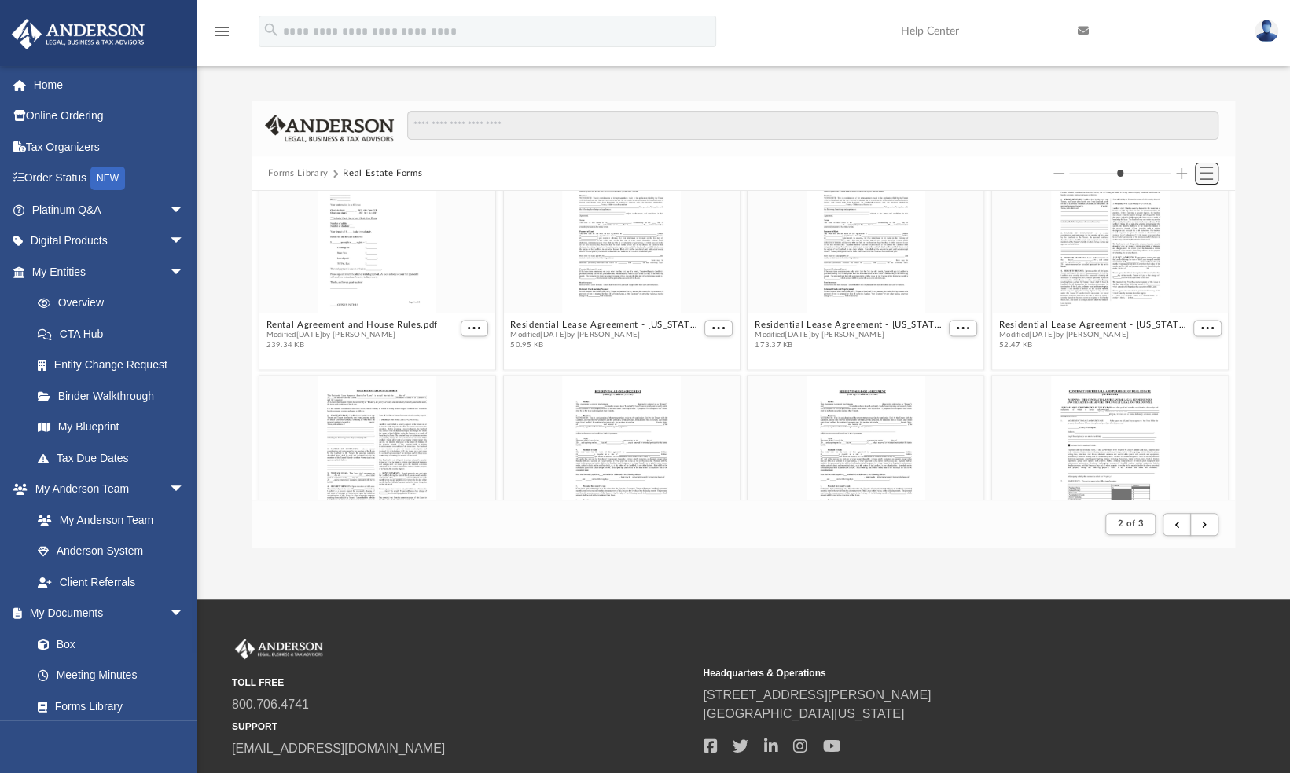
click at [1213, 174] on button "Switch to List View" at bounding box center [1207, 174] width 24 height 22
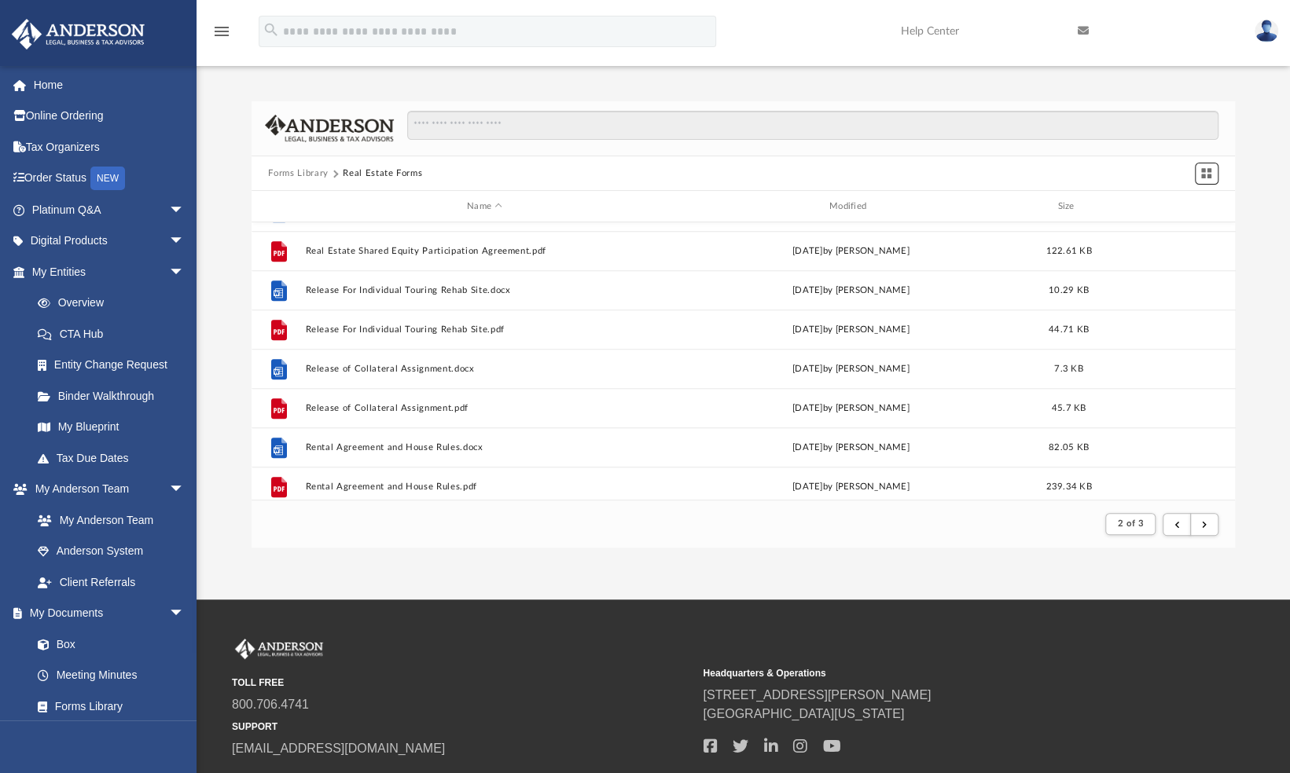
scroll to position [1012, 0]
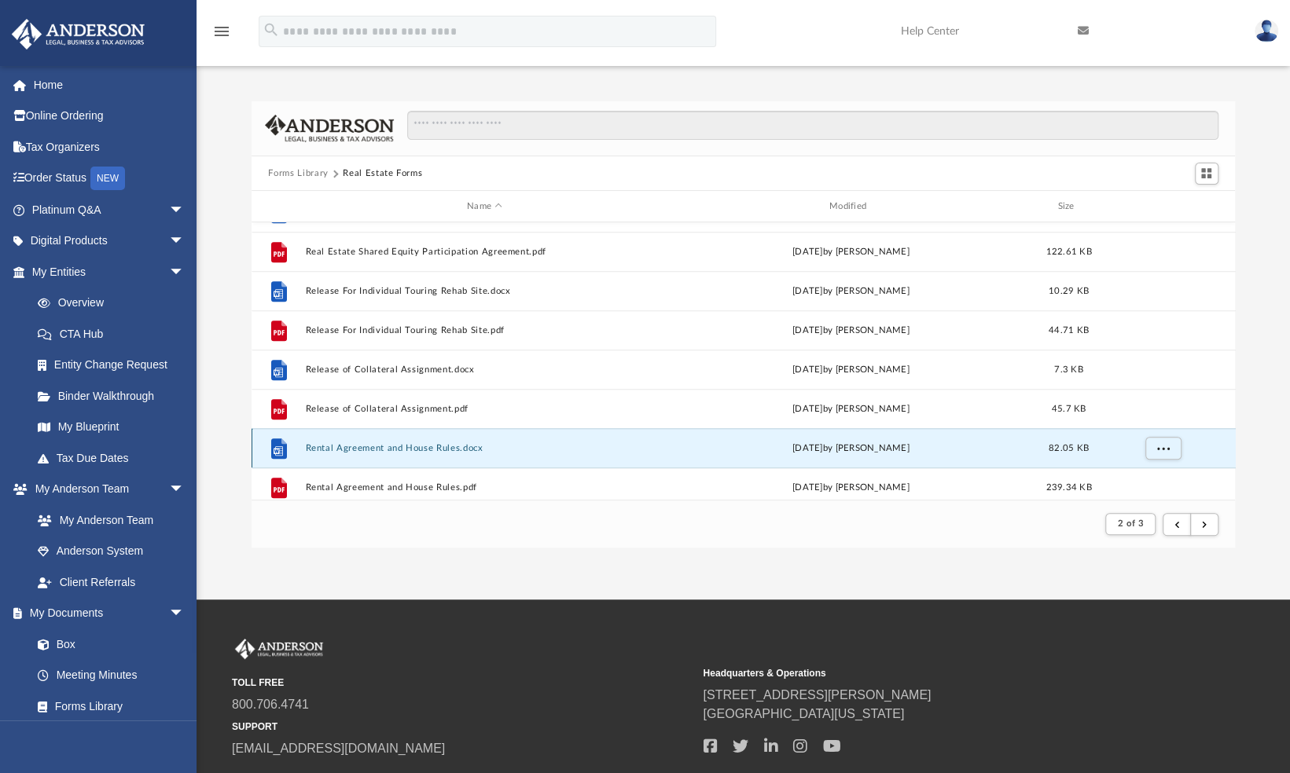
click at [384, 448] on button "Rental Agreement and House Rules.docx" at bounding box center [484, 448] width 359 height 10
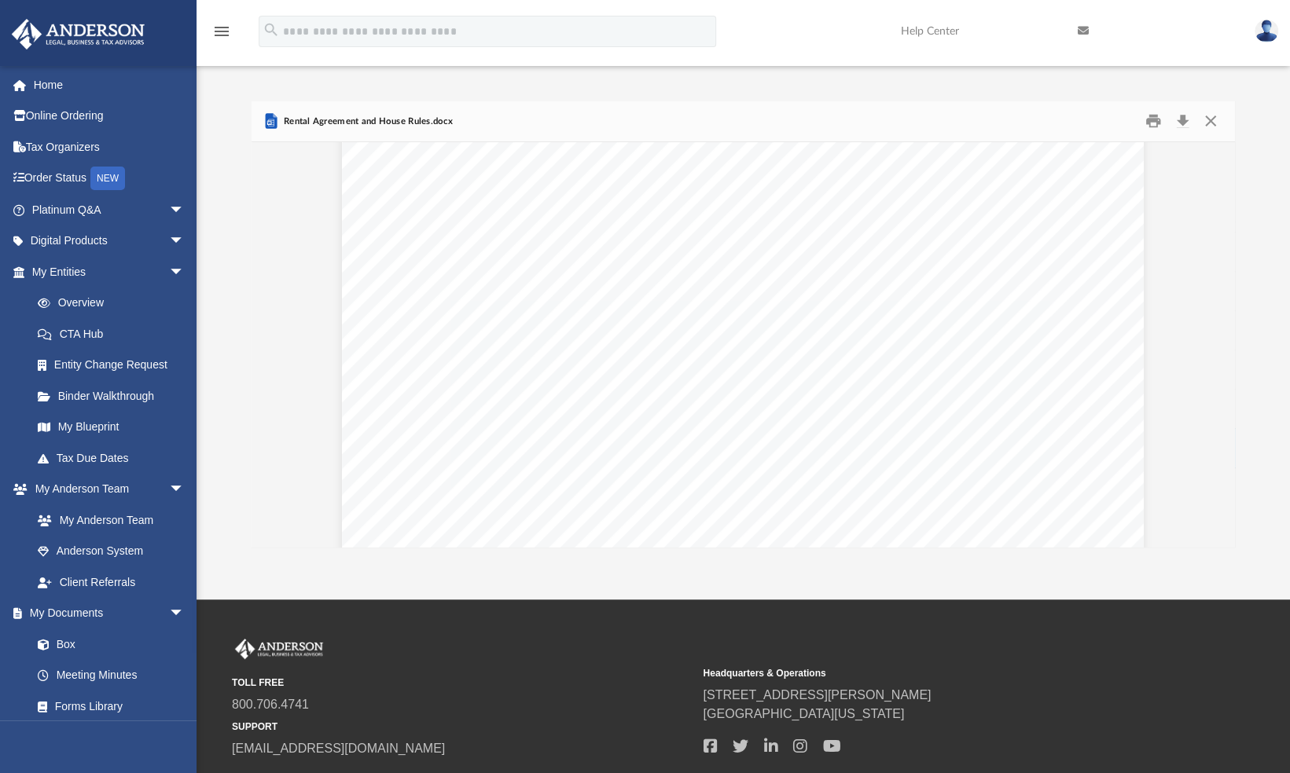
scroll to position [10883, 0]
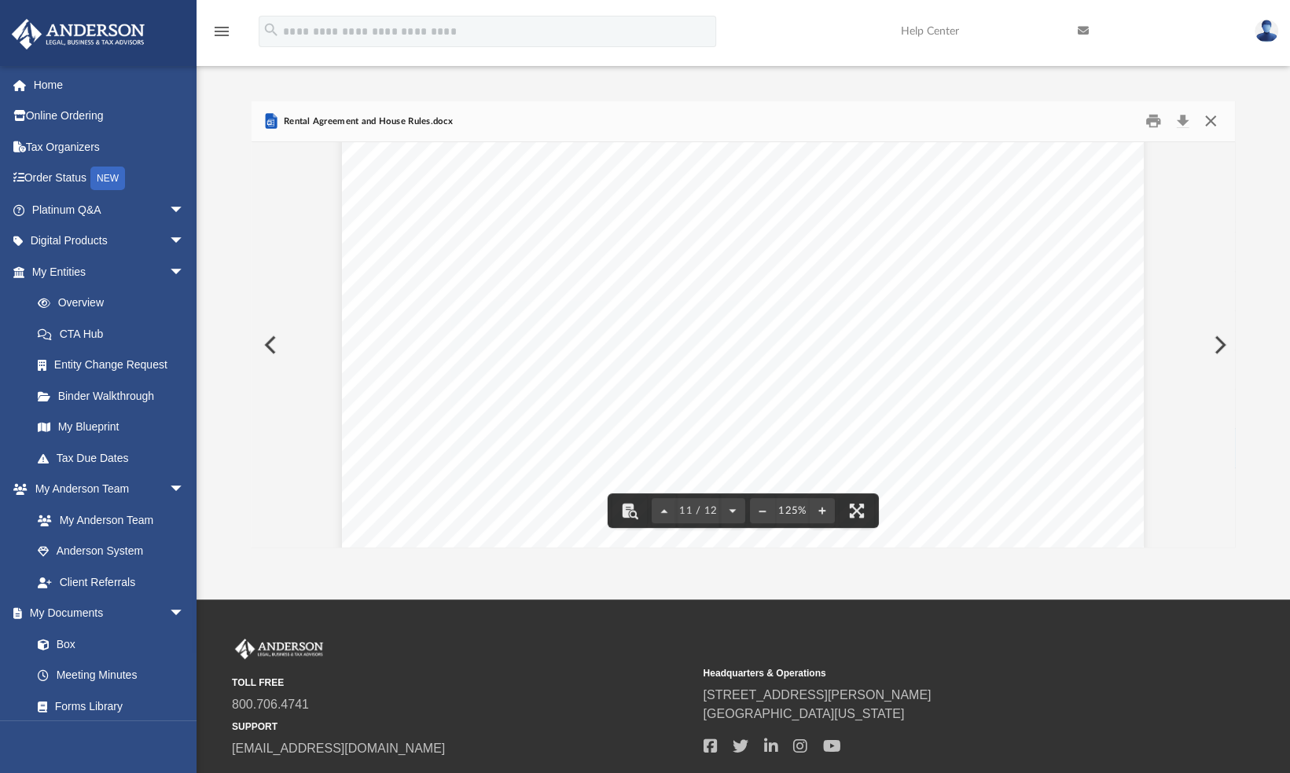
click at [1211, 119] on button "Close" at bounding box center [1210, 121] width 28 height 24
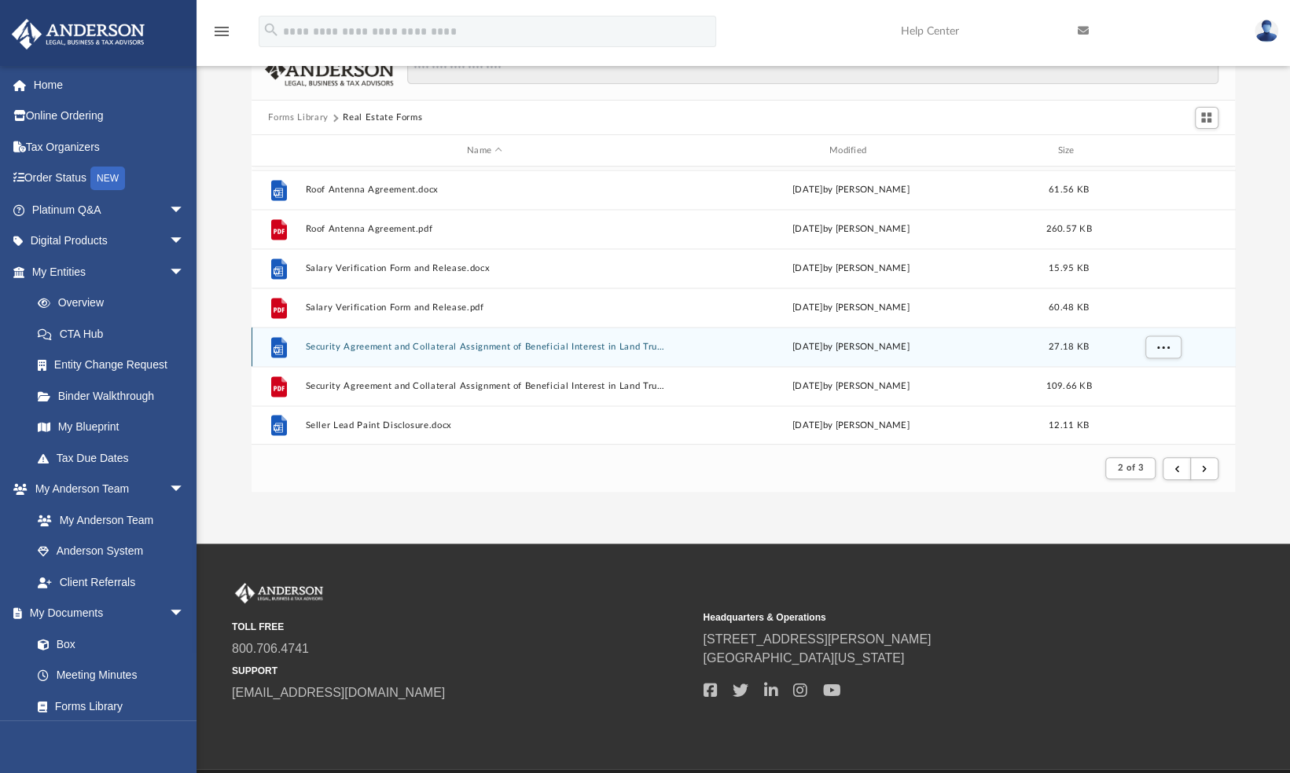
scroll to position [57, 0]
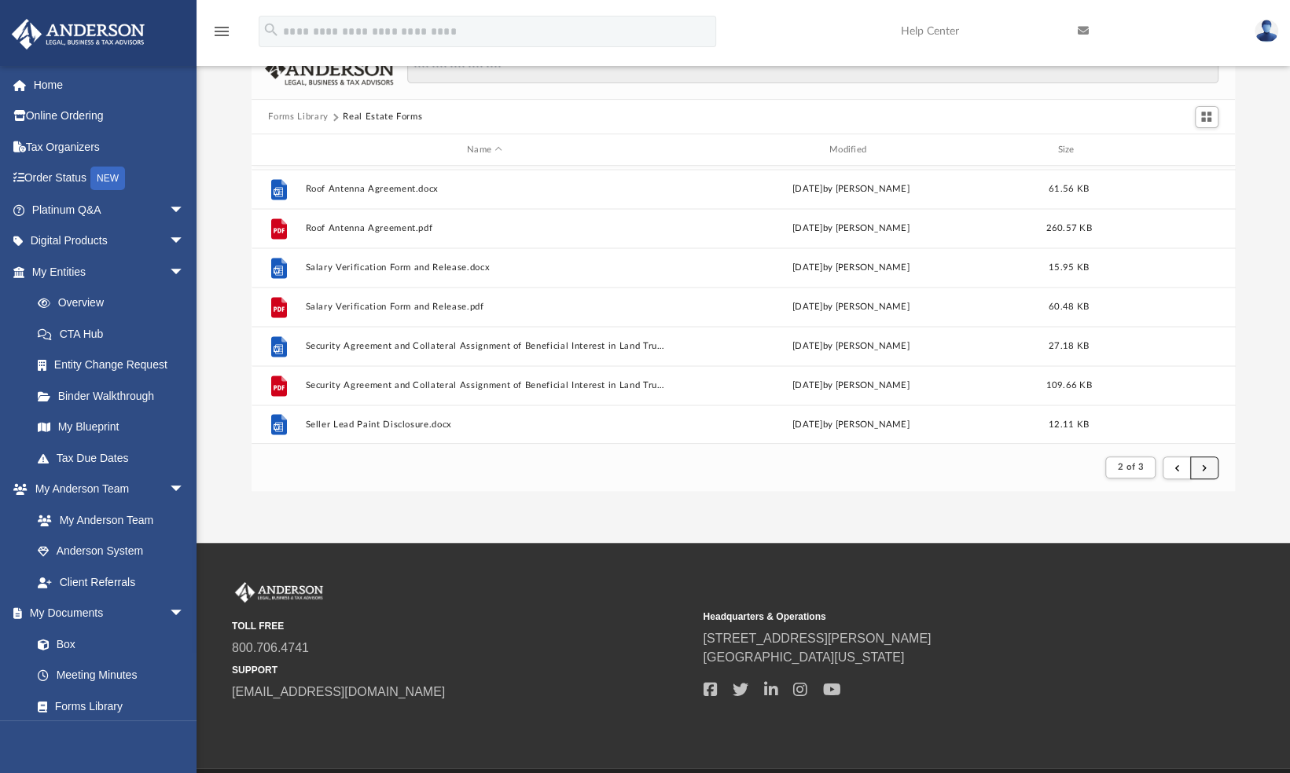
click at [1202, 465] on span "submit" at bounding box center [1204, 467] width 5 height 9
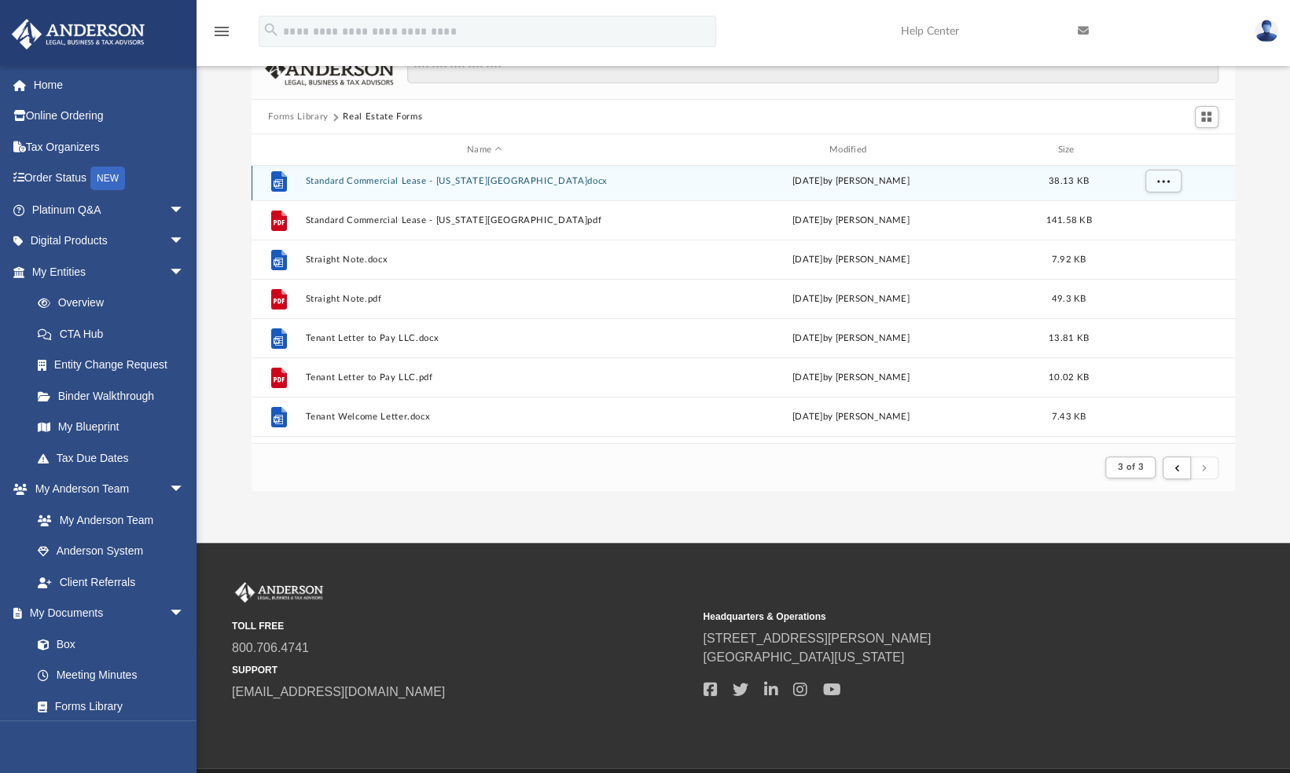
scroll to position [203, 0]
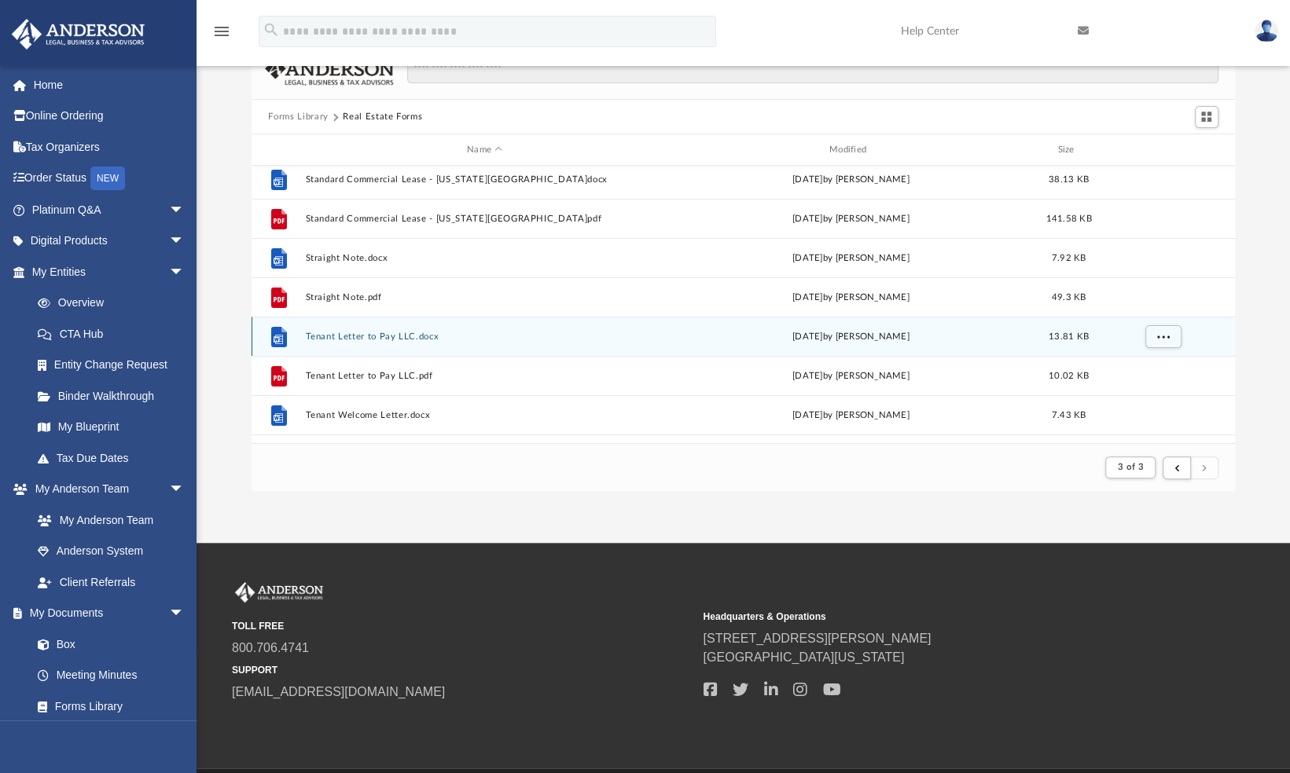
click at [387, 332] on button "Tenant Letter to Pay LLC.docx" at bounding box center [484, 337] width 359 height 10
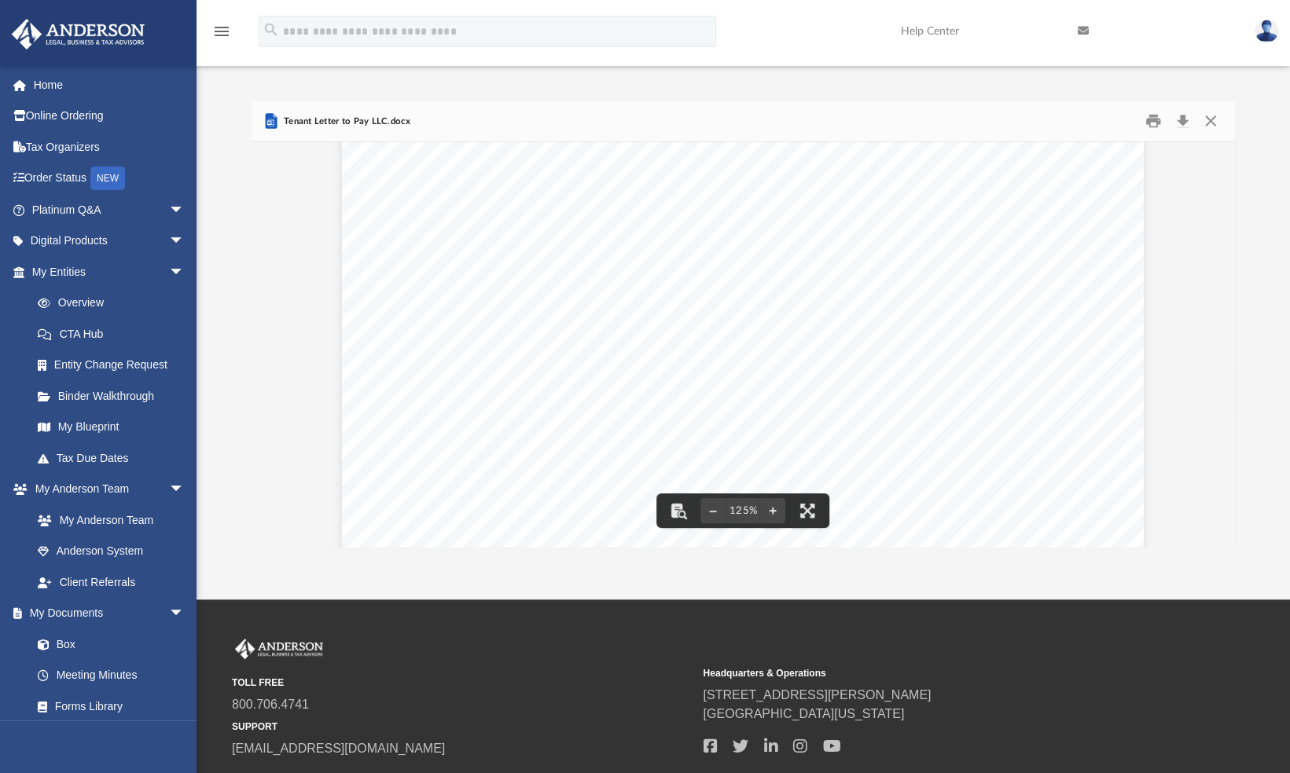
scroll to position [0, 0]
click at [1209, 122] on button "Close" at bounding box center [1210, 121] width 28 height 24
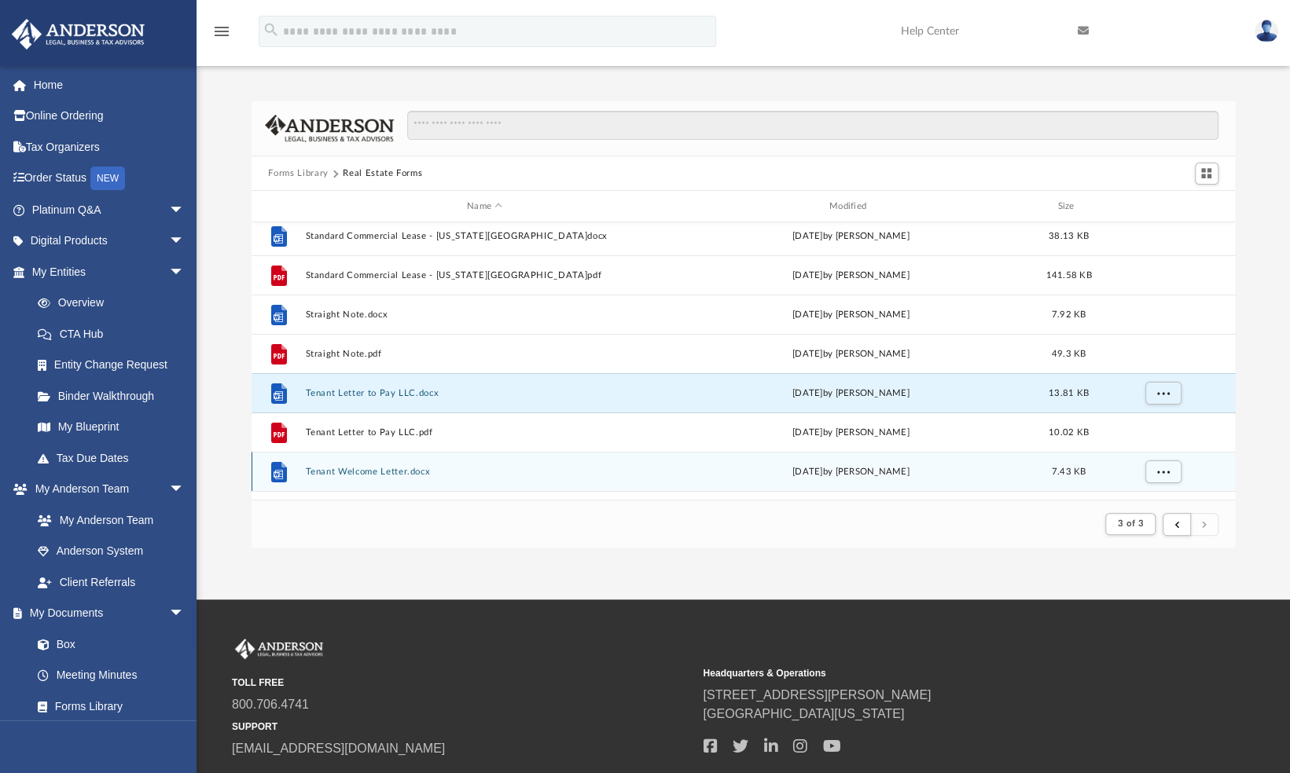
click at [352, 470] on button "Tenant Welcome Letter.docx" at bounding box center [484, 472] width 359 height 10
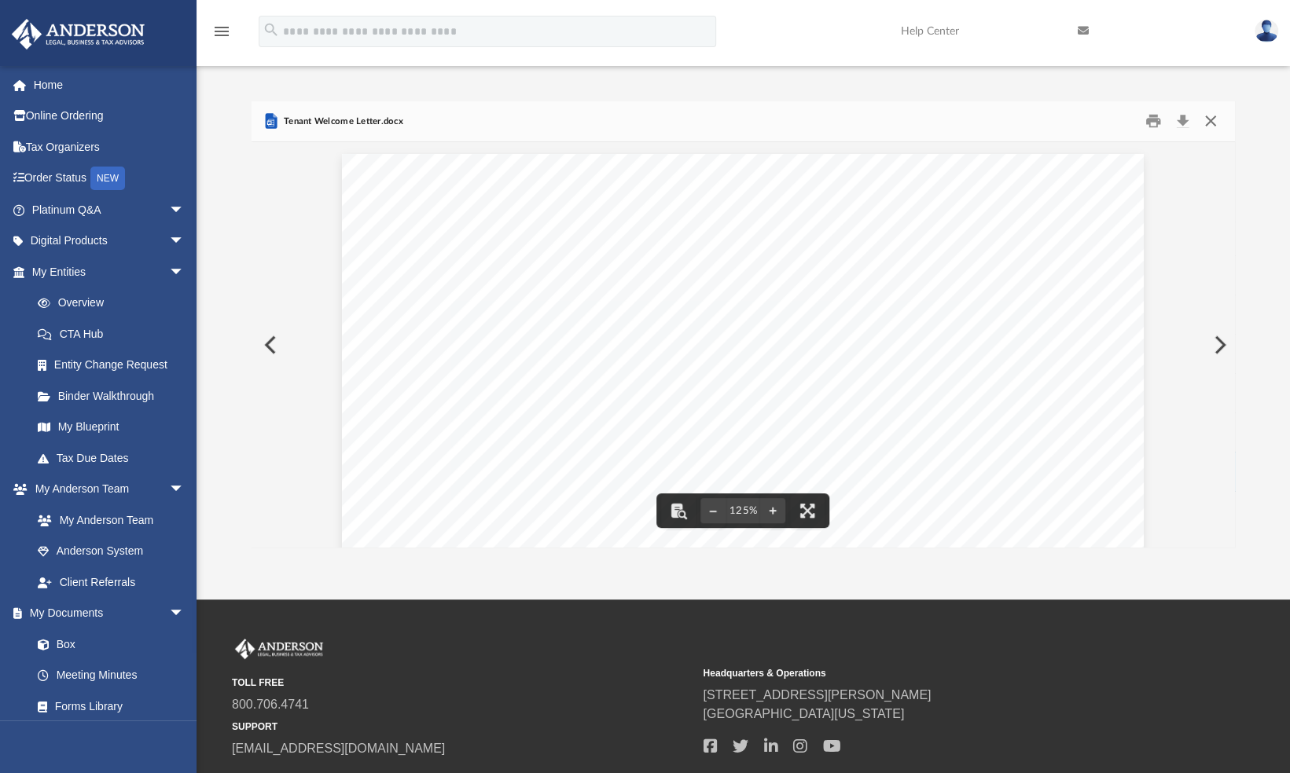
click at [1207, 113] on button "Close" at bounding box center [1210, 121] width 28 height 24
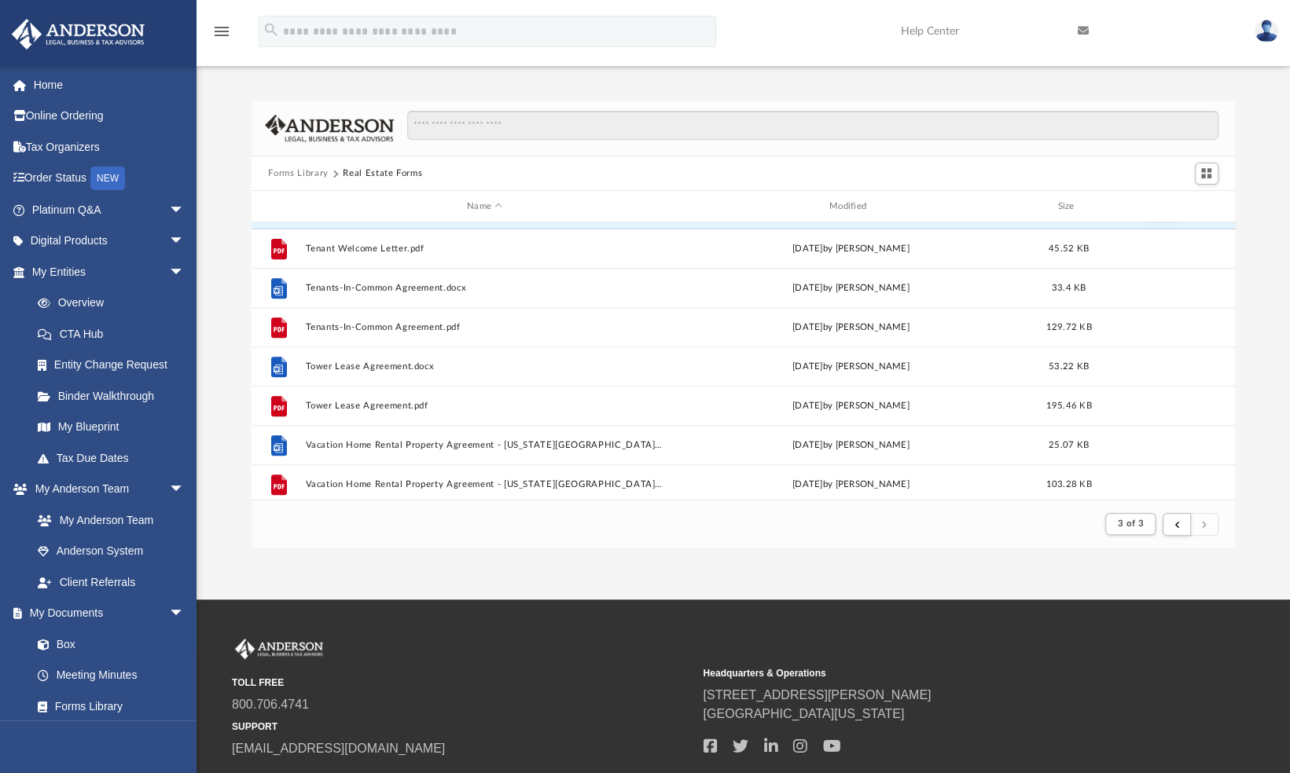
scroll to position [466, 0]
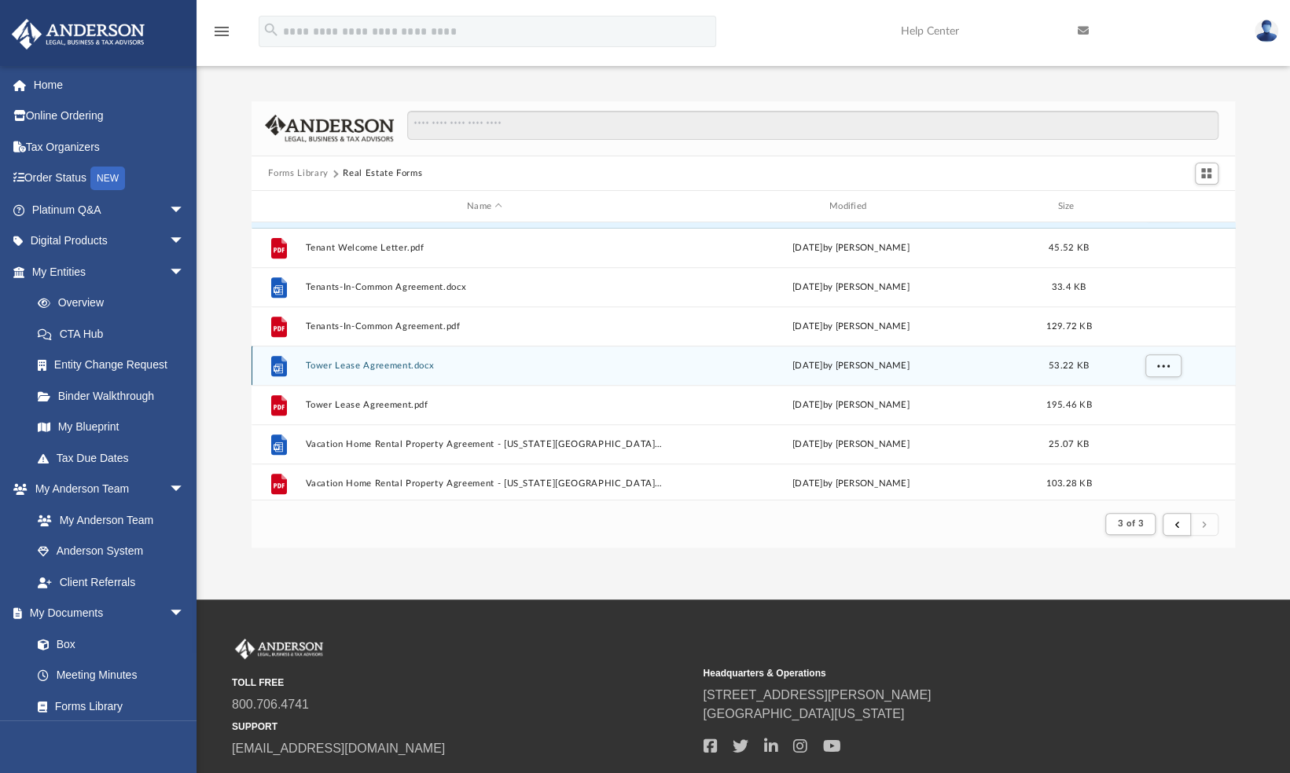
click at [395, 364] on button "Tower Lease Agreement.docx" at bounding box center [484, 366] width 359 height 10
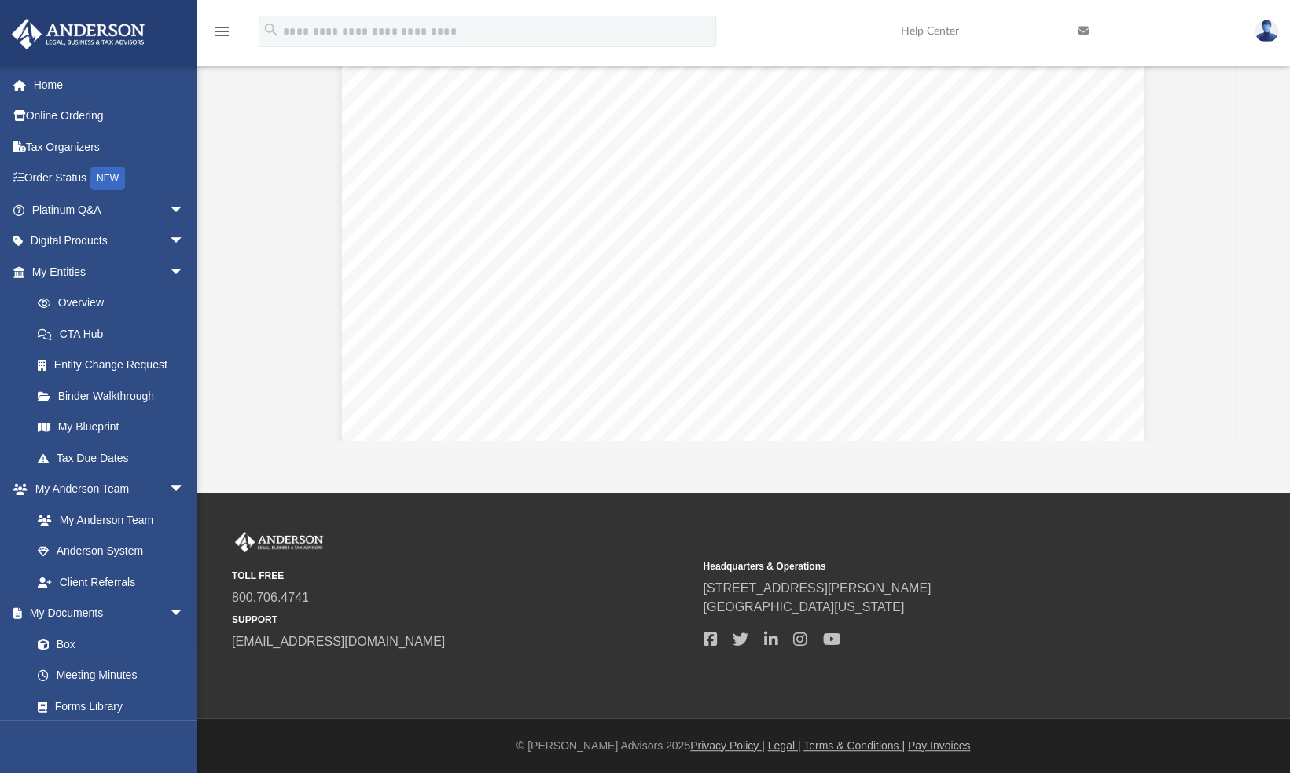
scroll to position [0, 0]
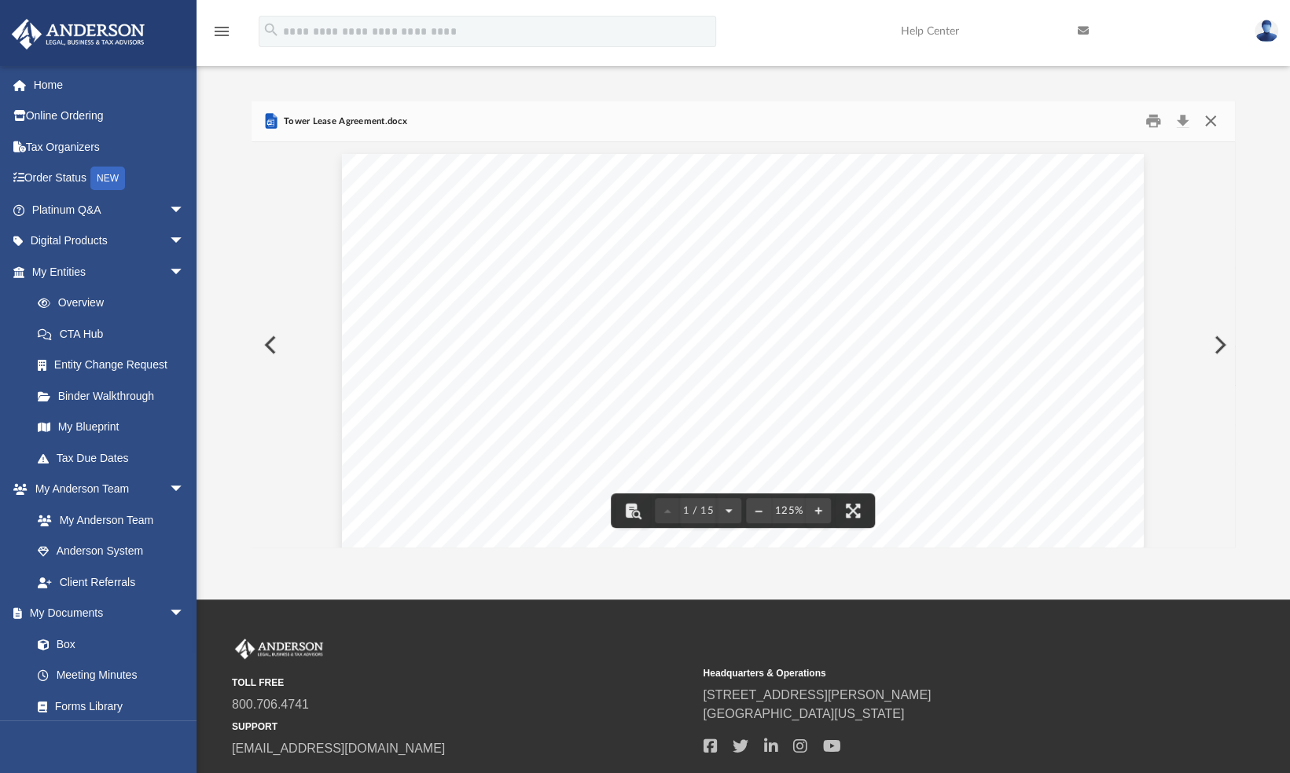
click at [1209, 119] on button "Close" at bounding box center [1210, 121] width 28 height 24
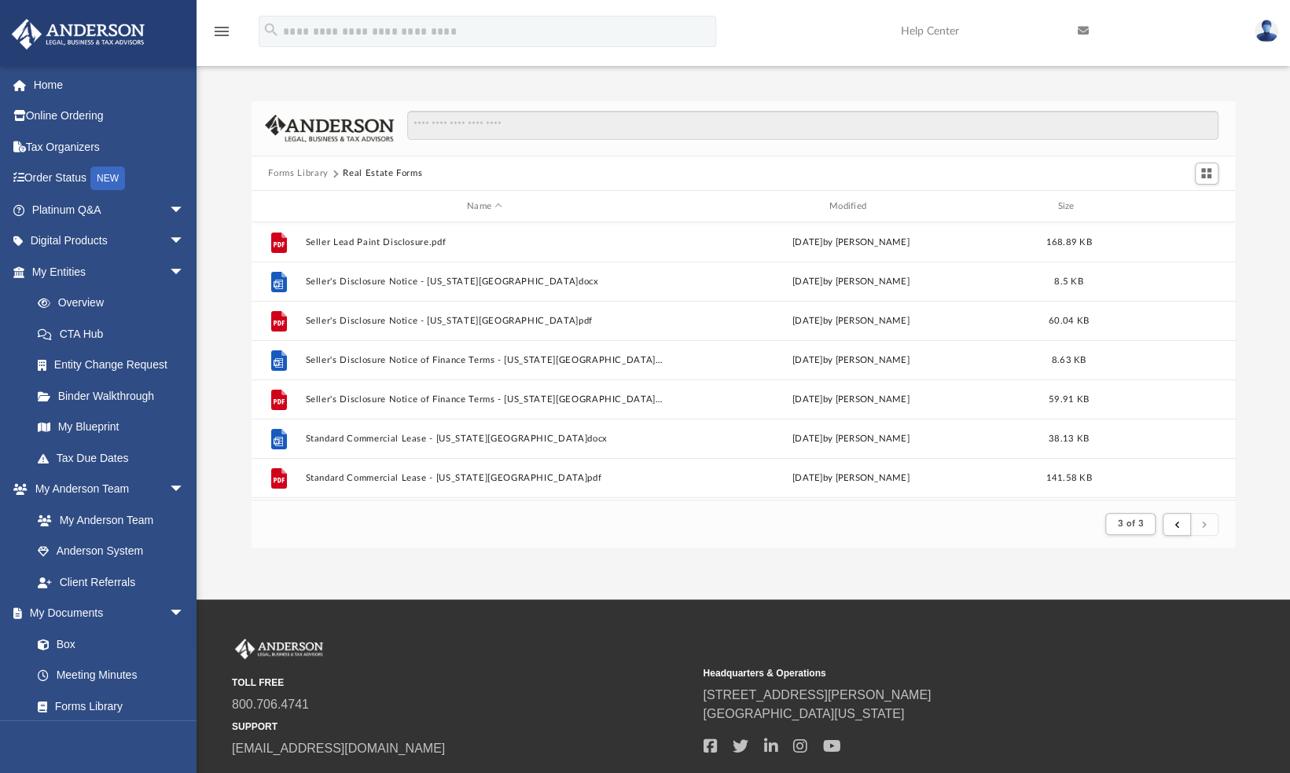
click at [286, 171] on button "Forms Library" at bounding box center [298, 174] width 60 height 14
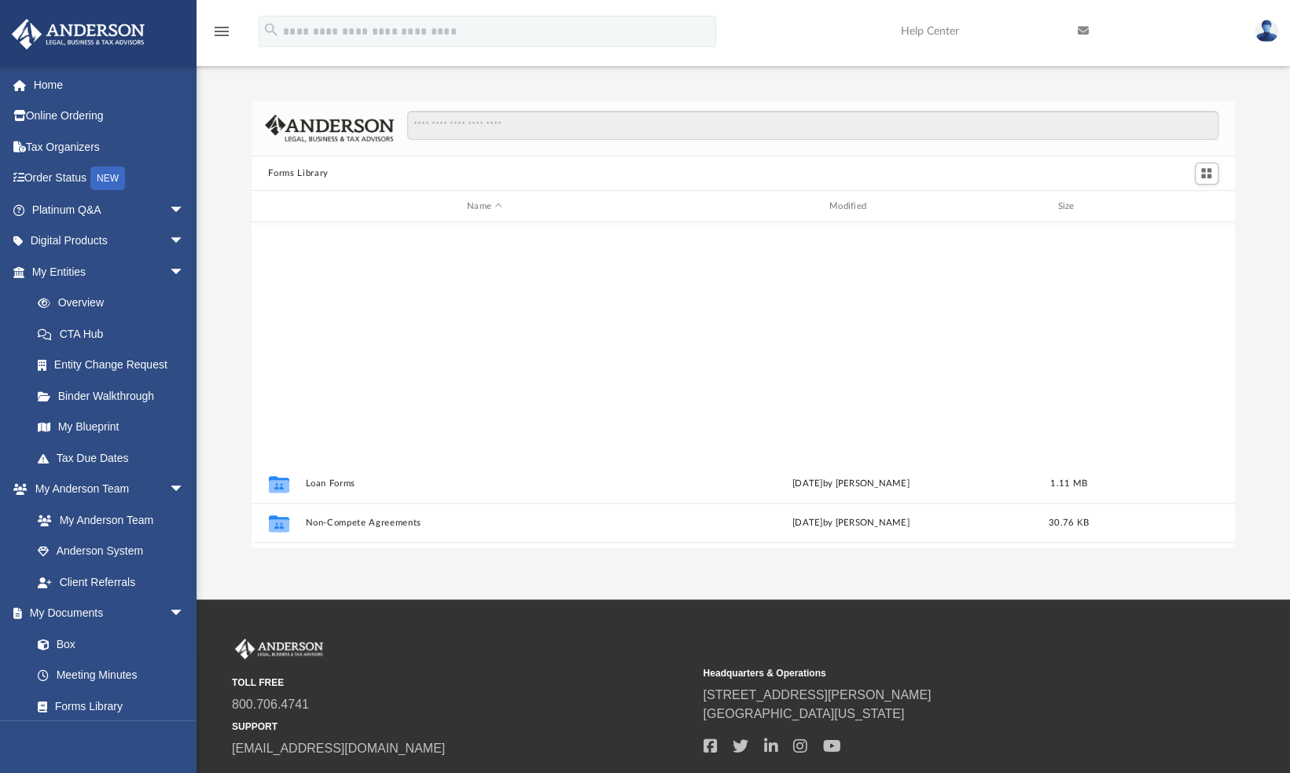
scroll to position [852, 0]
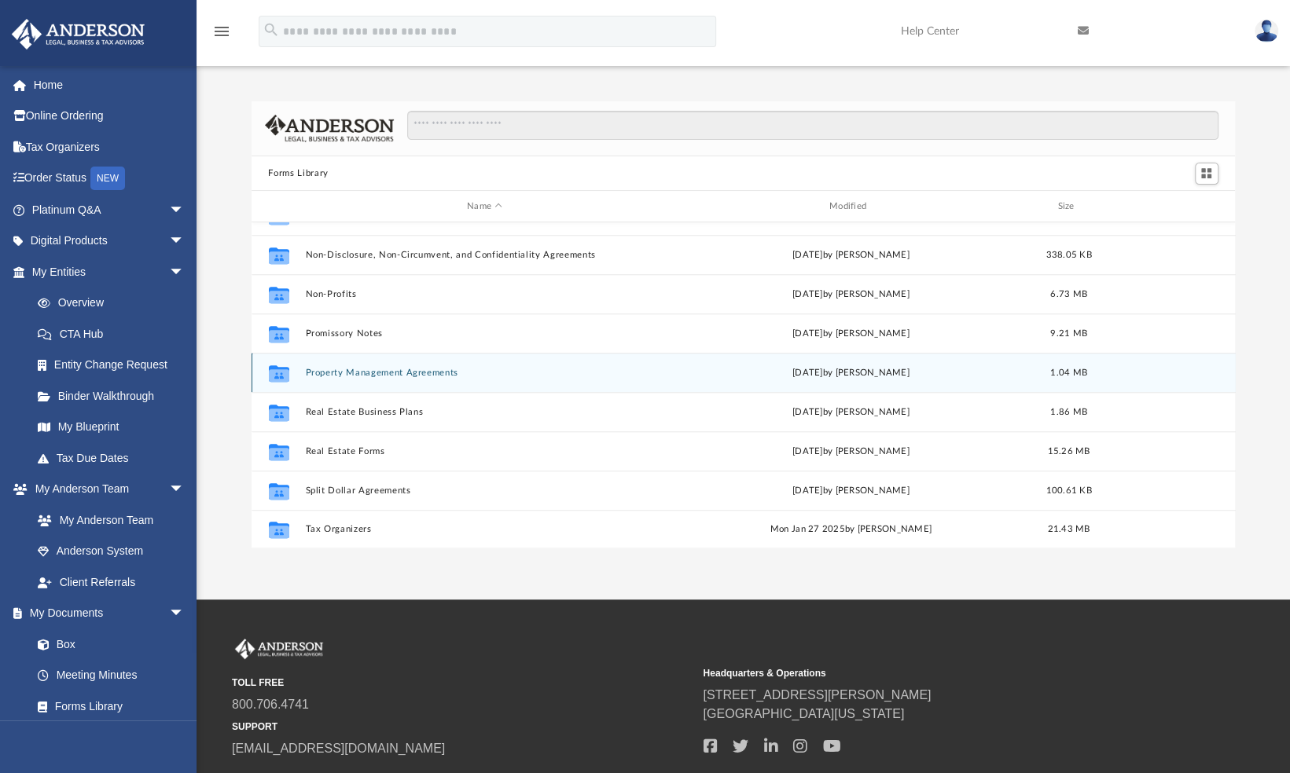
click at [349, 376] on button "Property Management Agreements" at bounding box center [484, 373] width 359 height 10
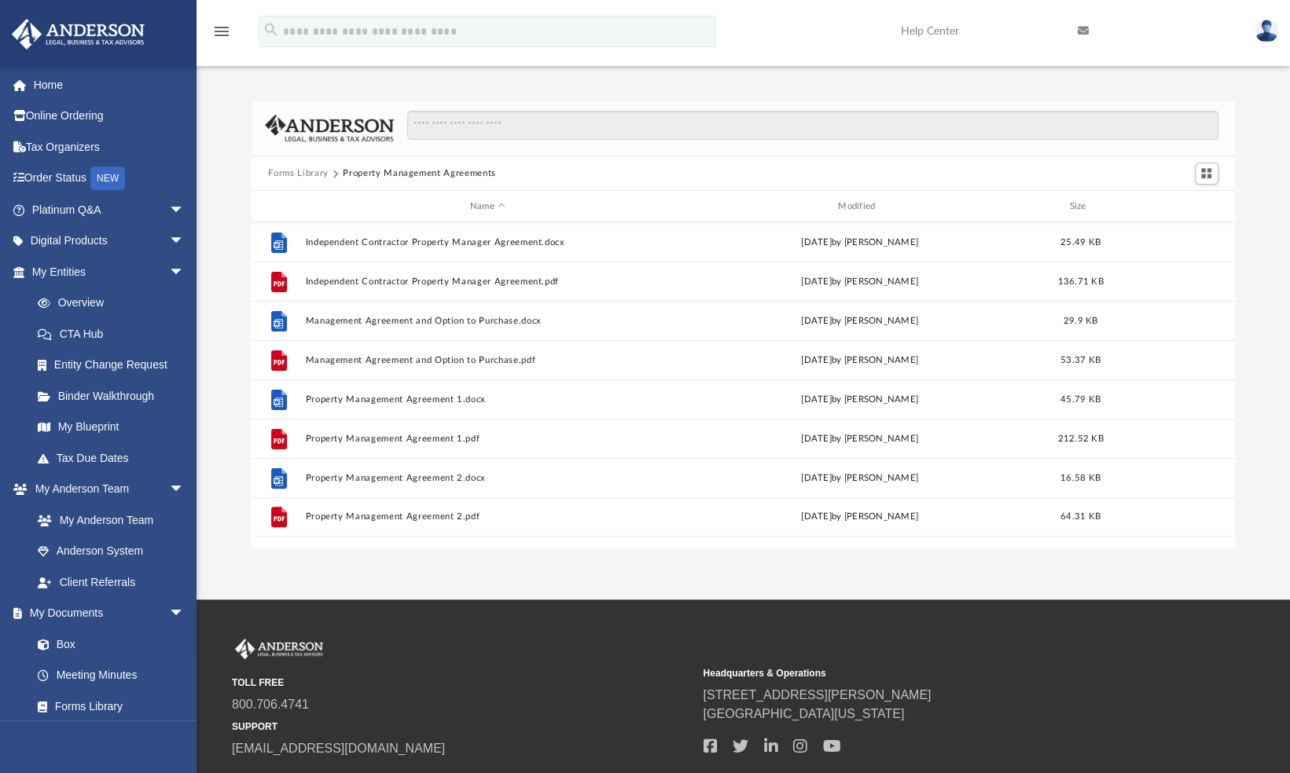
scroll to position [0, 0]
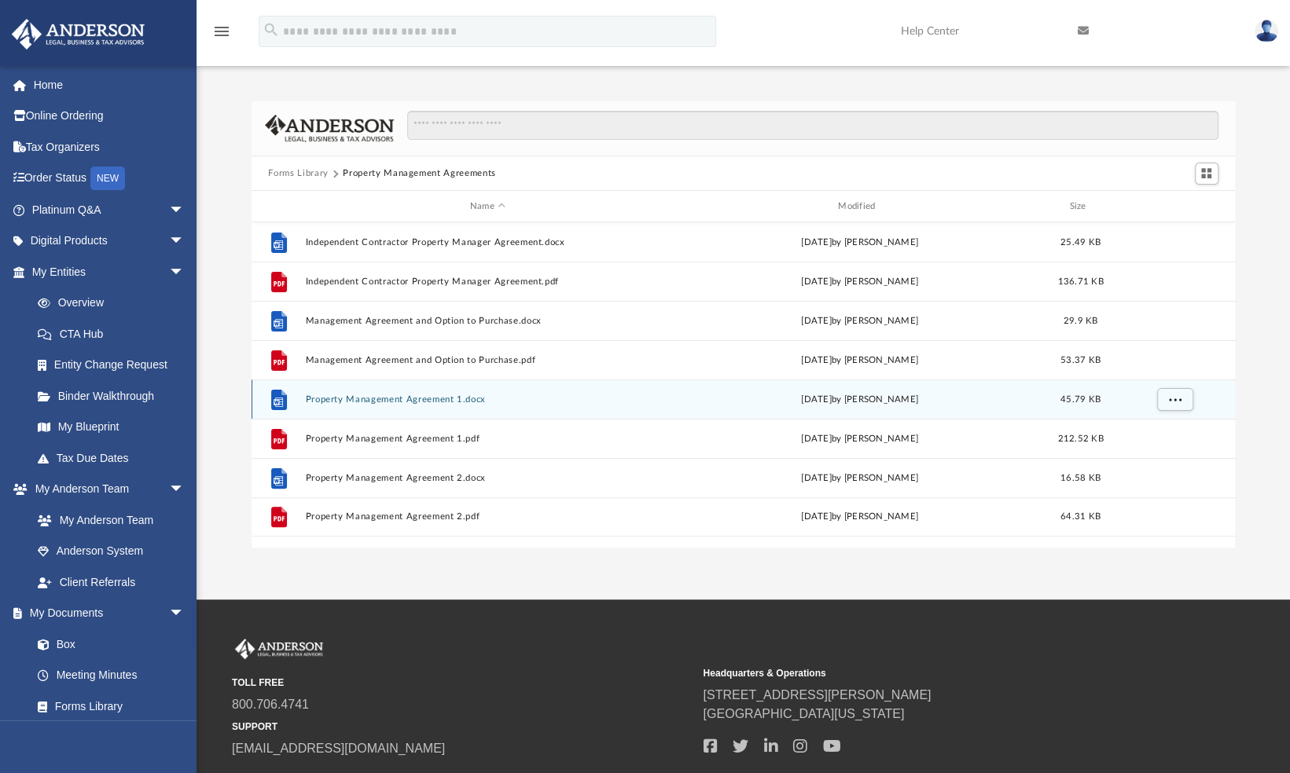
click at [388, 397] on button "Property Management Agreement 1.docx" at bounding box center [487, 400] width 365 height 10
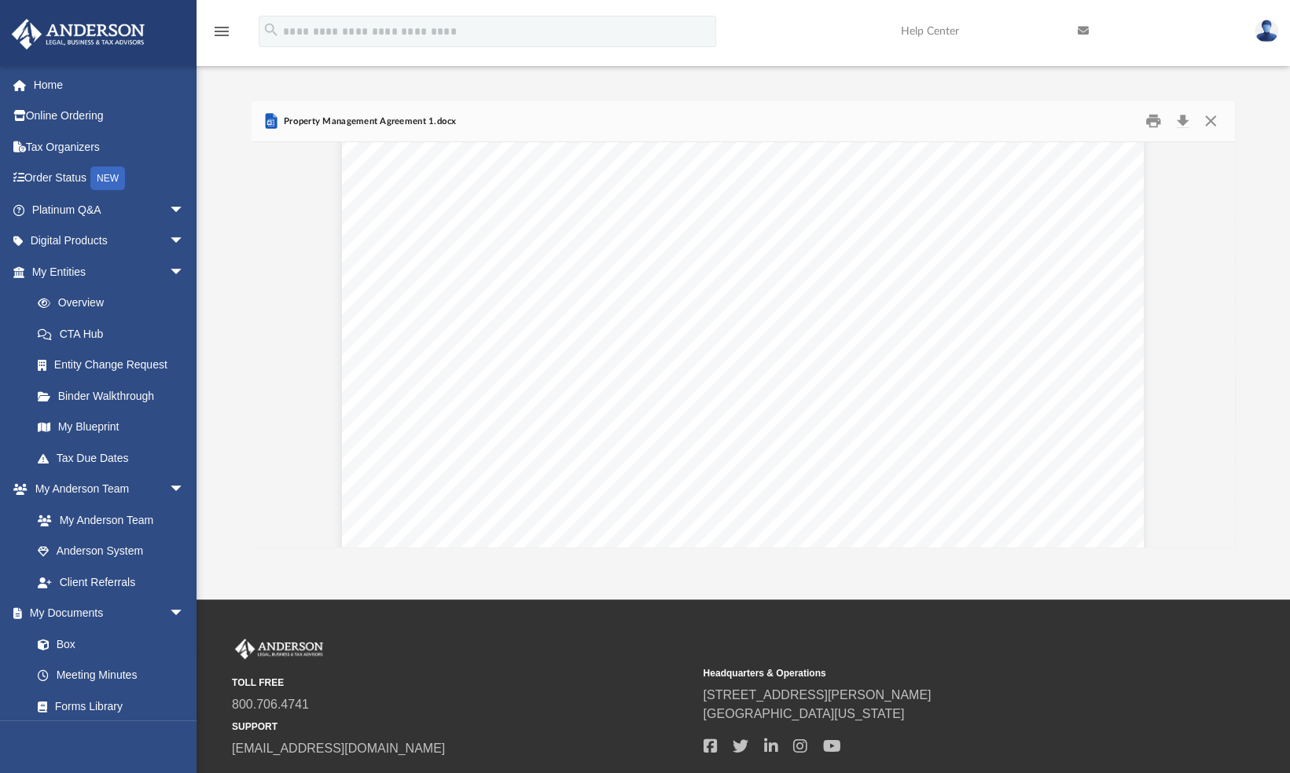
scroll to position [8082, 0]
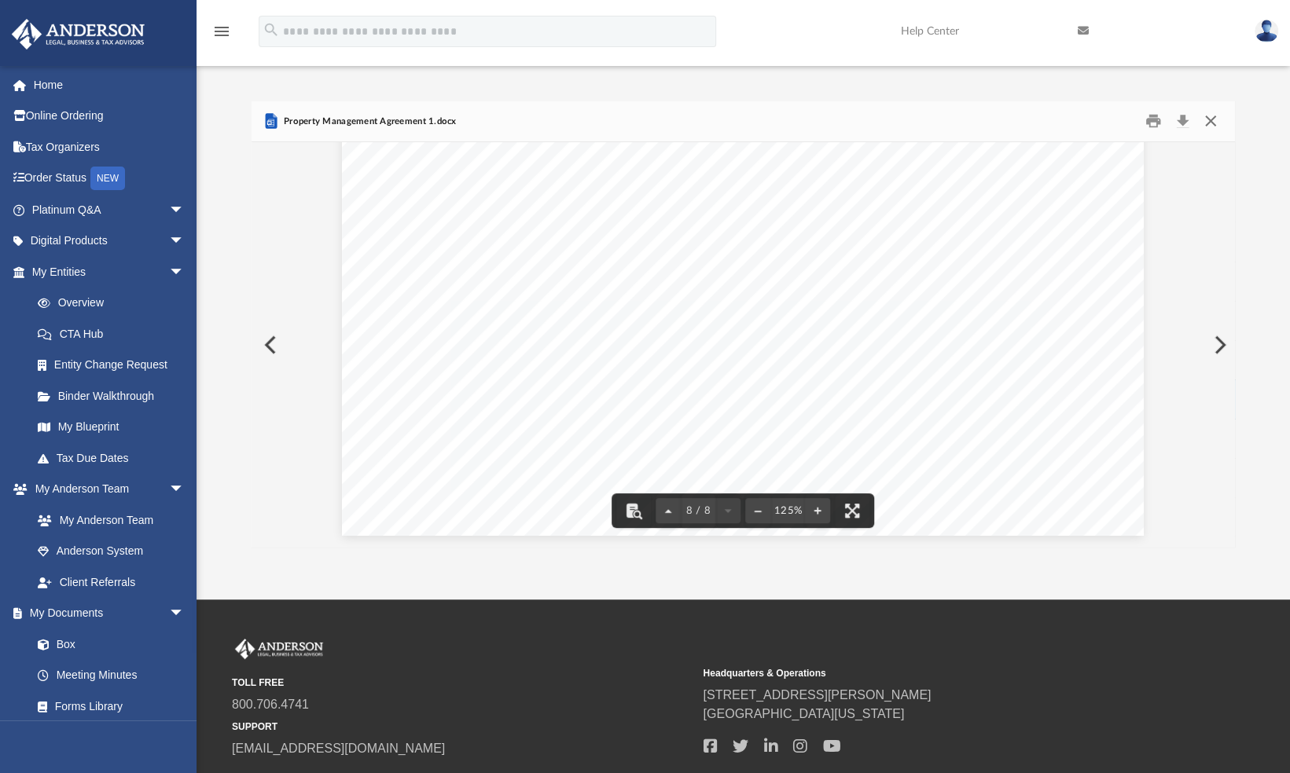
click at [1206, 122] on button "Close" at bounding box center [1210, 121] width 28 height 24
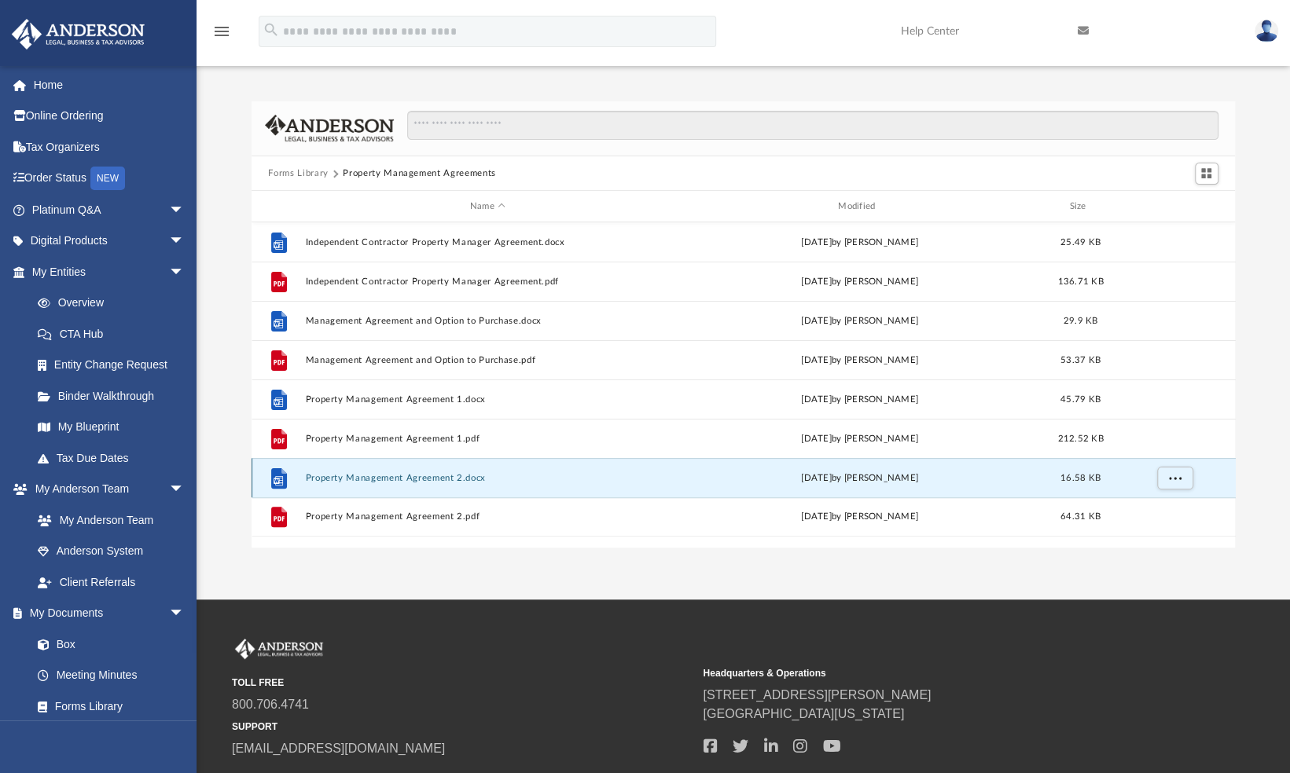
click at [385, 476] on button "Property Management Agreement 2.docx" at bounding box center [487, 478] width 365 height 10
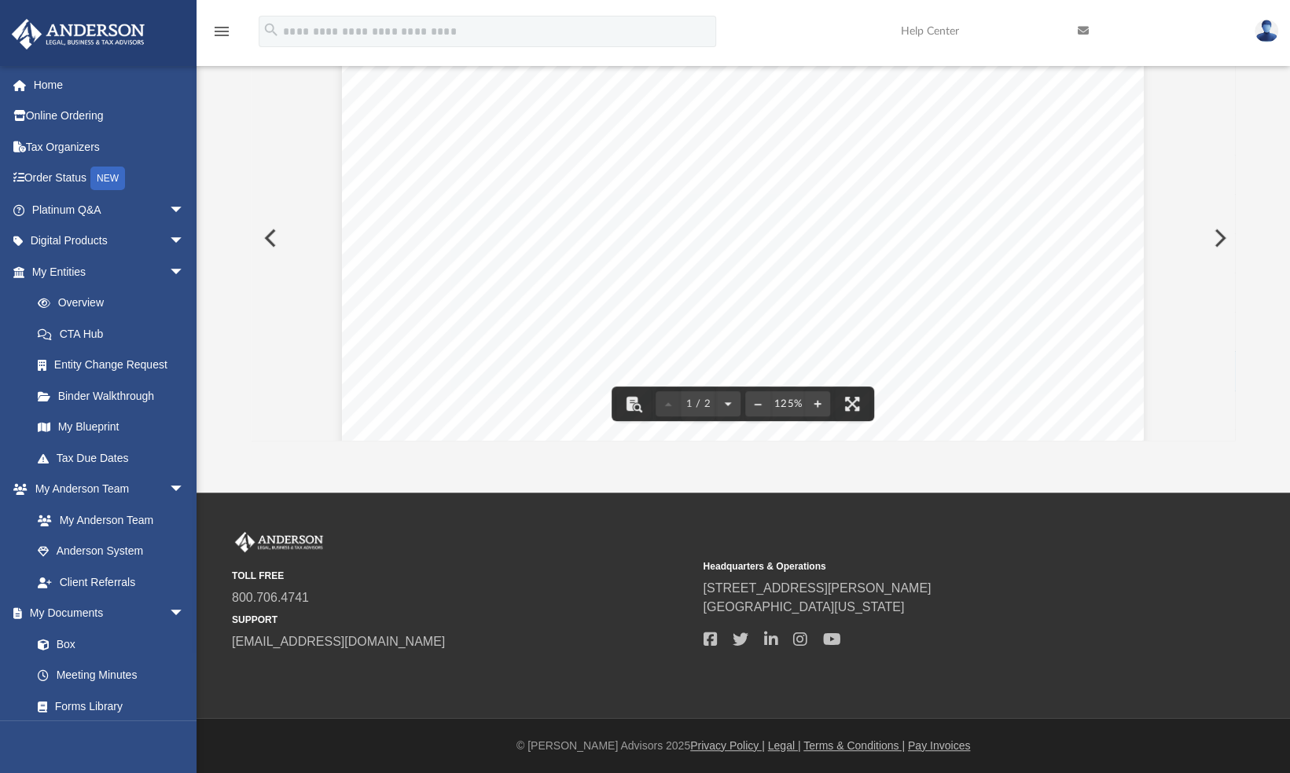
scroll to position [0, 0]
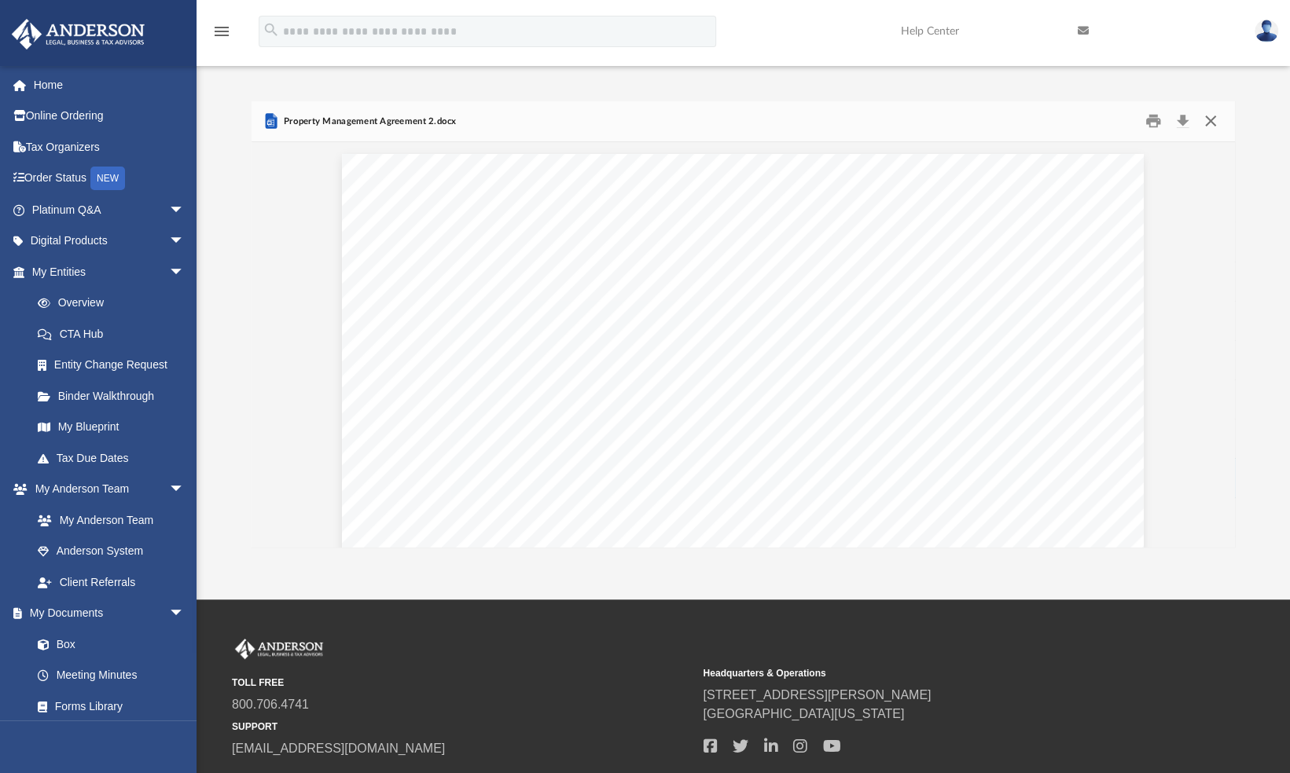
click at [1212, 120] on button "Close" at bounding box center [1210, 121] width 28 height 24
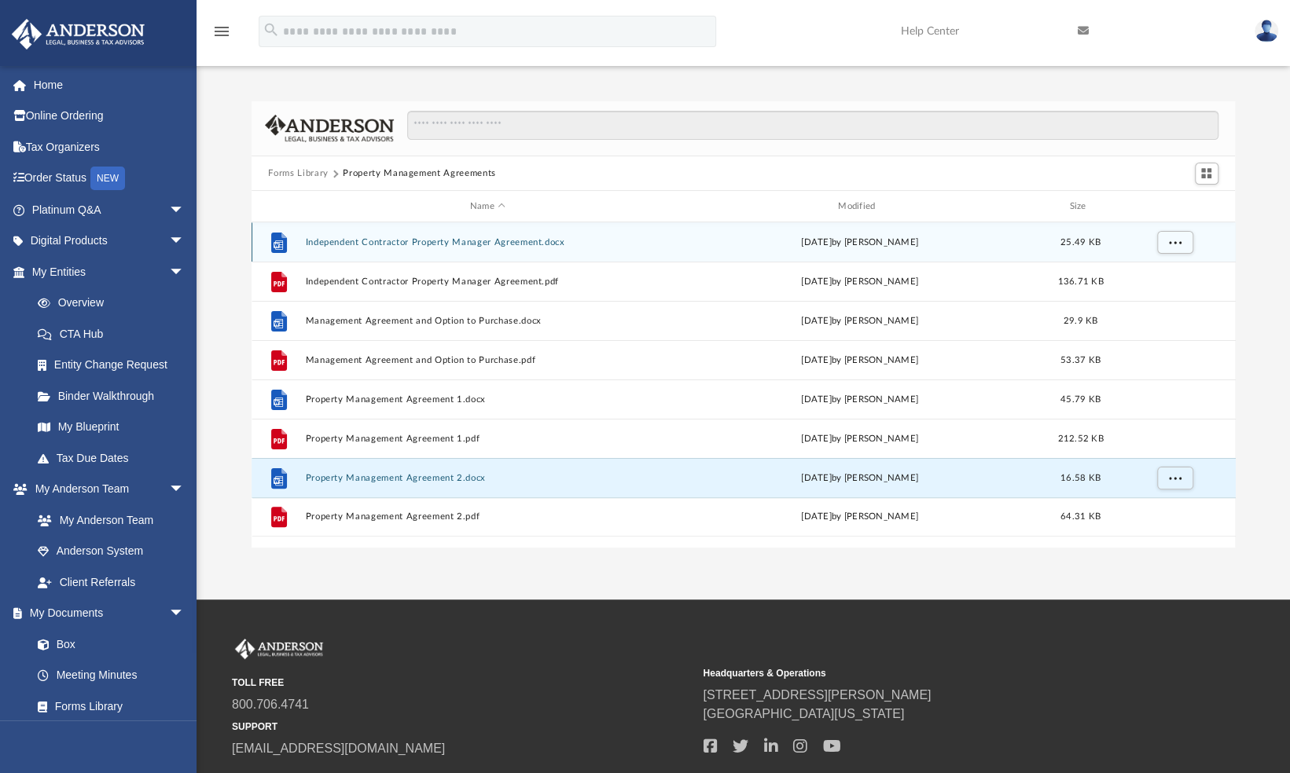
click at [455, 242] on button "Independent Contractor Property Manager Agreement.docx" at bounding box center [487, 242] width 365 height 10
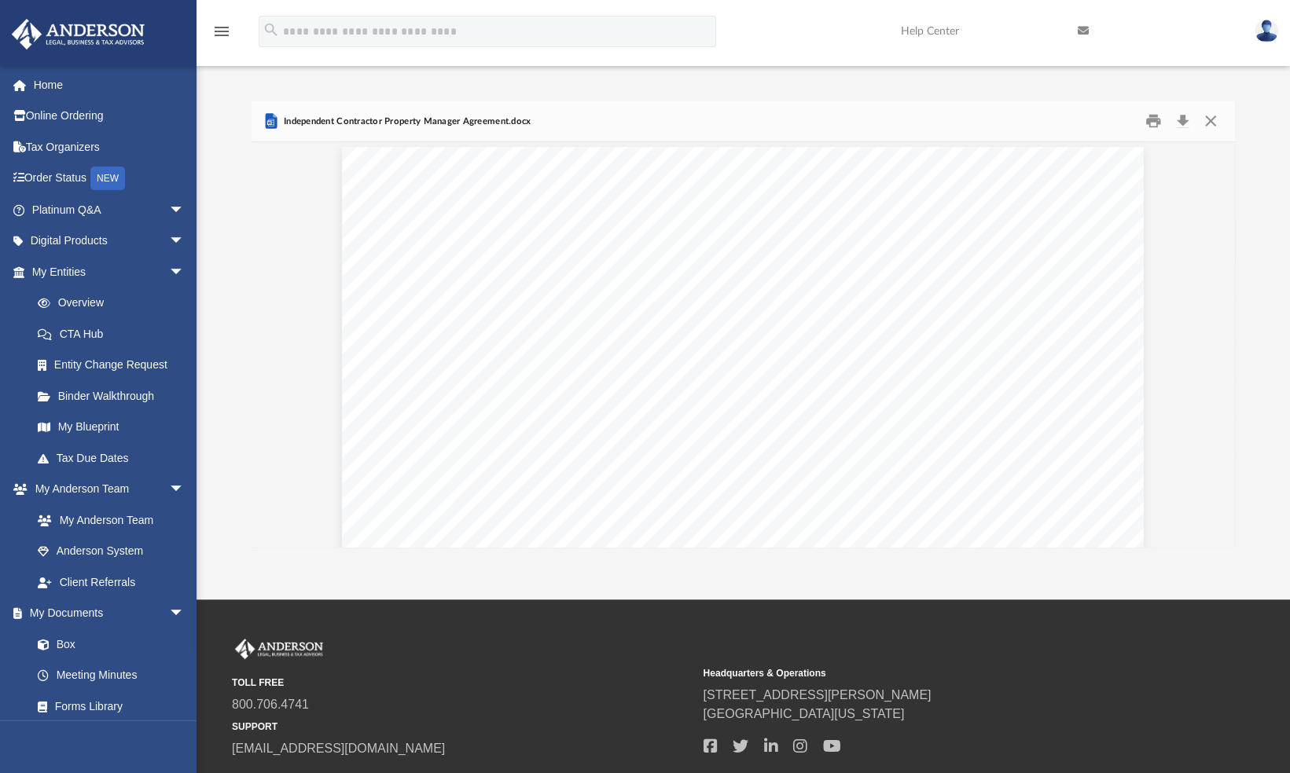
scroll to position [2106, 0]
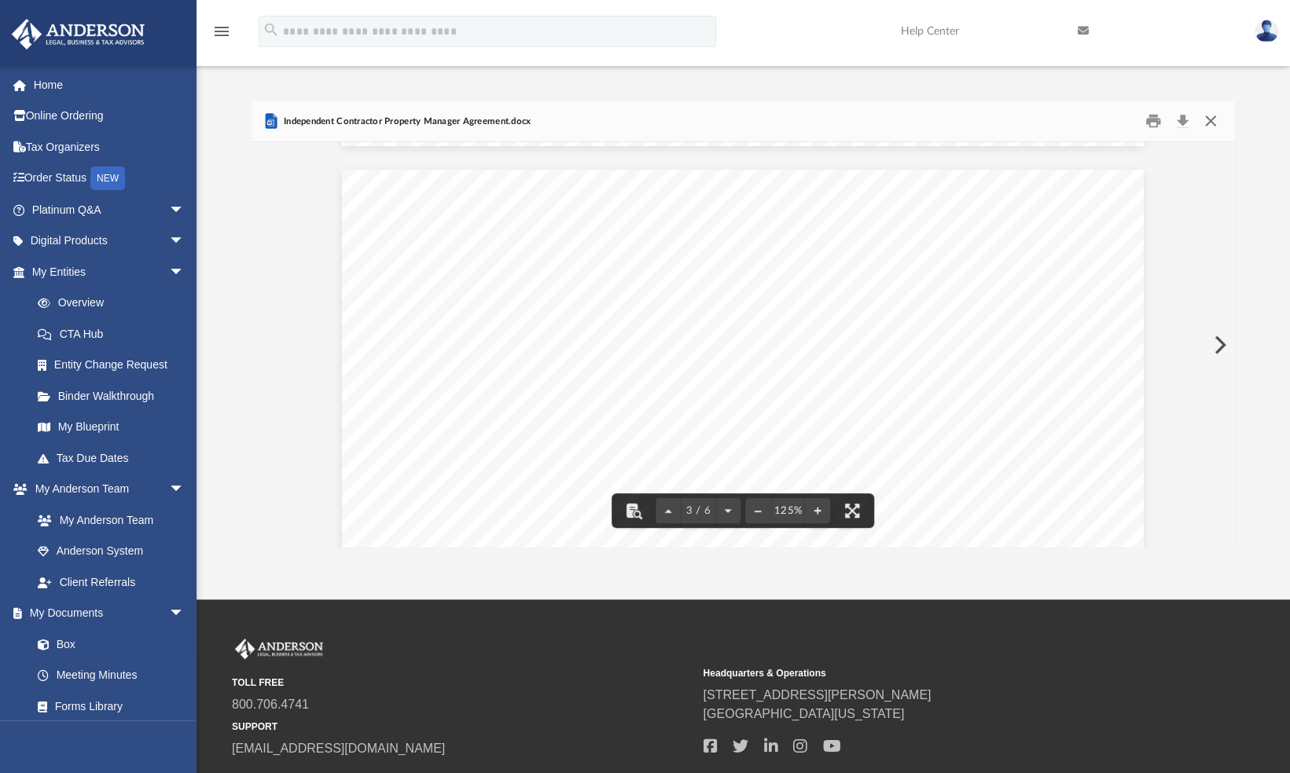
click at [1210, 110] on button "Close" at bounding box center [1210, 121] width 28 height 24
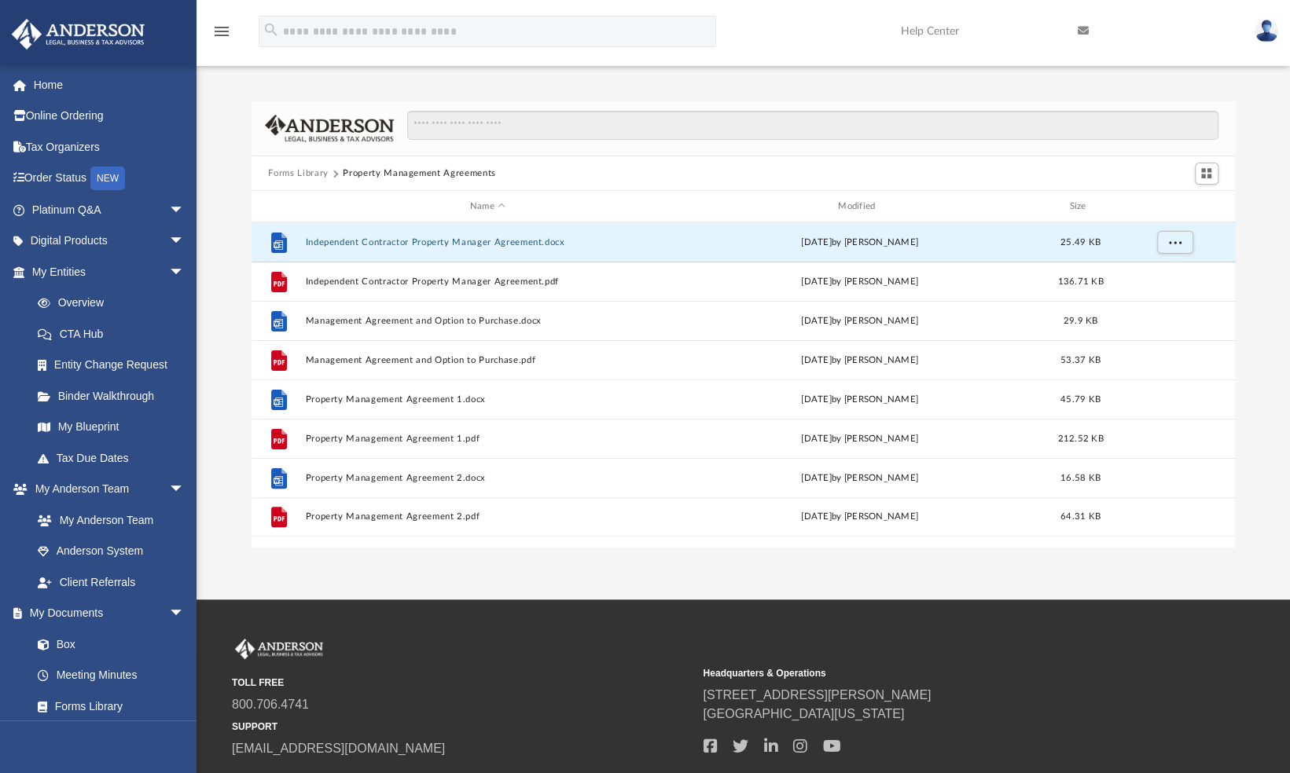
click at [303, 169] on button "Forms Library" at bounding box center [298, 174] width 60 height 14
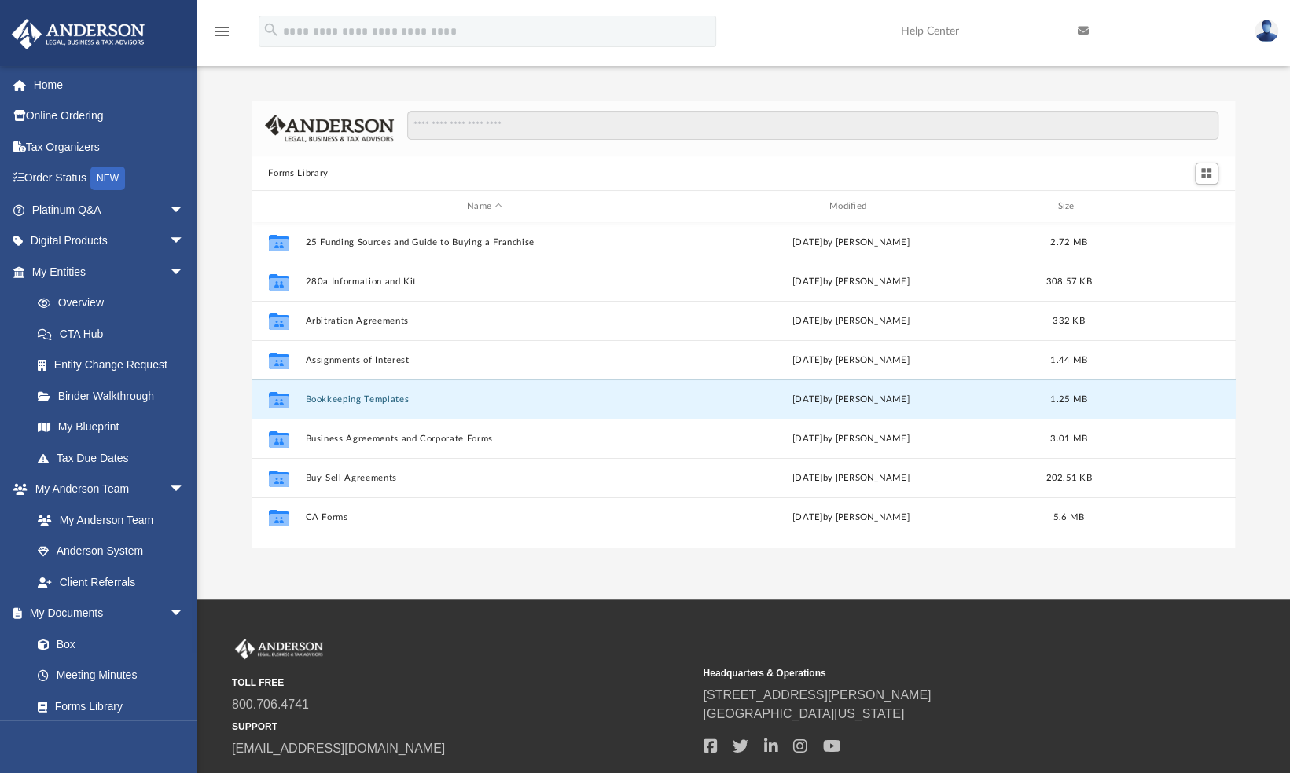
click at [345, 401] on button "Bookkeeping Templates" at bounding box center [484, 400] width 359 height 10
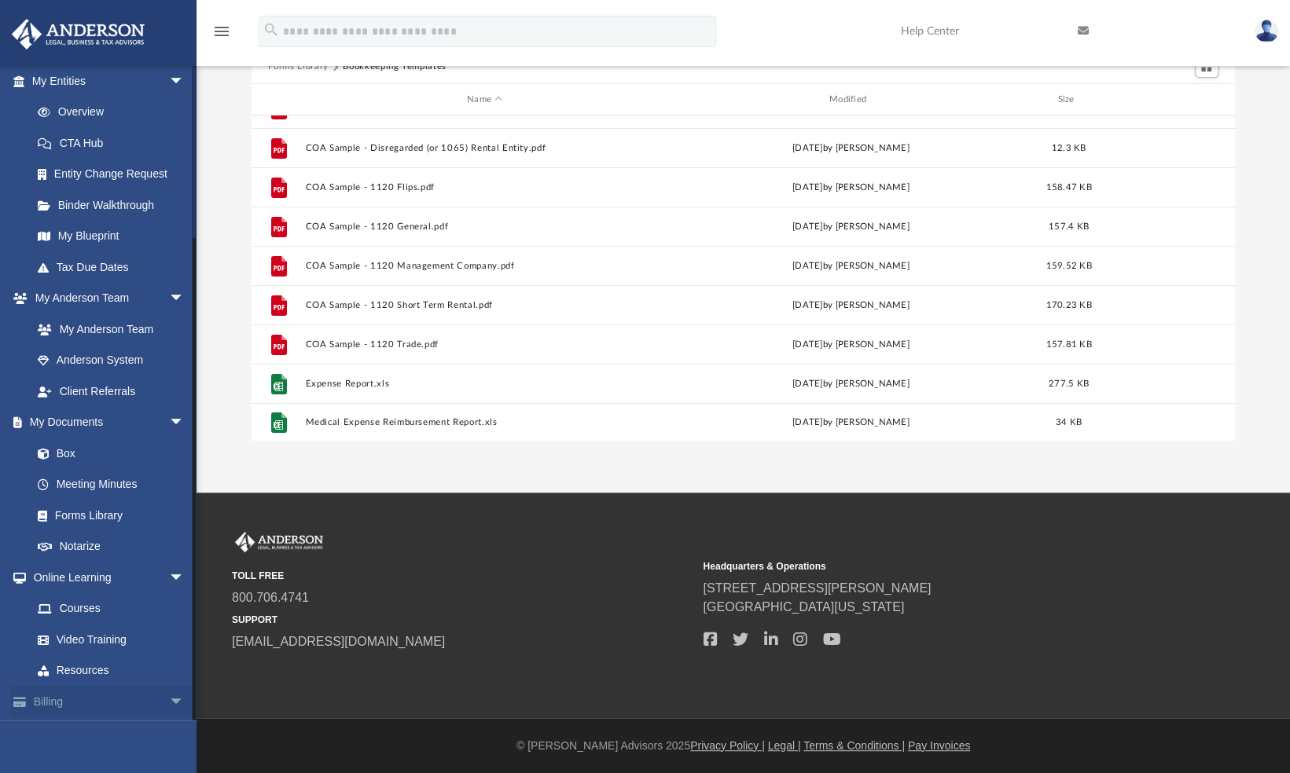
scroll to position [222, 0]
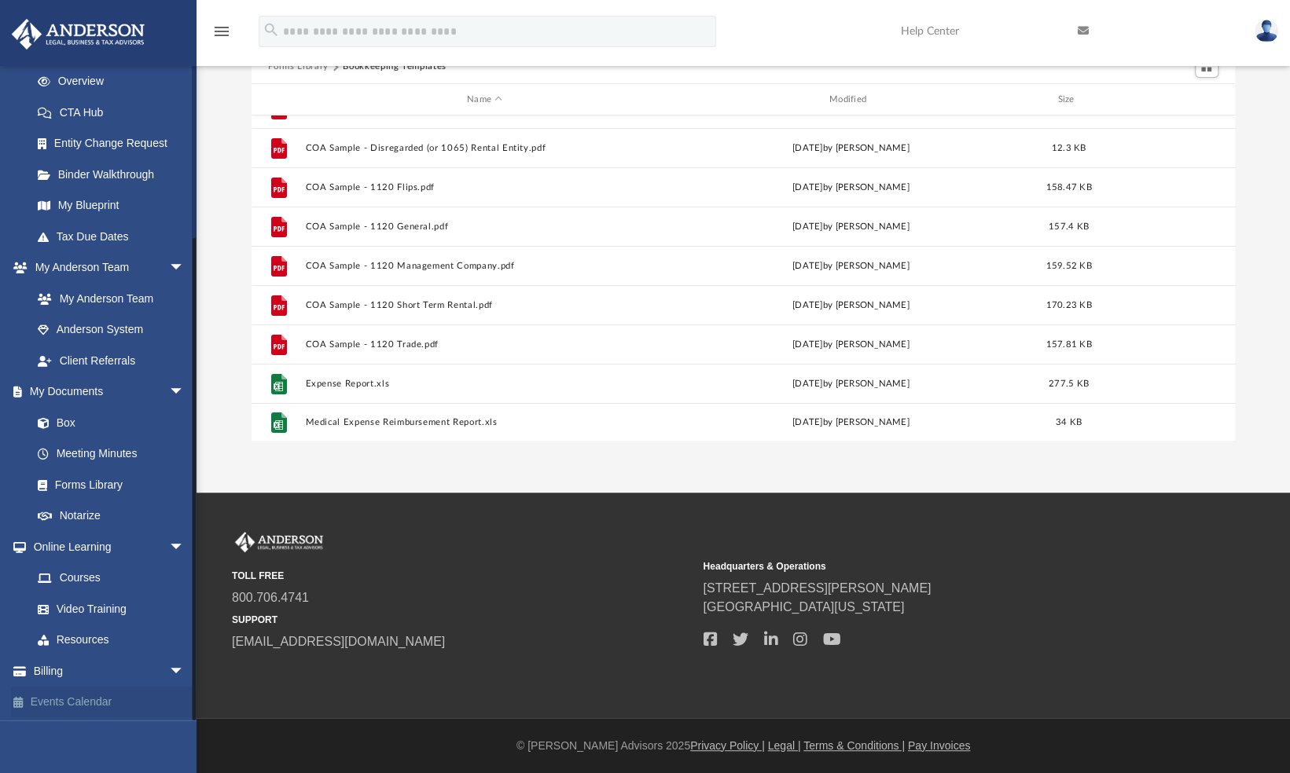
click at [77, 698] on link "Events Calendar" at bounding box center [109, 702] width 197 height 31
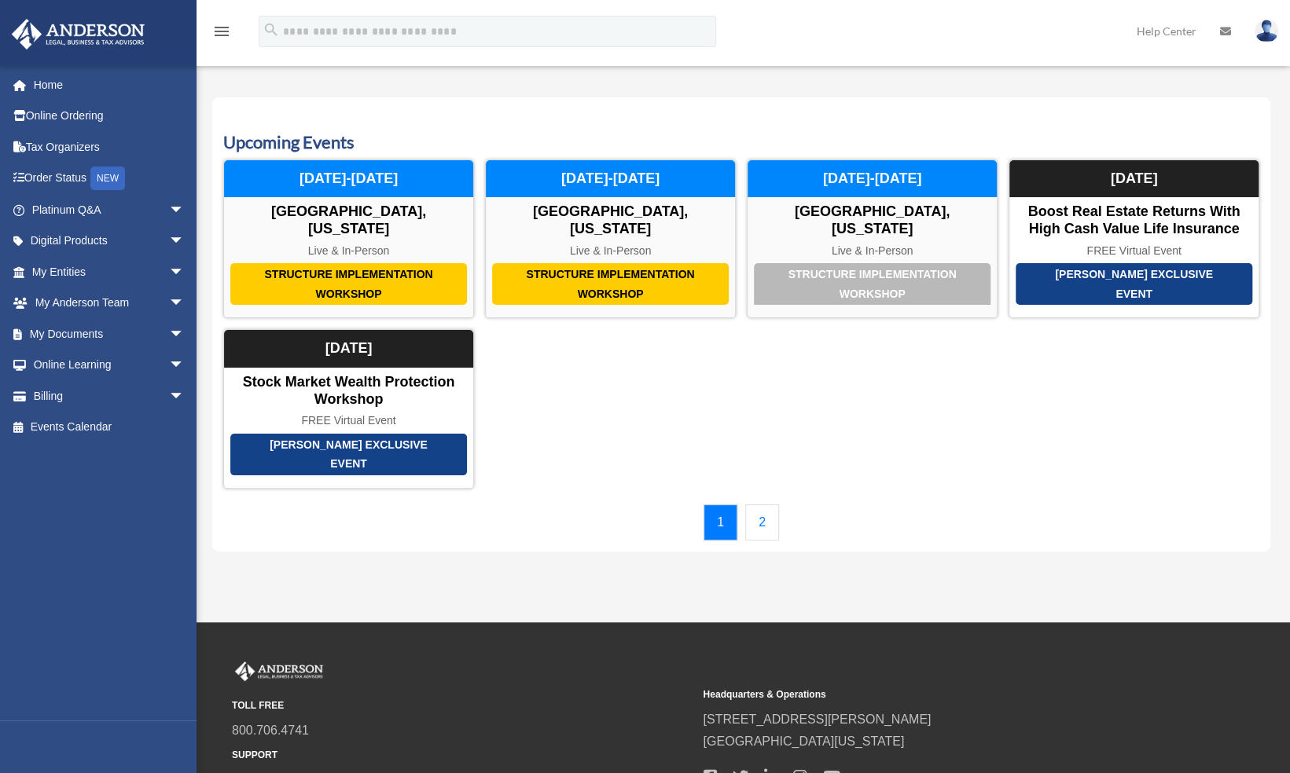
click at [762, 505] on link "2" at bounding box center [762, 523] width 34 height 36
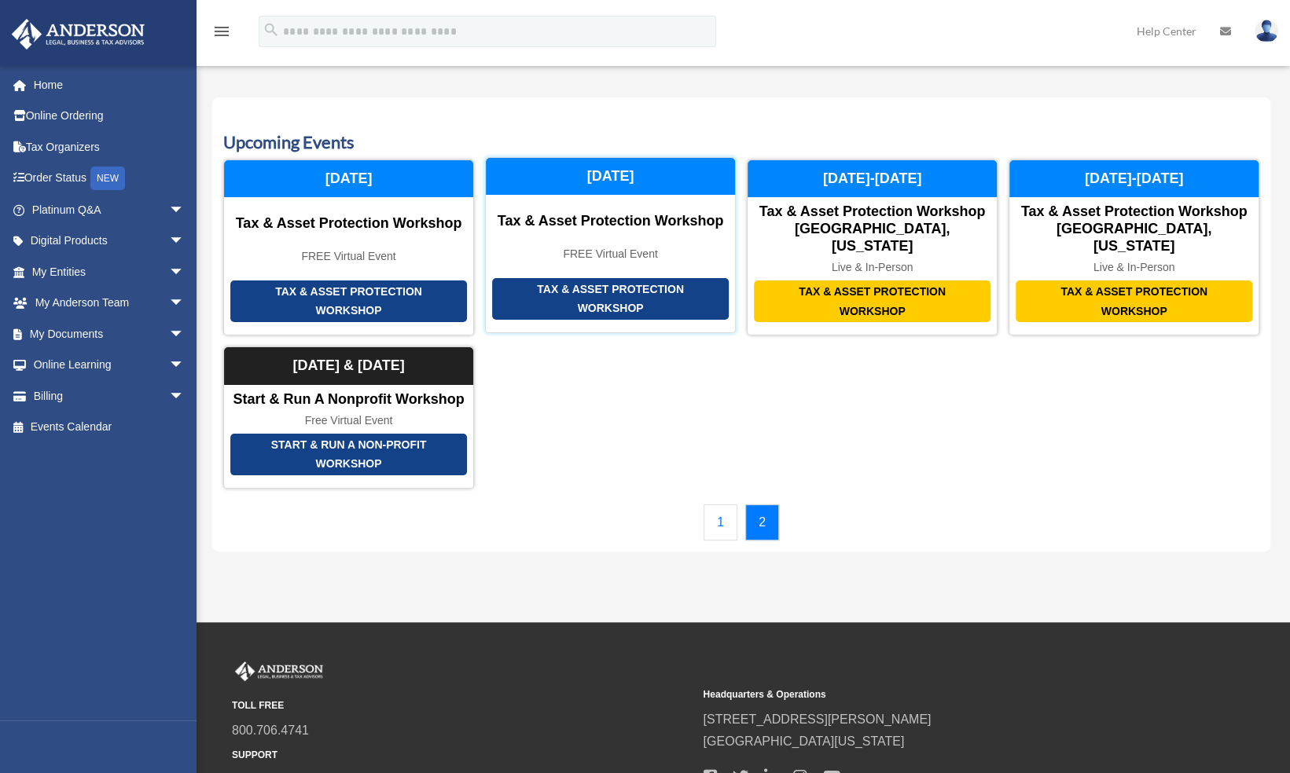
click at [604, 280] on div "Tax & Asset Protection Workshop" at bounding box center [610, 299] width 237 height 42
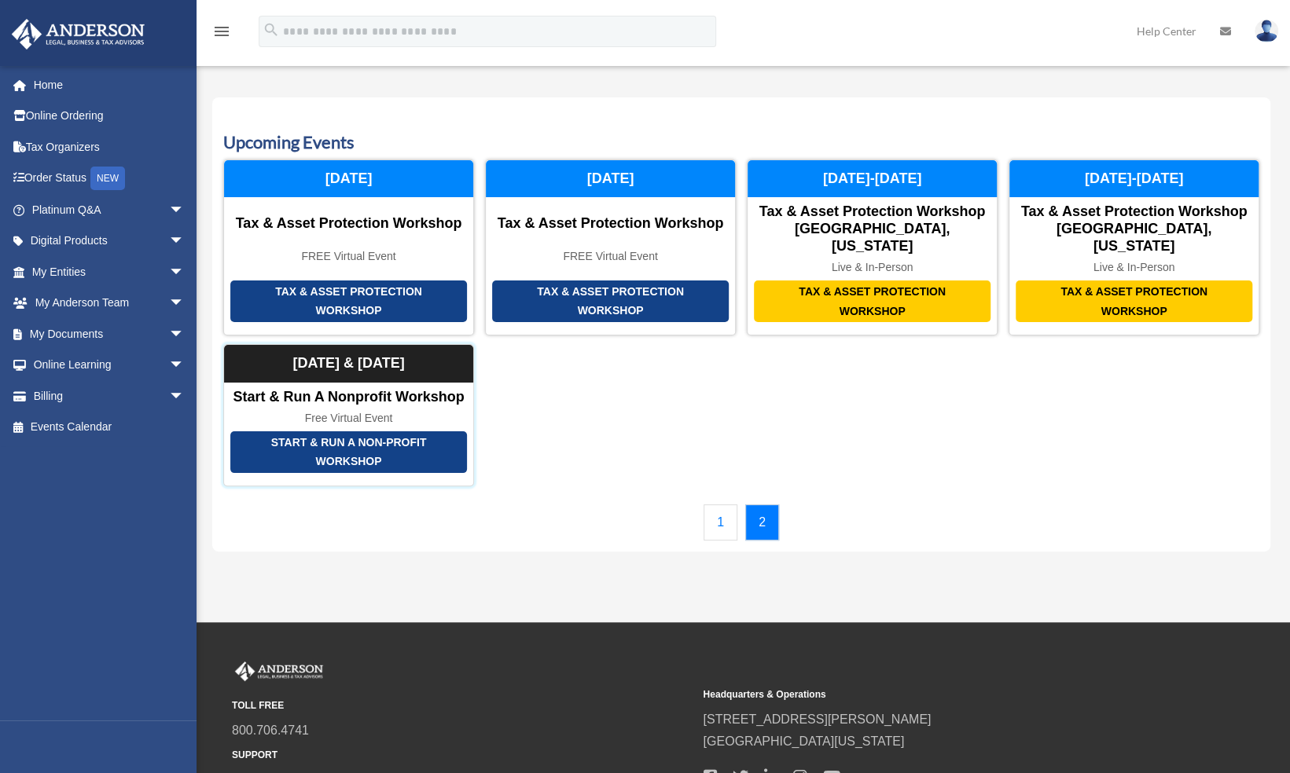
click at [348, 435] on div "Start & Run a Non-Profit Workshop" at bounding box center [348, 452] width 237 height 42
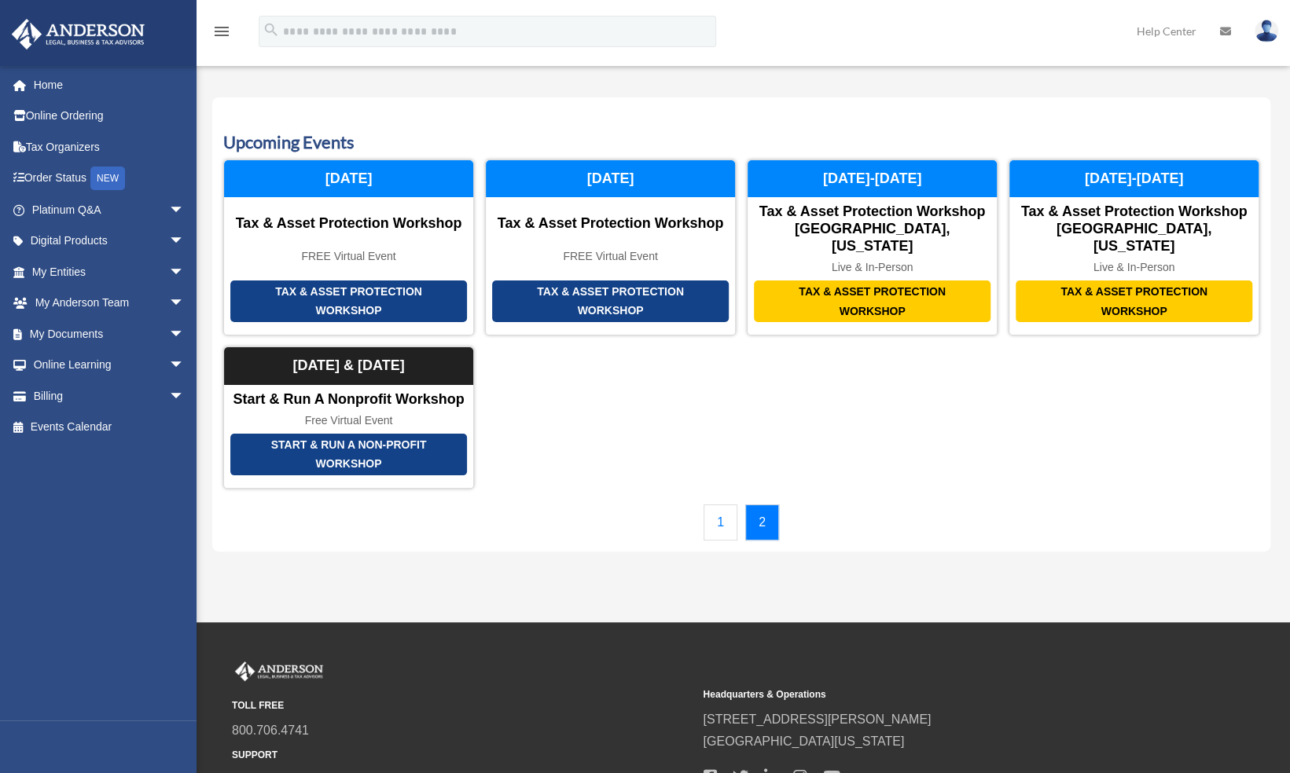
click at [764, 505] on link "2" at bounding box center [762, 523] width 34 height 36
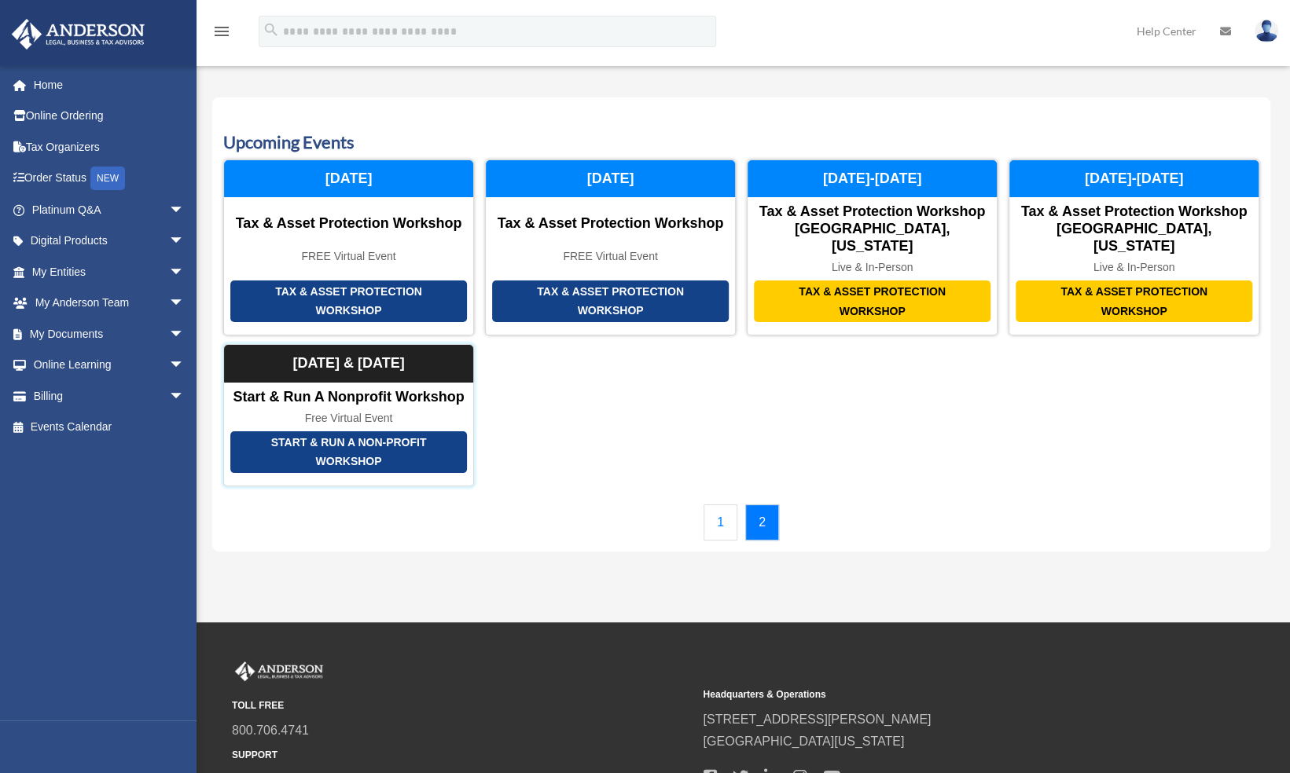
click at [351, 435] on div "Start & Run a Non-Profit Workshop" at bounding box center [348, 452] width 237 height 42
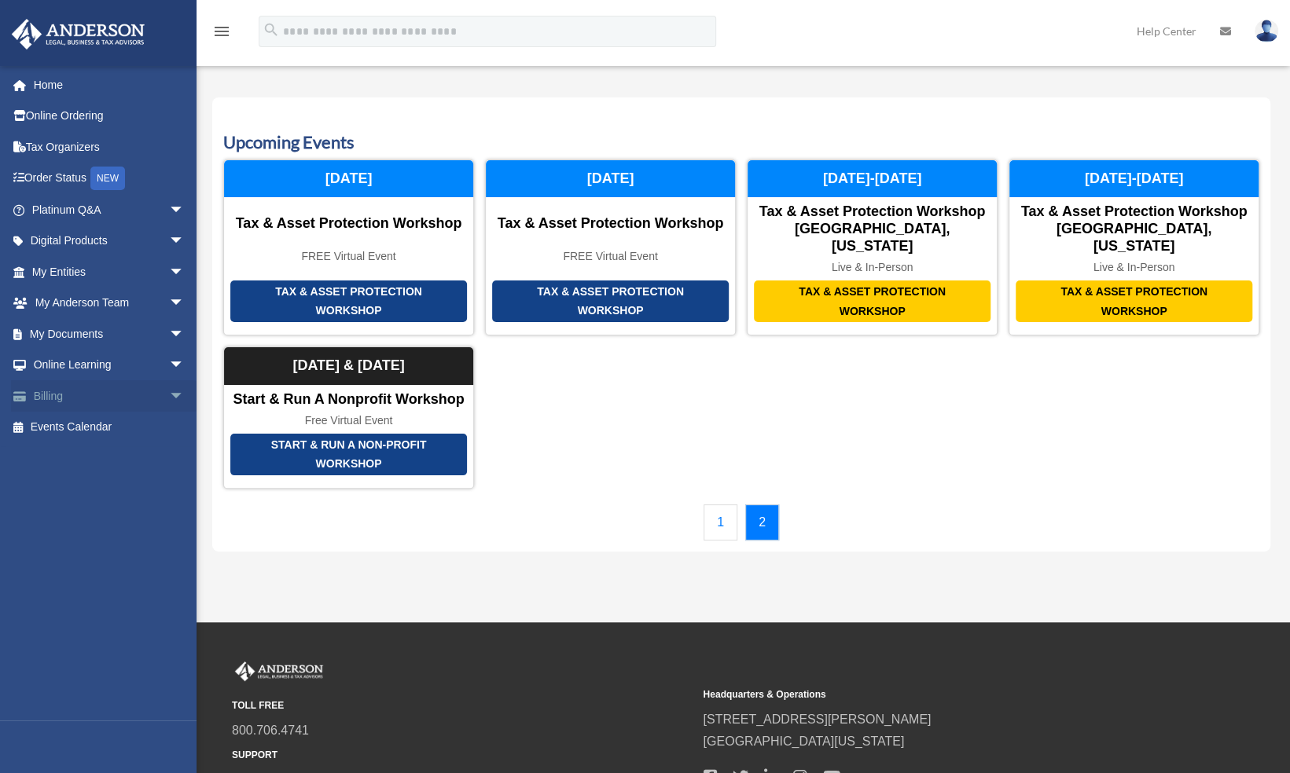
click at [169, 395] on span "arrow_drop_down" at bounding box center [184, 396] width 31 height 32
click at [97, 426] on link "$ Open Invoices" at bounding box center [115, 428] width 186 height 32
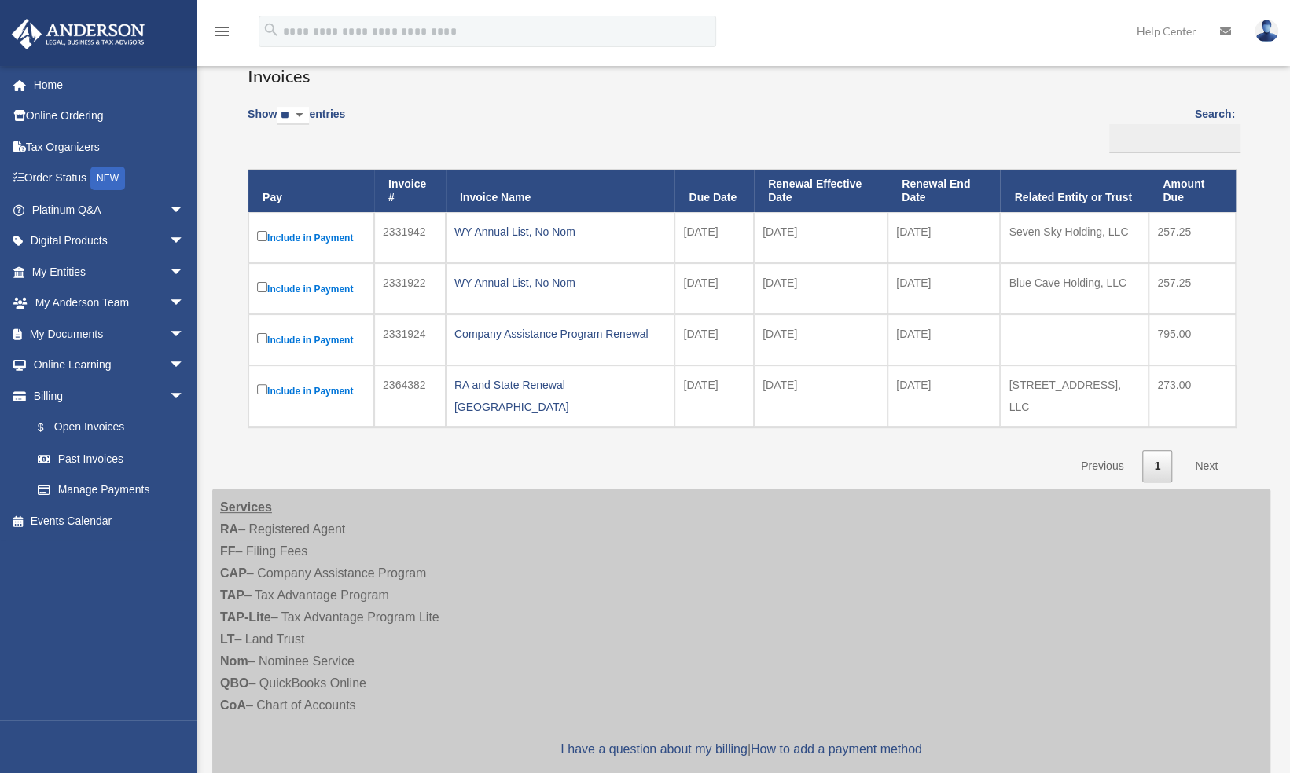
scroll to position [116, 0]
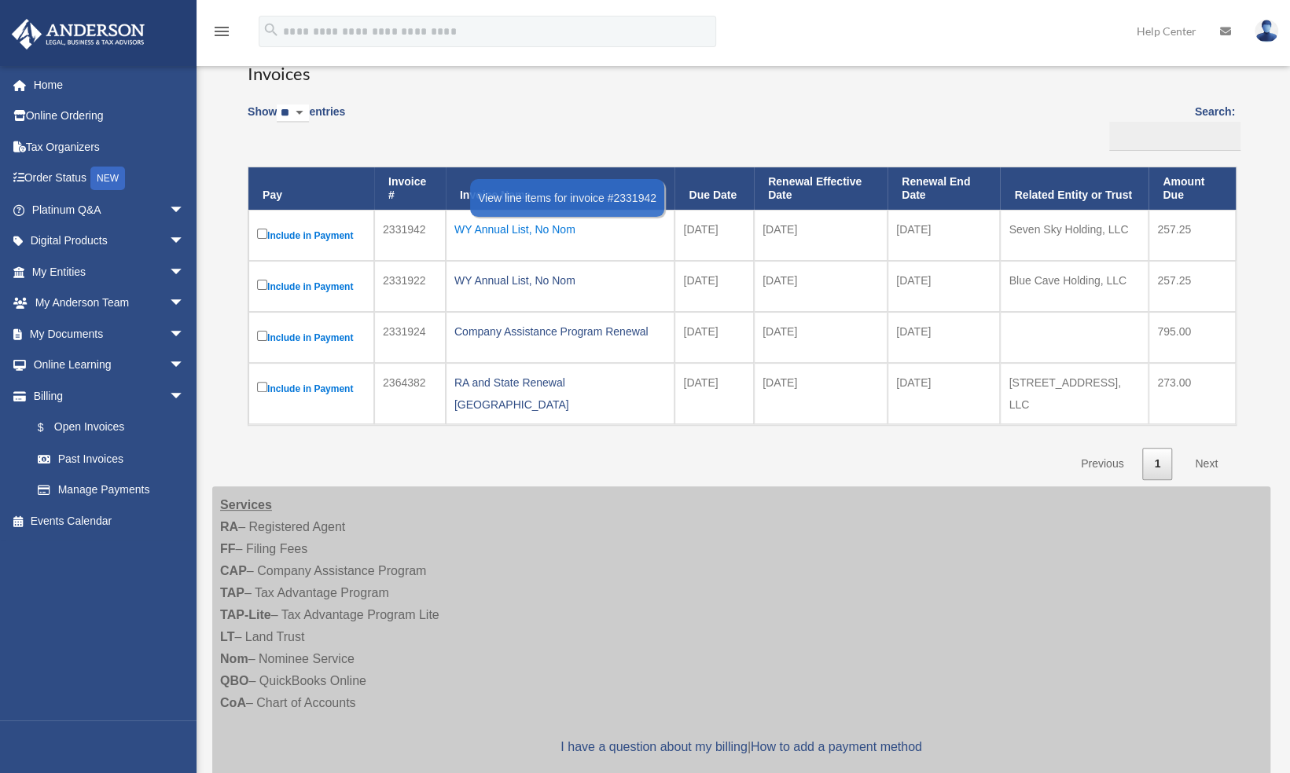
click at [541, 226] on div "WY Annual List, No Nom" at bounding box center [560, 229] width 212 height 22
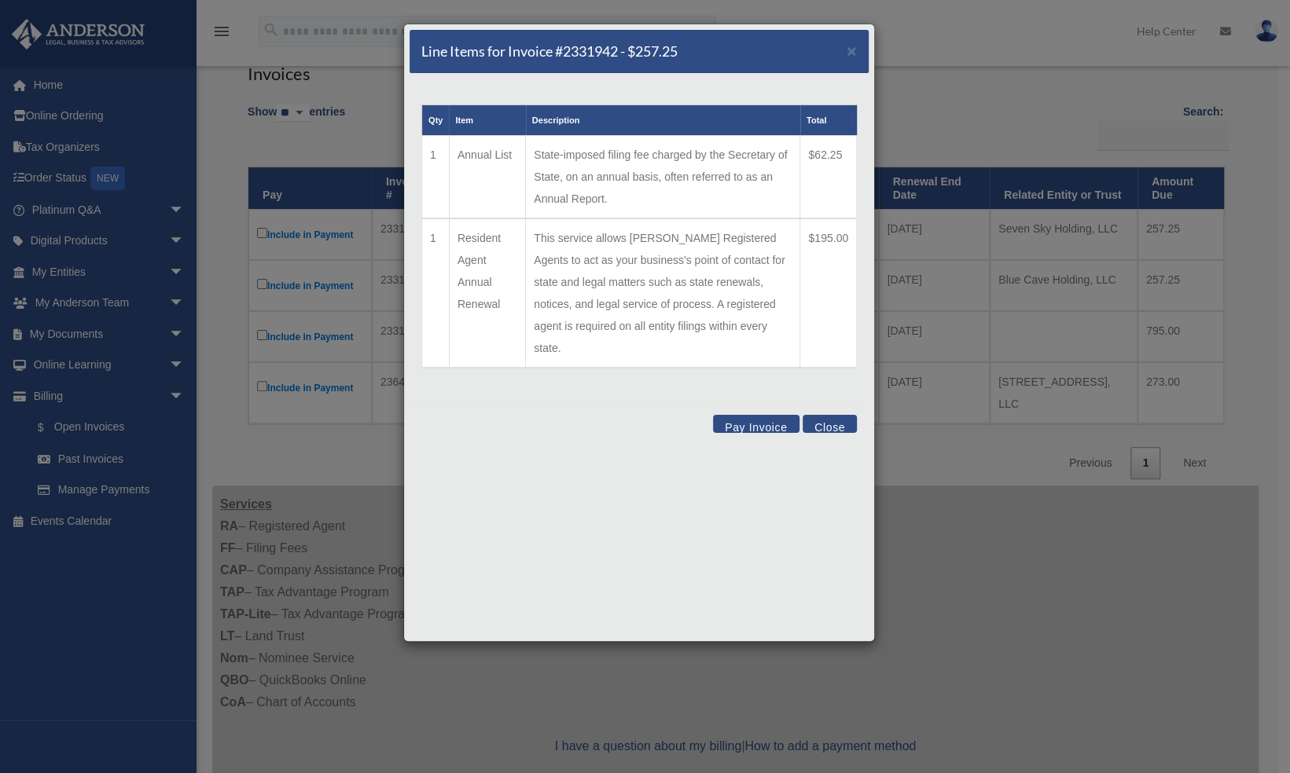
click at [820, 415] on button "Close" at bounding box center [829, 424] width 54 height 18
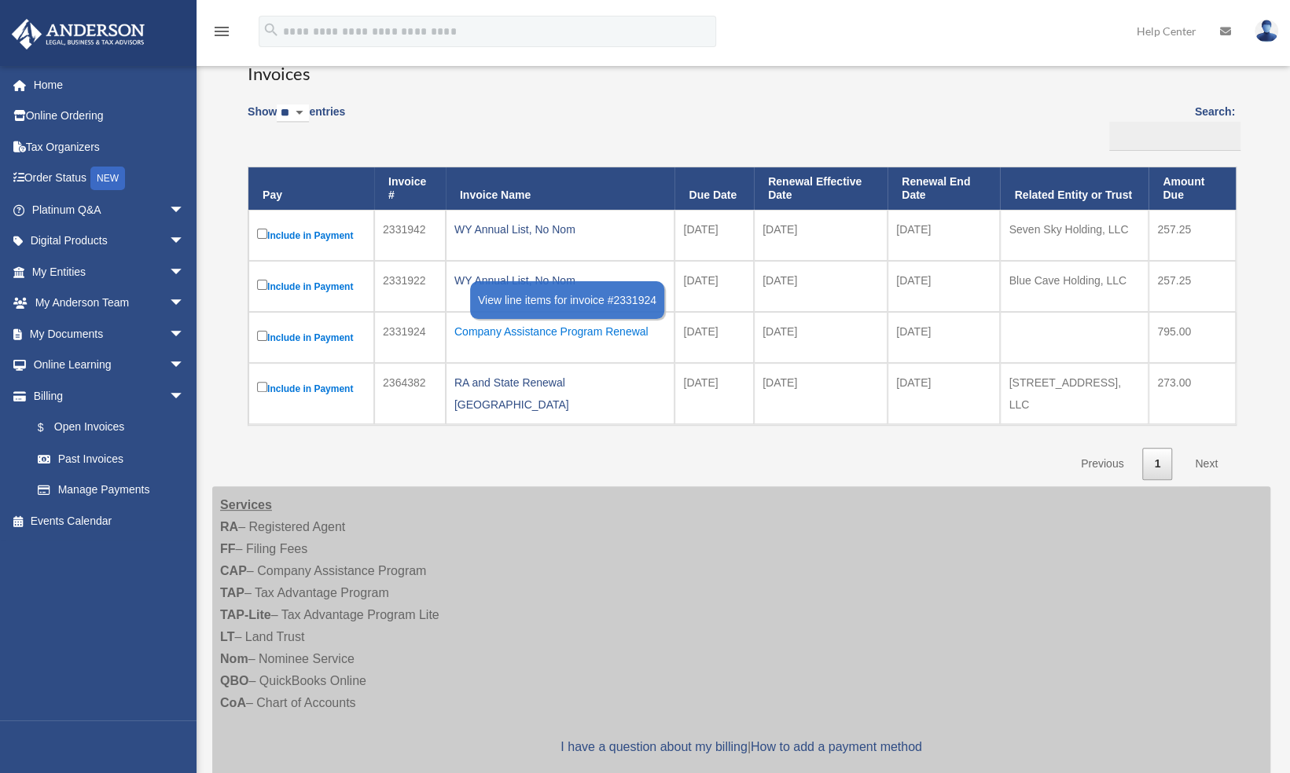
click at [520, 330] on div "Company Assistance Program Renewal" at bounding box center [560, 332] width 212 height 22
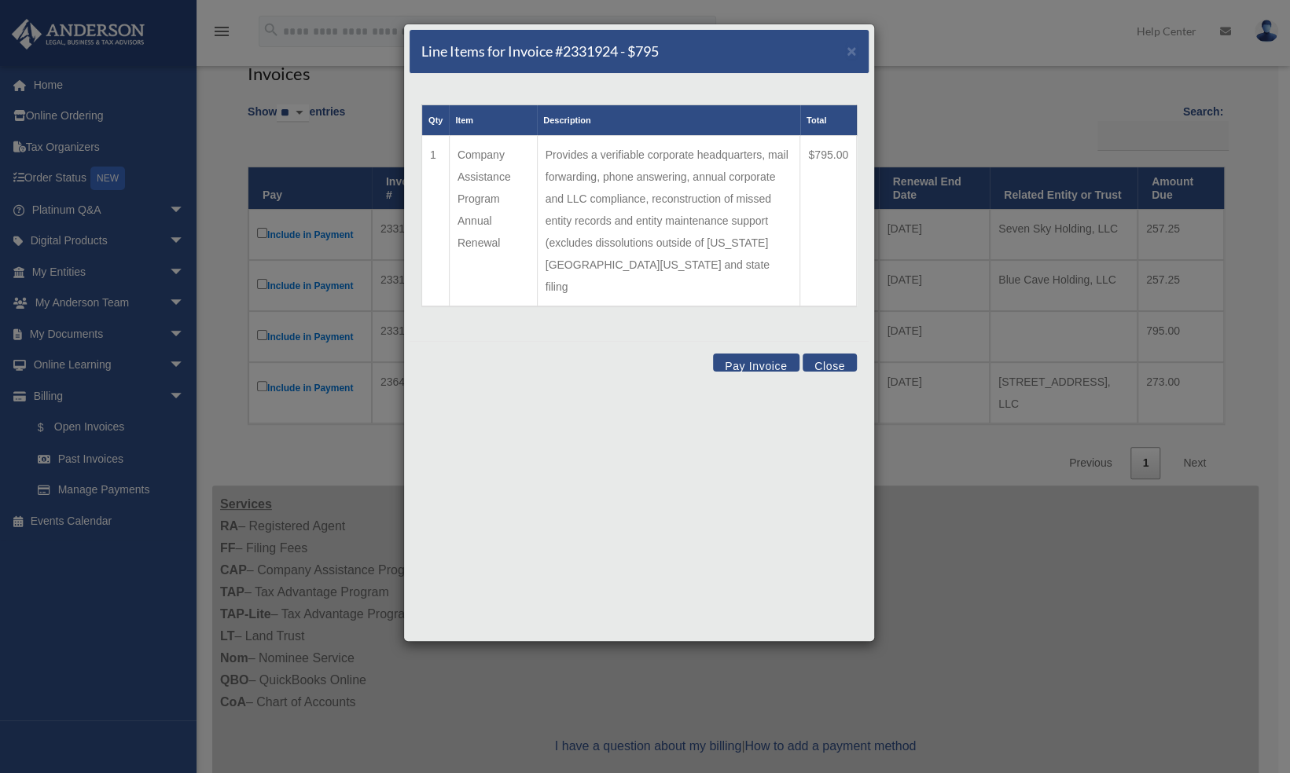
click at [830, 354] on button "Close" at bounding box center [829, 363] width 54 height 18
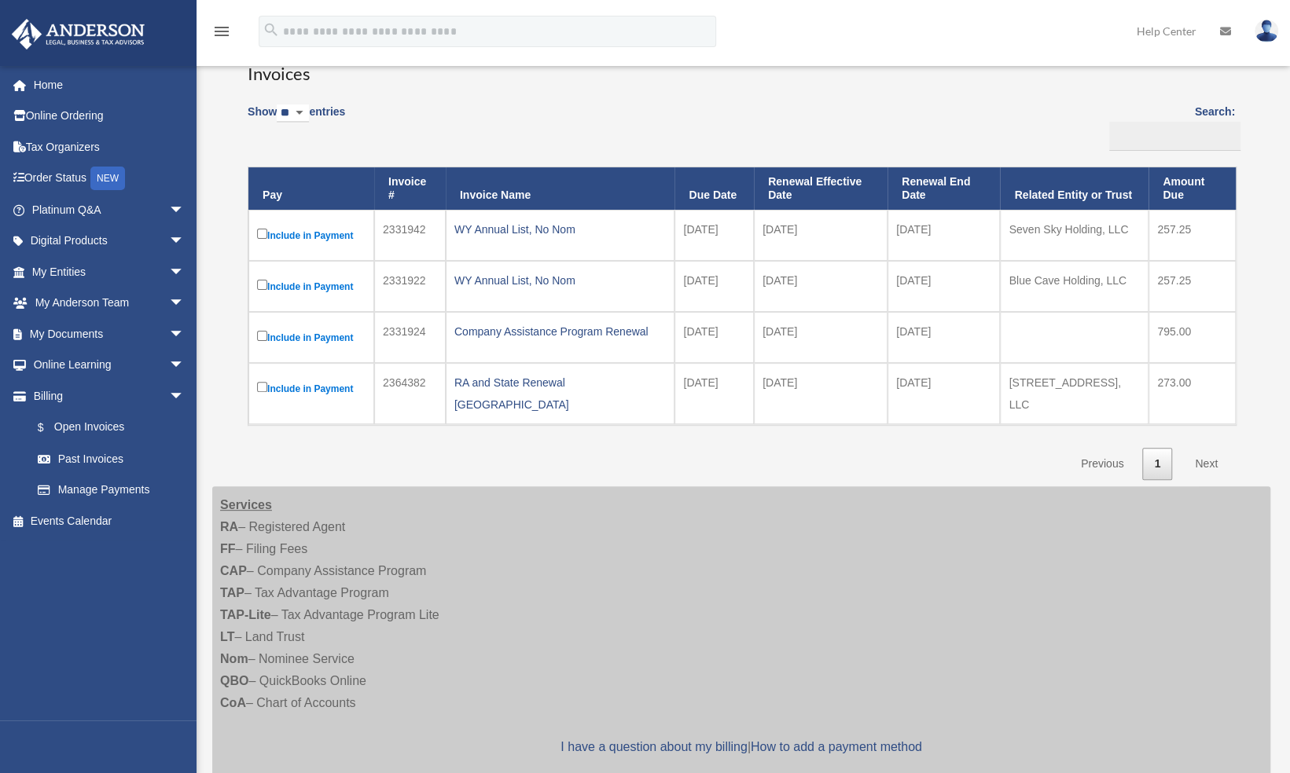
click at [1207, 451] on link "Next" at bounding box center [1206, 464] width 46 height 32
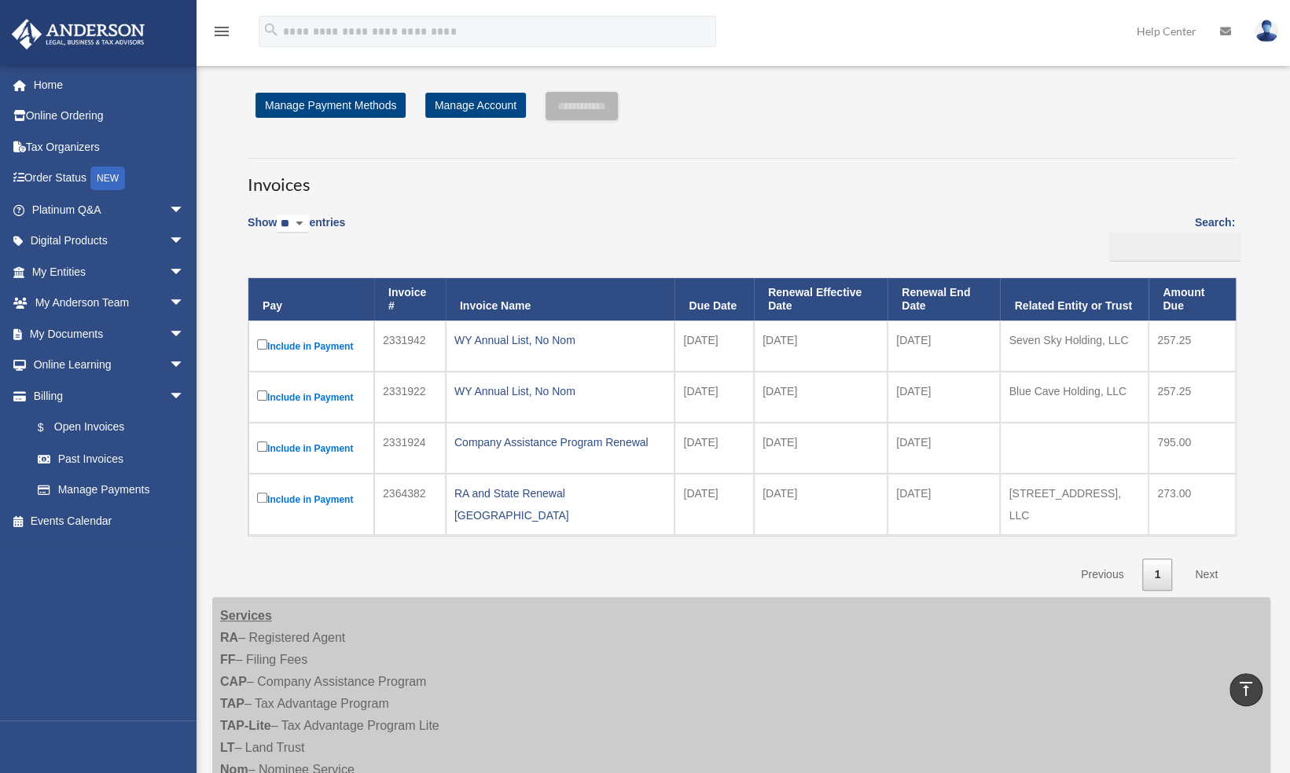
scroll to position [0, 0]
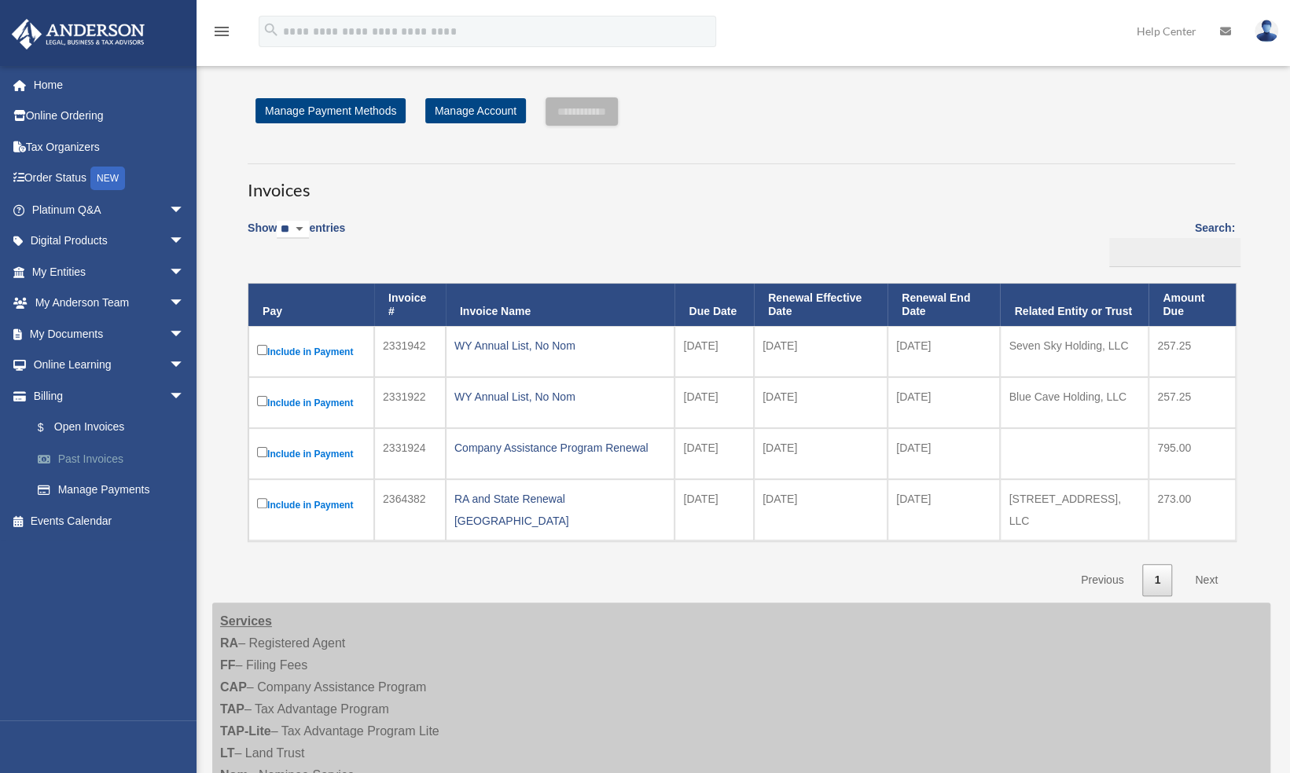
click at [85, 456] on link "Past Invoices" at bounding box center [115, 458] width 186 height 31
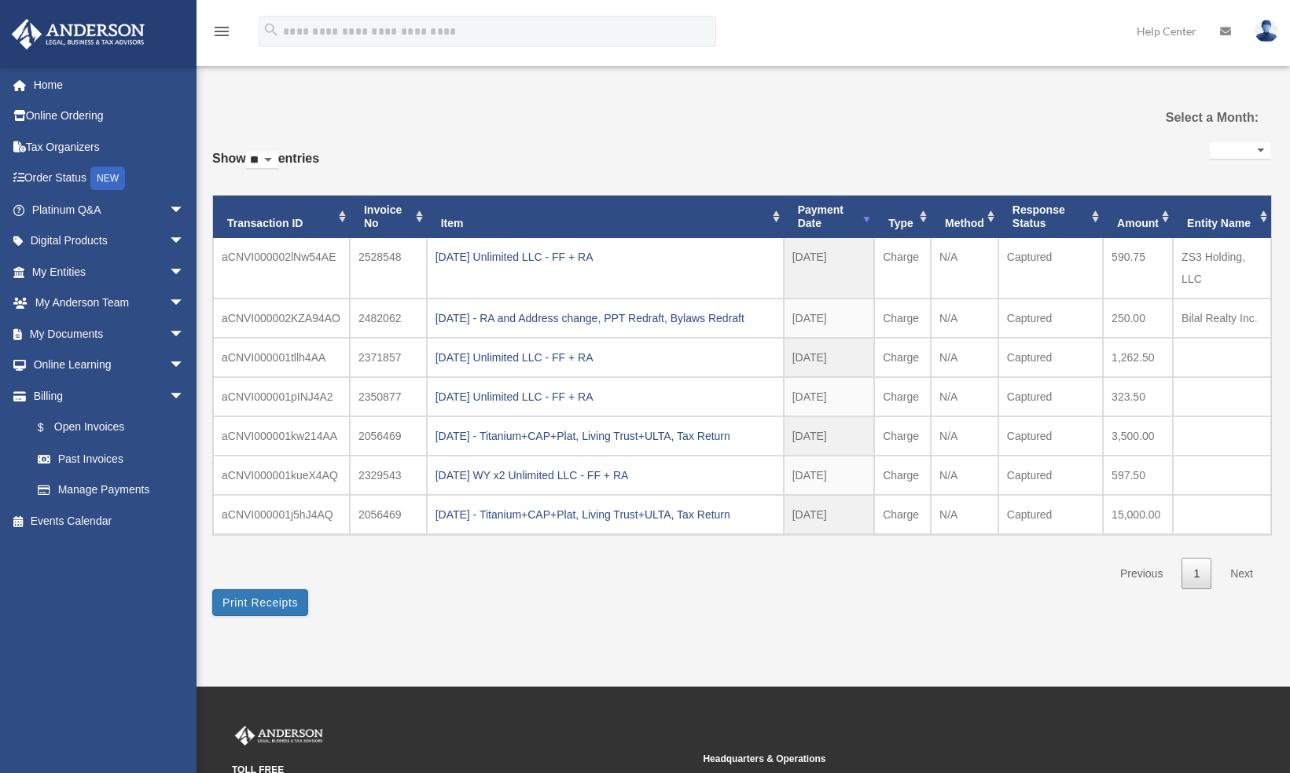
select select
click at [53, 147] on link "Tax Organizers" at bounding box center [109, 146] width 197 height 31
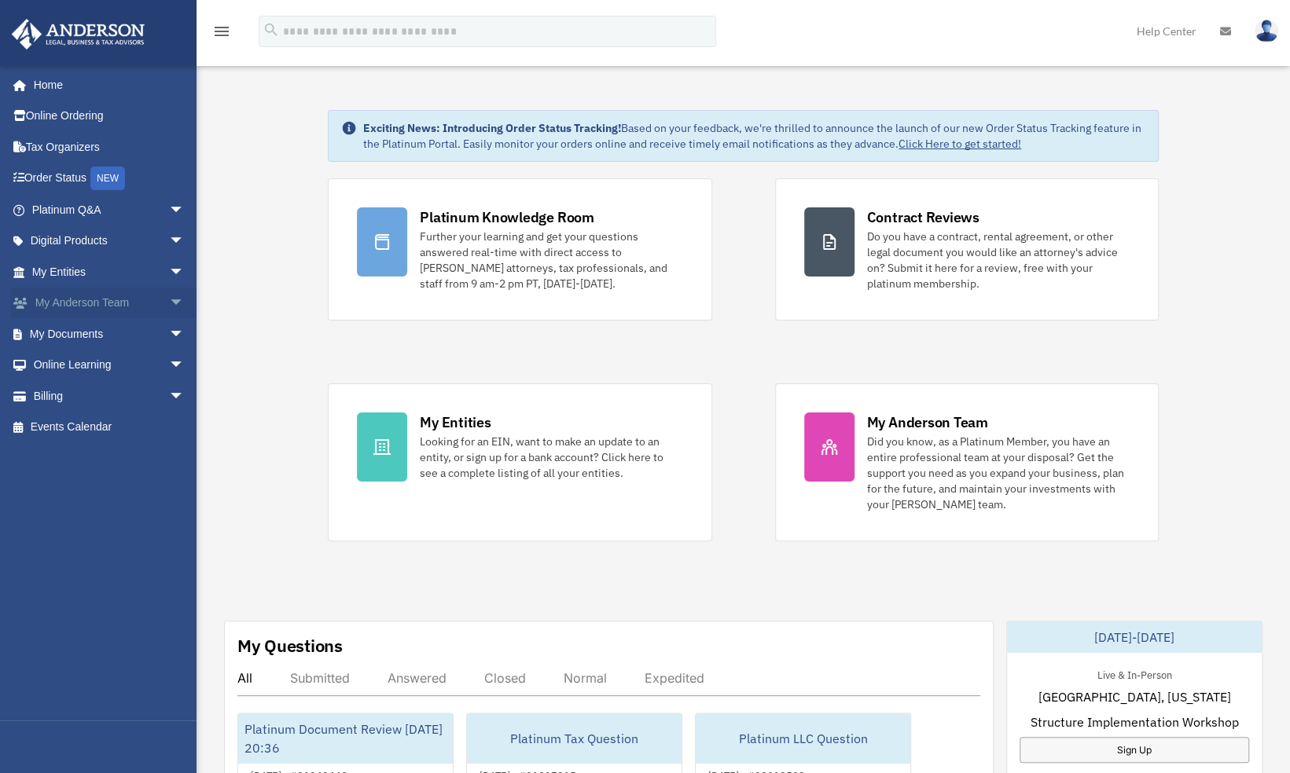
click at [169, 297] on span "arrow_drop_down" at bounding box center [184, 304] width 31 height 32
click at [105, 326] on link "My Anderson Team" at bounding box center [115, 333] width 186 height 31
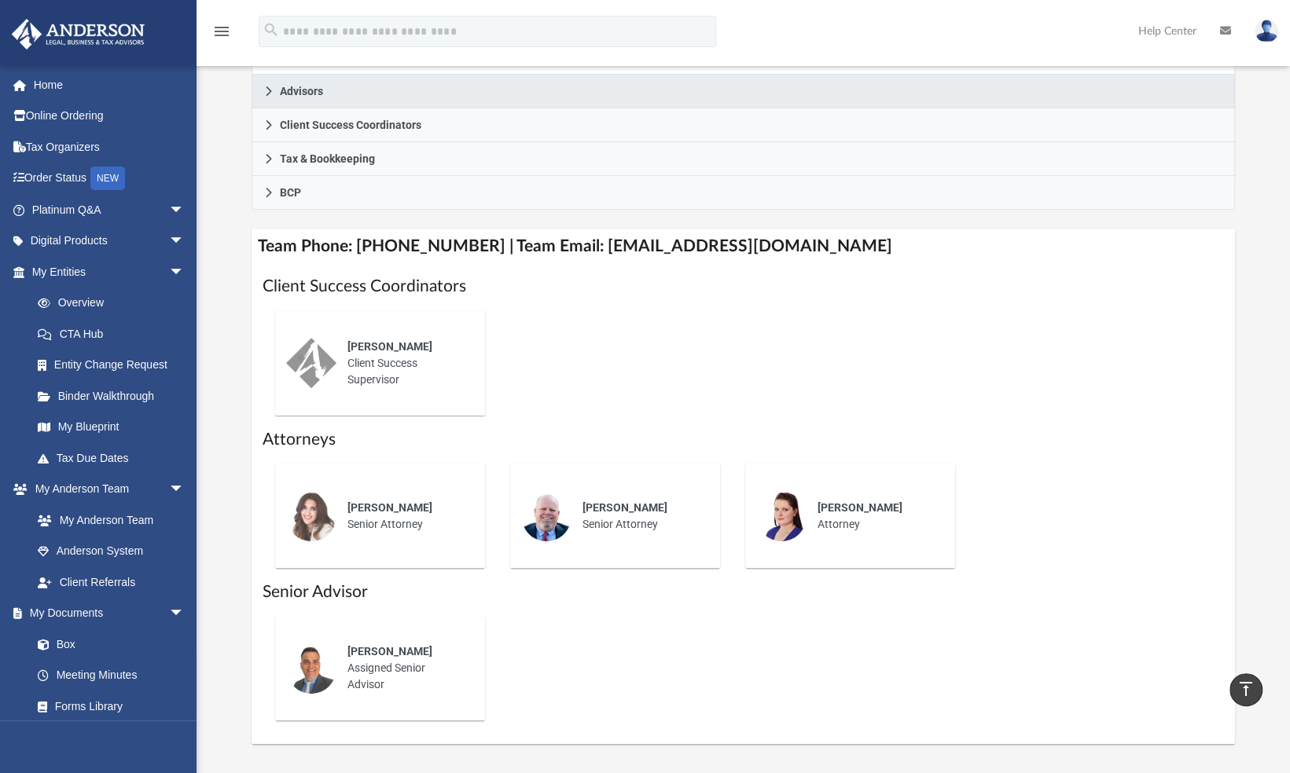
scroll to position [452, 0]
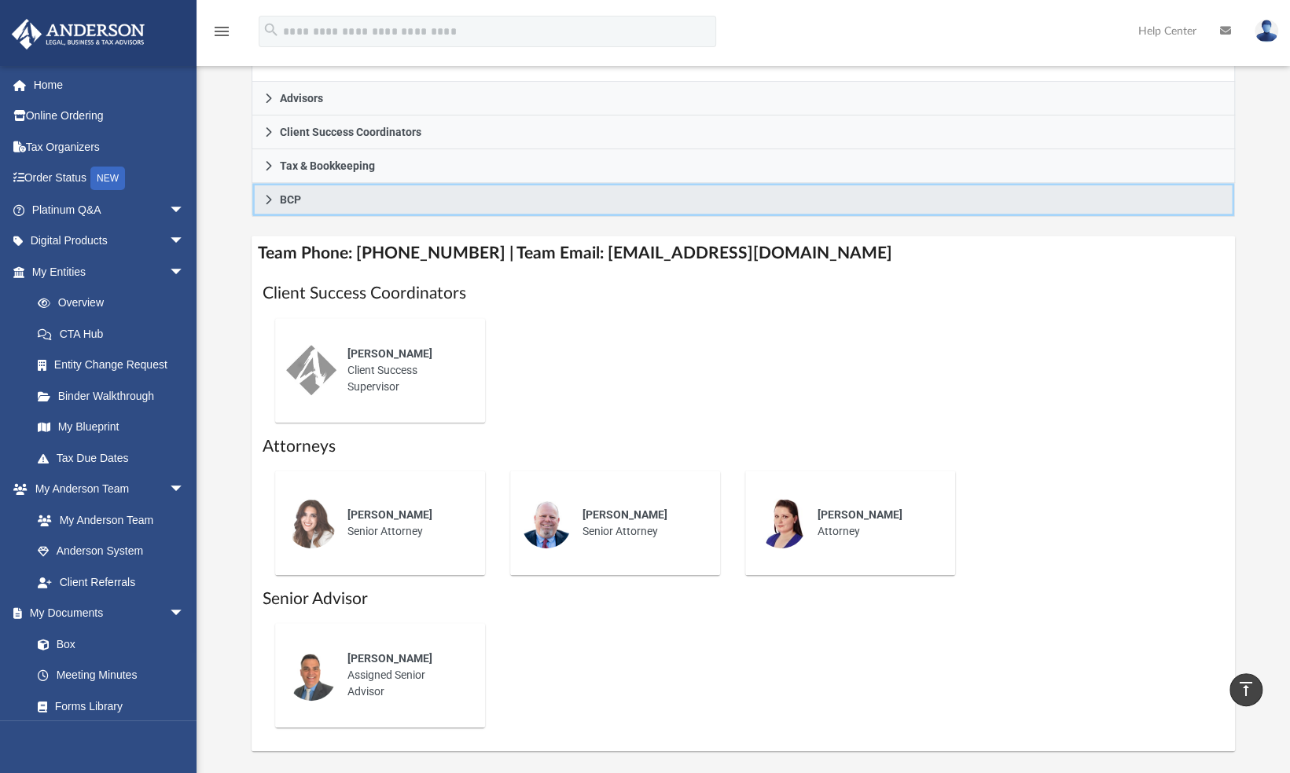
click at [267, 195] on icon at bounding box center [269, 199] width 6 height 9
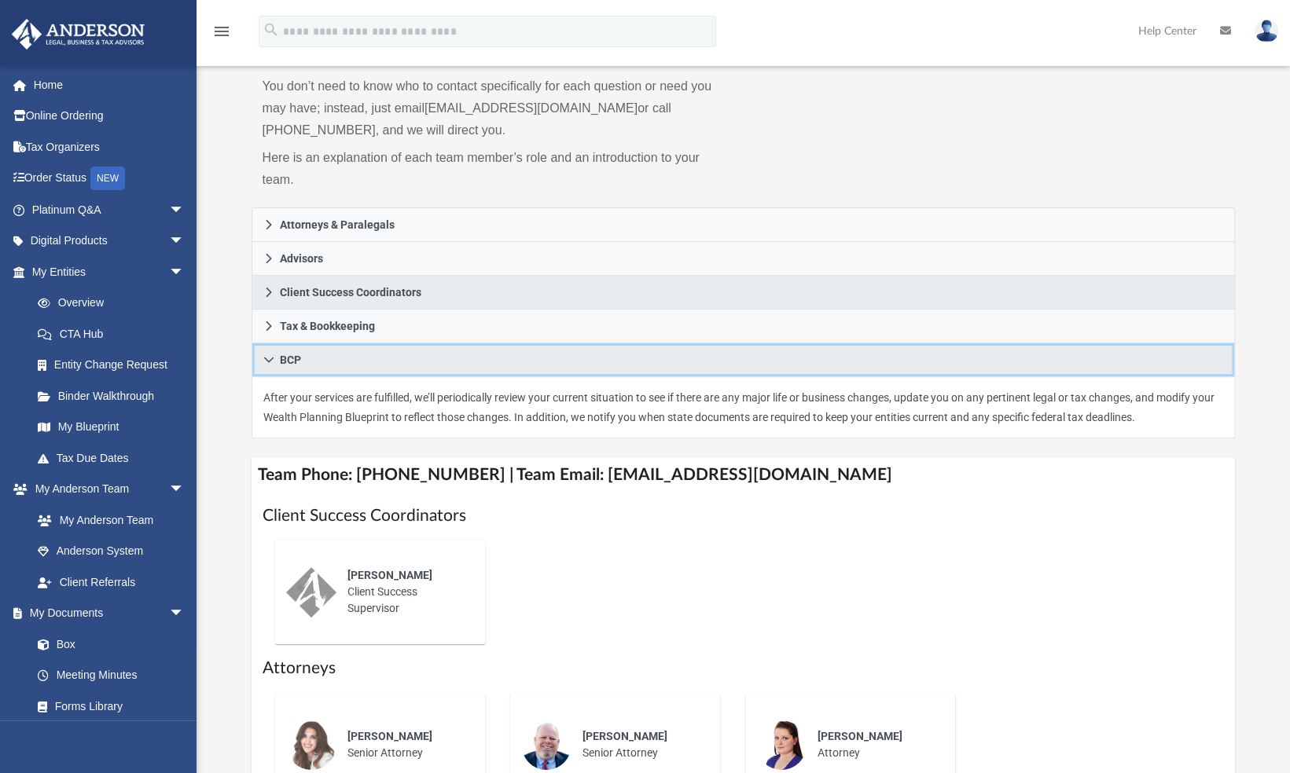
scroll to position [0, 0]
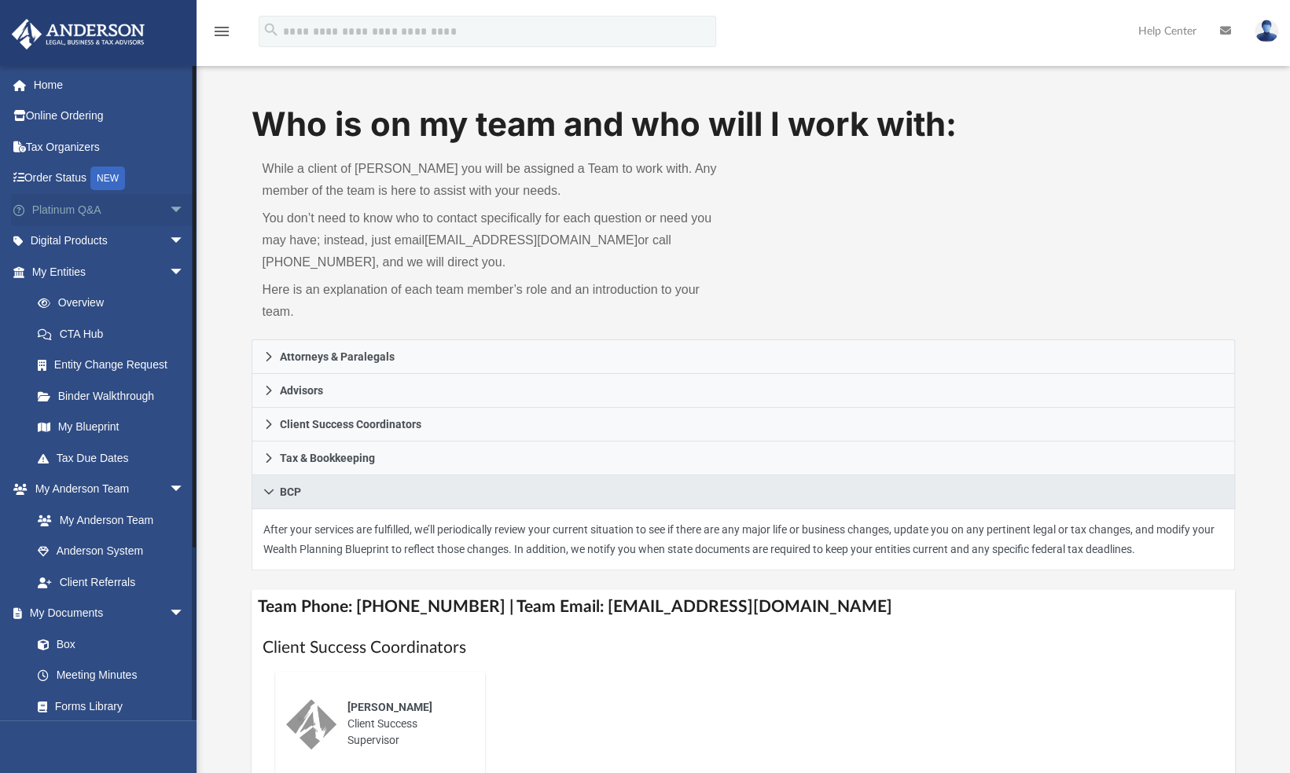
click at [169, 207] on span "arrow_drop_down" at bounding box center [184, 210] width 31 height 32
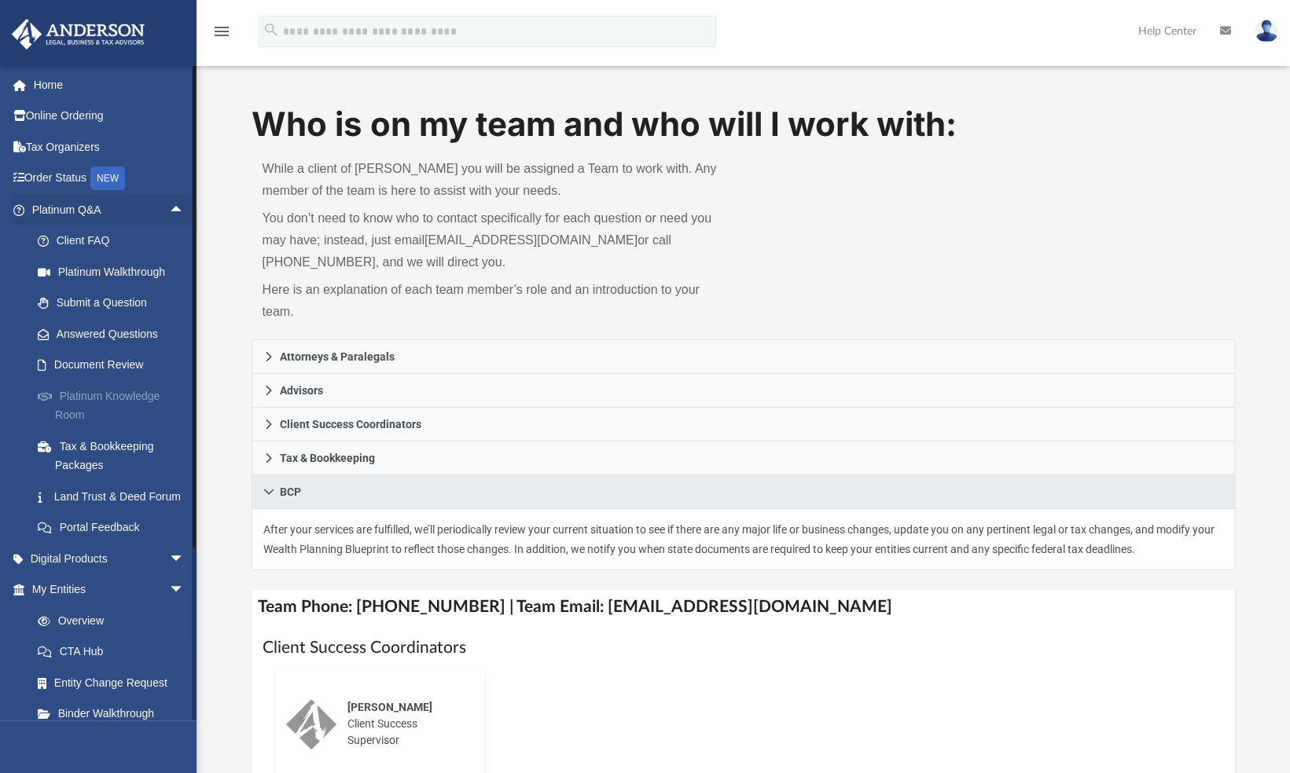
click at [104, 391] on link "Platinum Knowledge Room" at bounding box center [115, 405] width 186 height 50
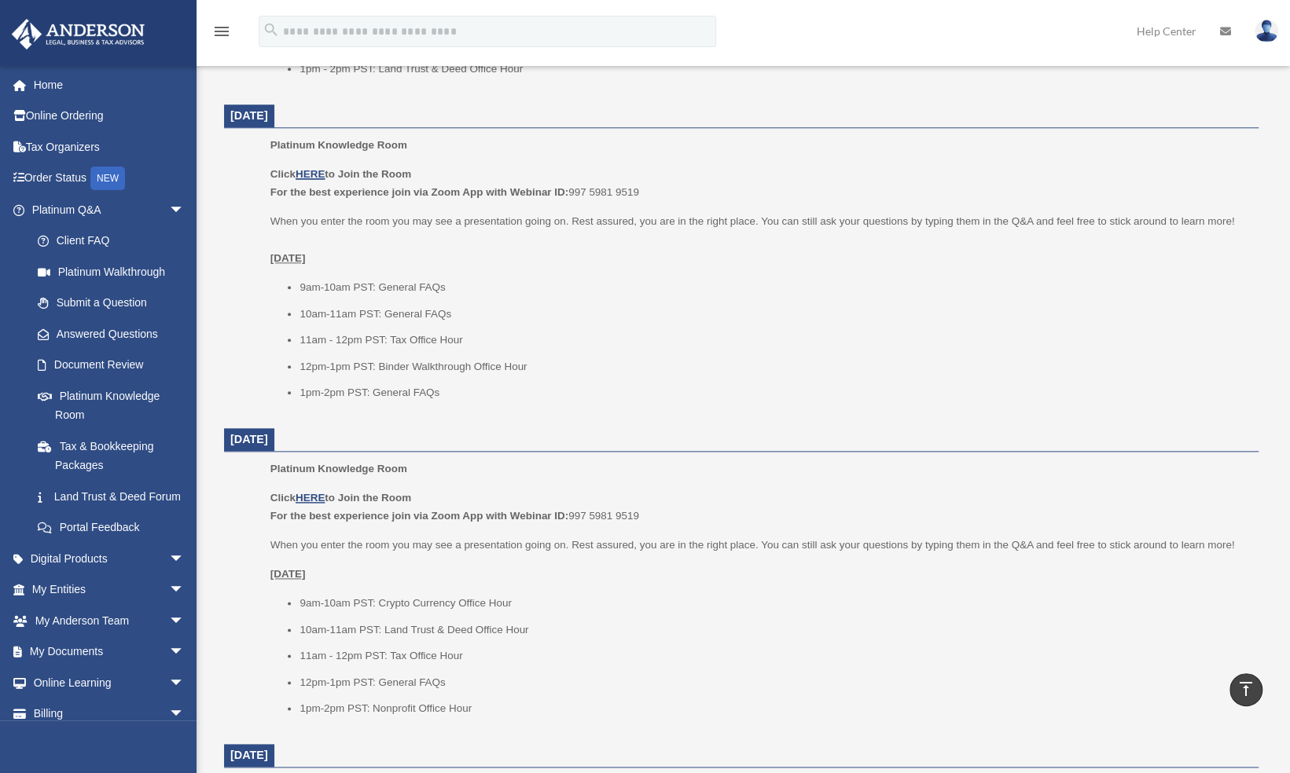
scroll to position [874, 0]
